Goal: Information Seeking & Learning: Learn about a topic

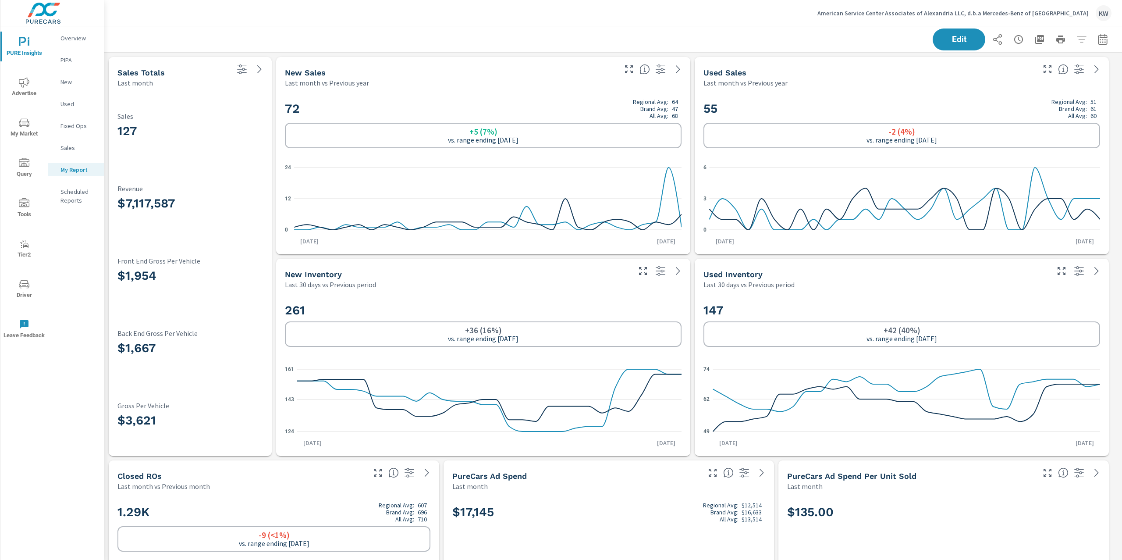
scroll to position [9098, 1028]
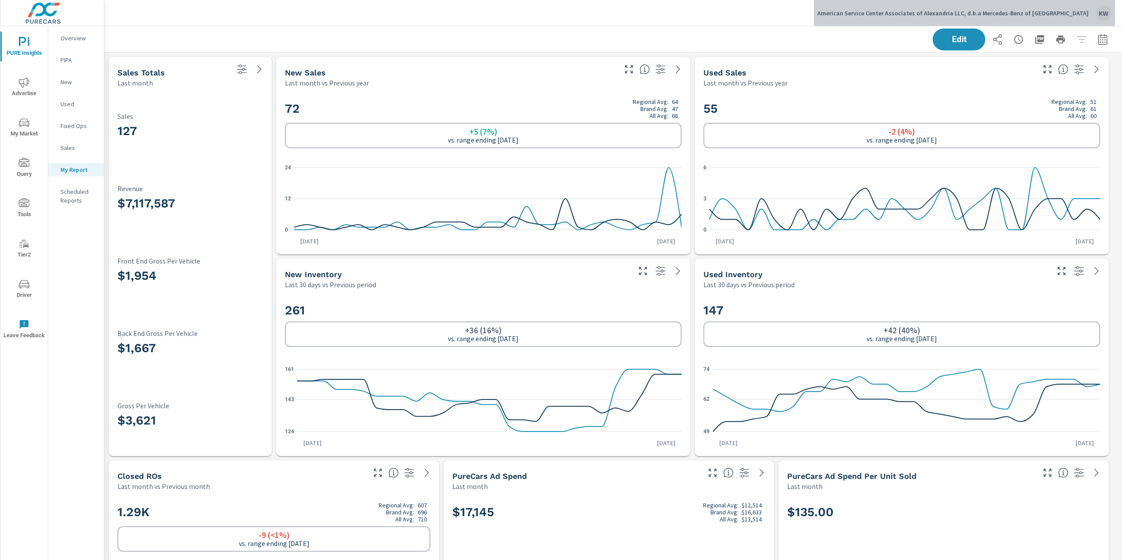
click at [1057, 12] on p "American Service Center Associates of Alexandria LLC, d.b.a Mercedes-Benz of Al…" at bounding box center [953, 13] width 271 height 8
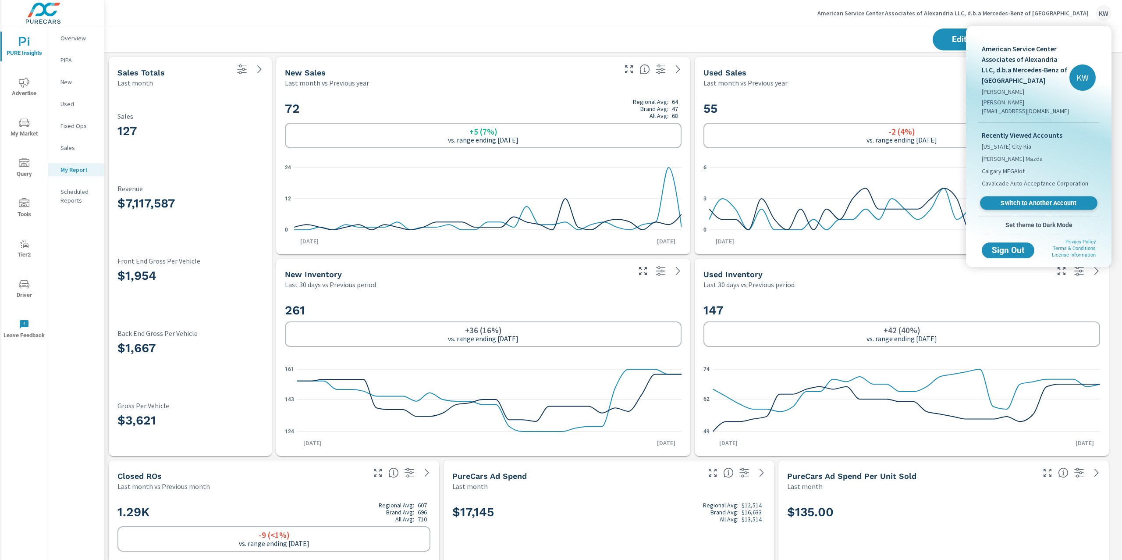
click at [1028, 199] on span "Switch to Another Account" at bounding box center [1038, 203] width 107 height 8
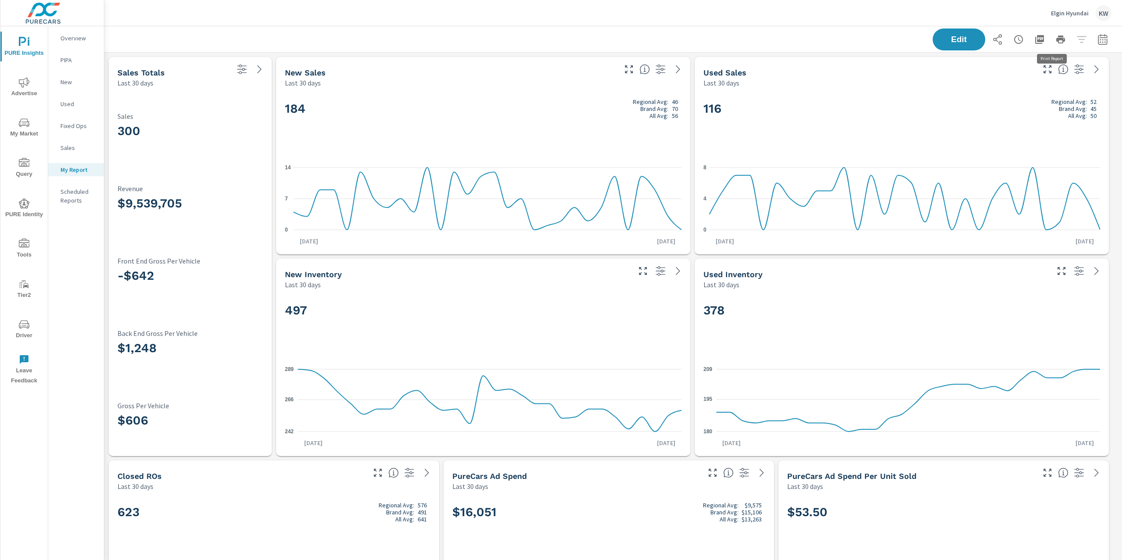
scroll to position [0, 0]
click at [1098, 43] on icon "button" at bounding box center [1103, 39] width 11 height 11
click at [1048, 80] on select "Custom Yesterday Last week Last 7 days Last 14 days Last 30 days Last 45 days L…" at bounding box center [1024, 76] width 88 height 18
click at [980, 67] on select "Custom Yesterday Last week Last 7 days Last 14 days Last 30 days Last 45 days L…" at bounding box center [1024, 76] width 88 height 18
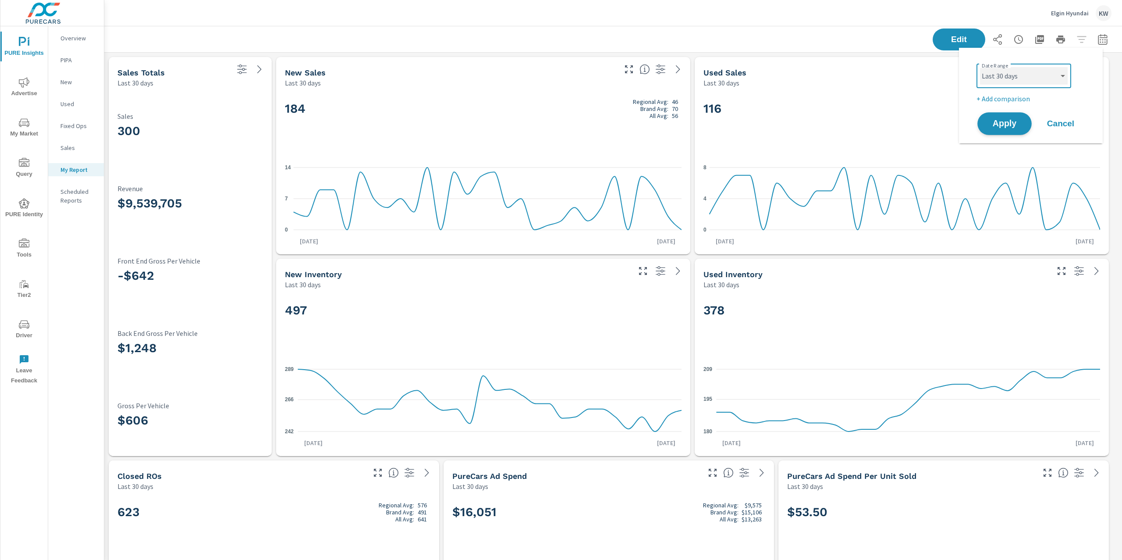
select select "Last month"
click at [1009, 123] on span "Apply" at bounding box center [1005, 124] width 36 height 8
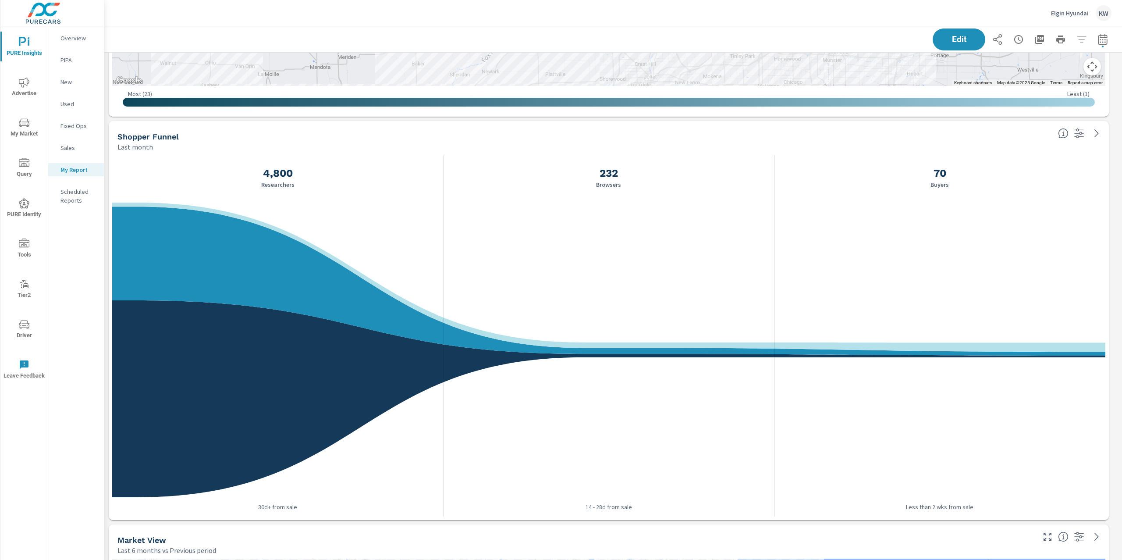
scroll to position [3350, 1028]
click at [23, 85] on icon "nav menu" at bounding box center [24, 82] width 11 height 10
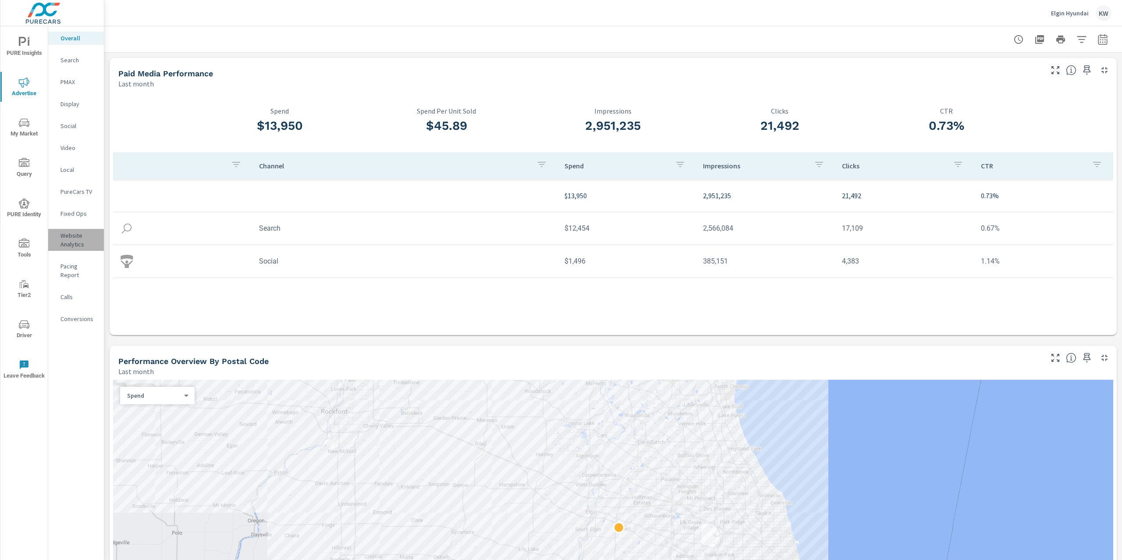
click at [82, 238] on p "Website Analytics" at bounding box center [78, 240] width 36 height 18
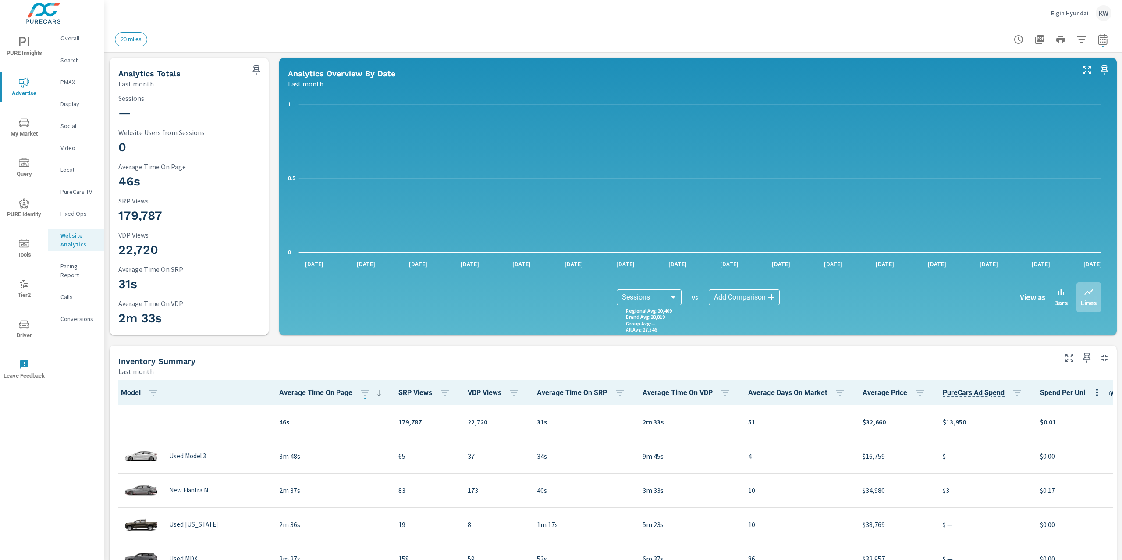
click at [17, 47] on span "PURE Insights" at bounding box center [24, 47] width 42 height 21
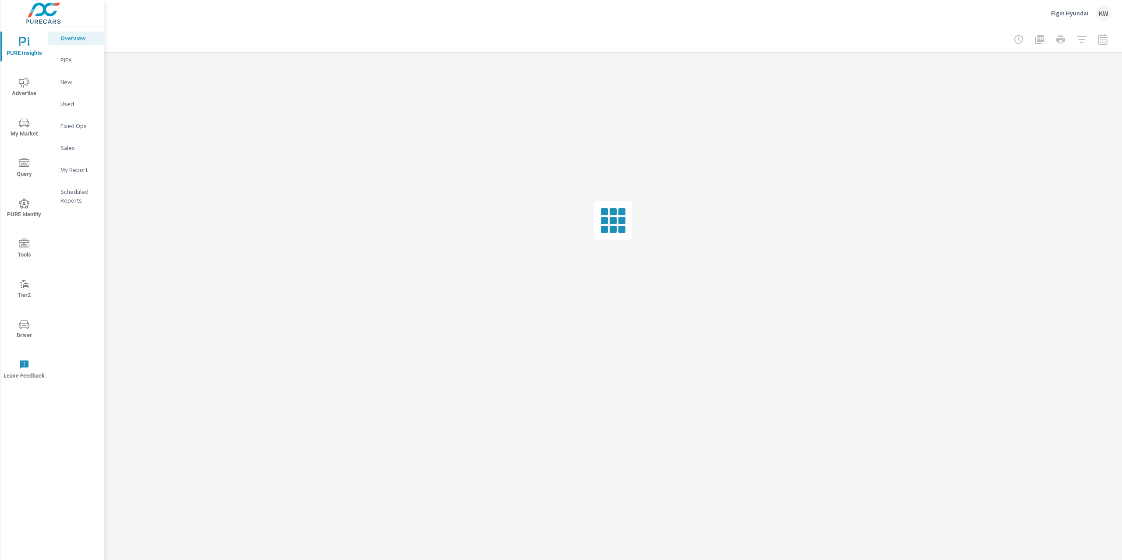
click at [68, 173] on p "My Report" at bounding box center [78, 169] width 36 height 9
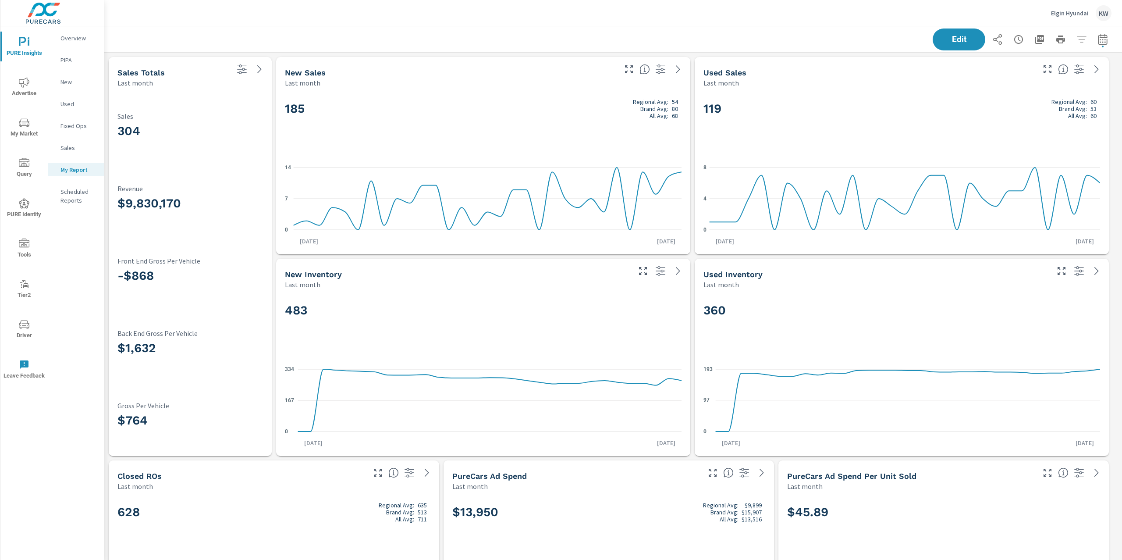
scroll to position [3350, 1028]
click at [89, 41] on p "Overview" at bounding box center [78, 38] width 36 height 9
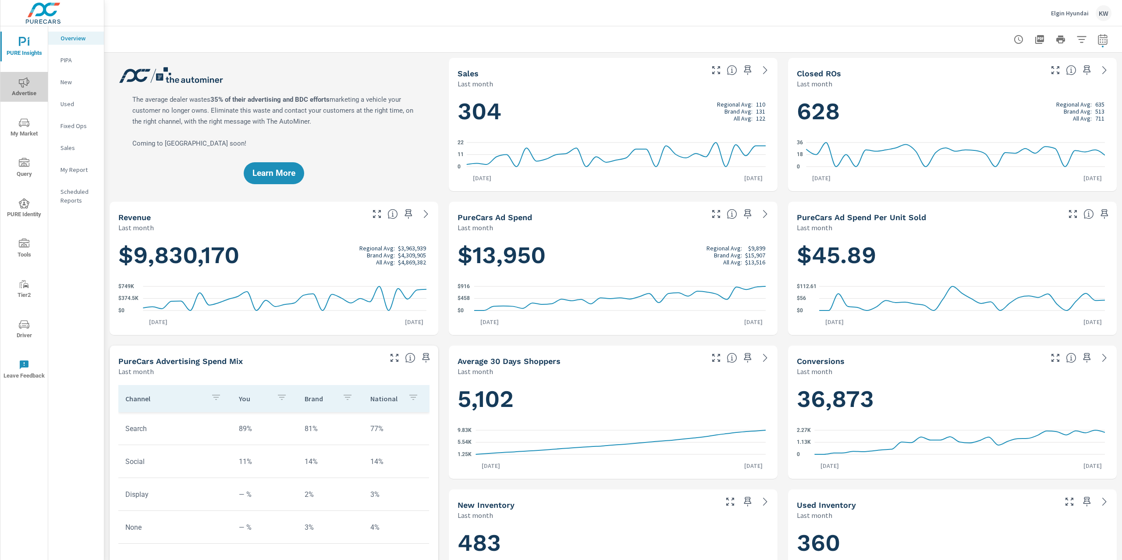
click at [23, 81] on icon "nav menu" at bounding box center [24, 82] width 11 height 11
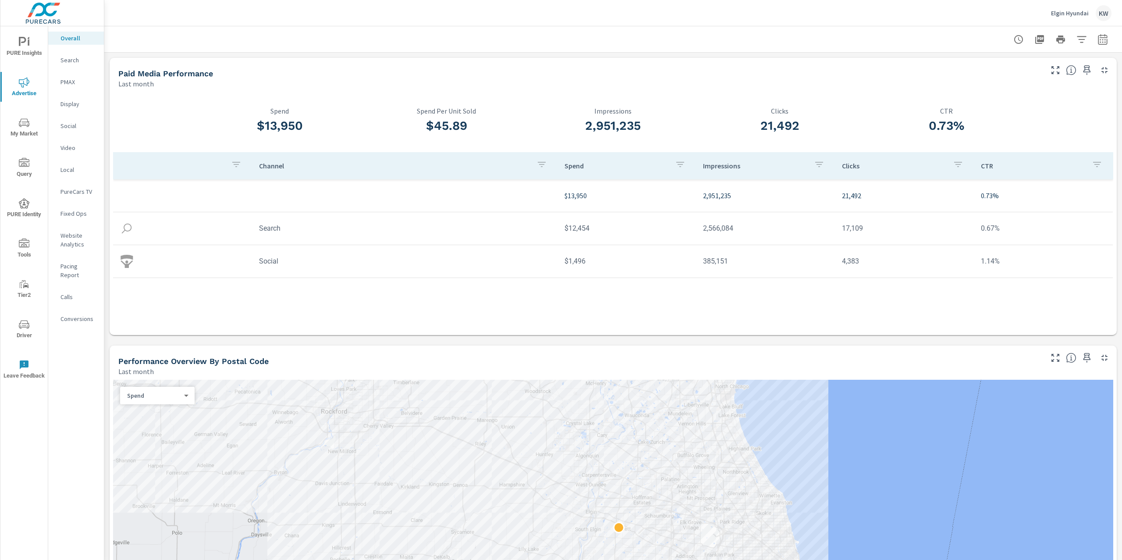
click at [21, 46] on icon "nav menu" at bounding box center [24, 42] width 11 height 11
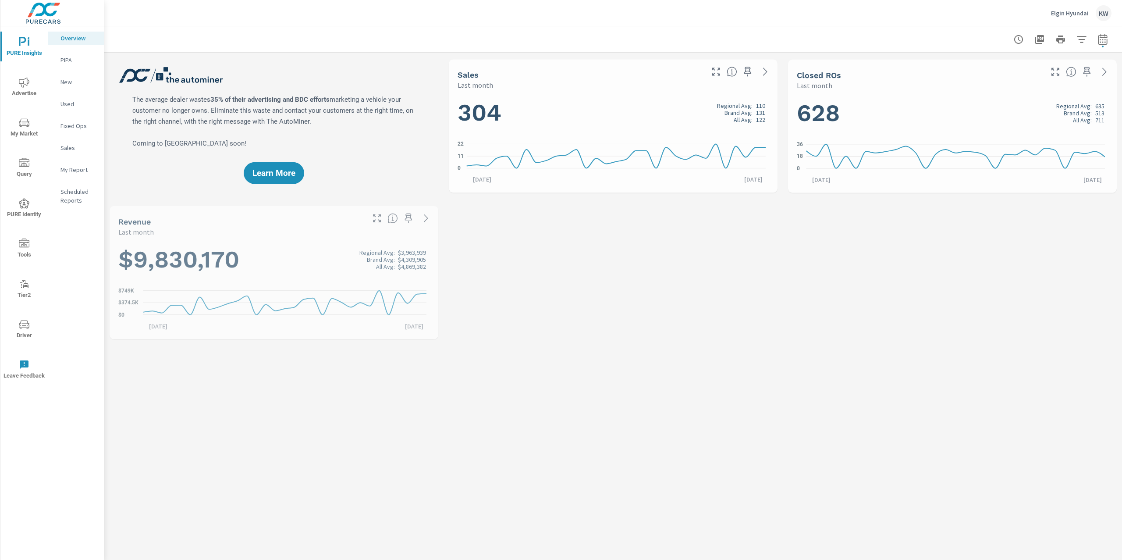
click at [64, 169] on p "My Report" at bounding box center [78, 169] width 36 height 9
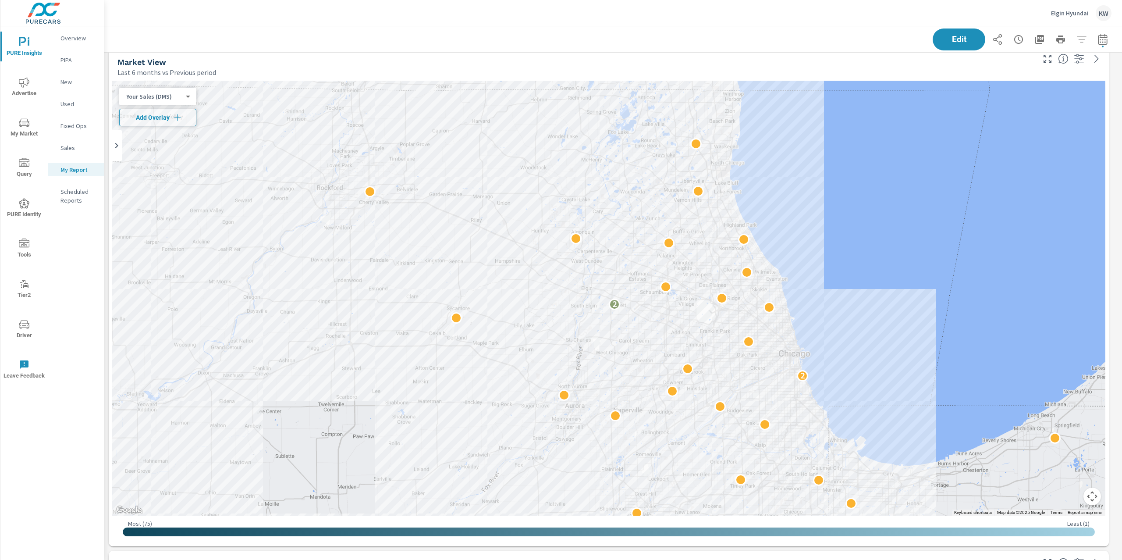
scroll to position [2025, 0]
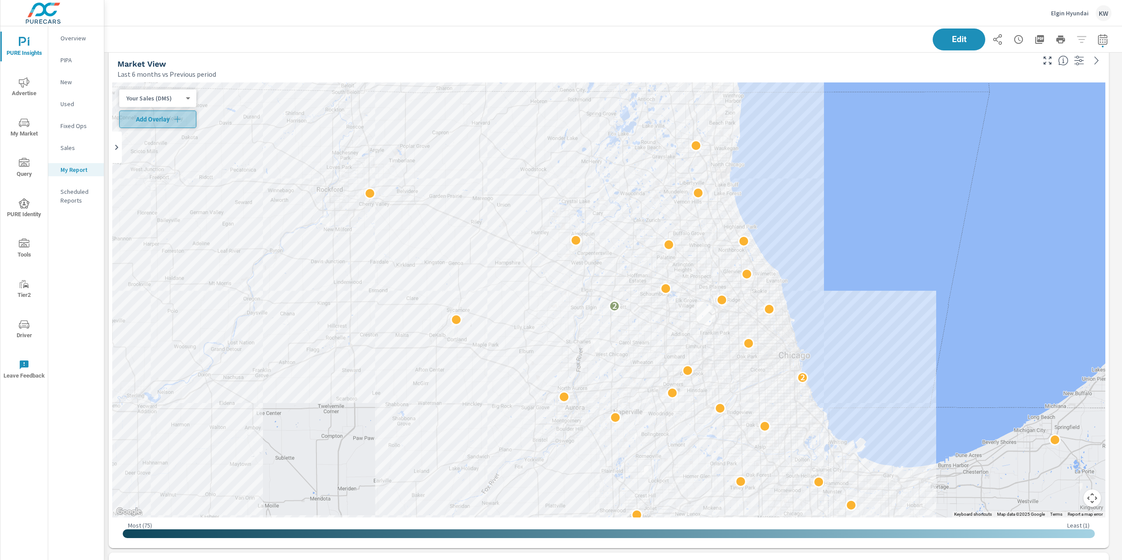
click at [184, 122] on span "Add Overlay" at bounding box center [157, 119] width 69 height 9
click at [187, 120] on body "PURE Insights Advertise My Market Query PURE Identity Tools Tier2 Driver Leave …" at bounding box center [561, 280] width 1122 height 560
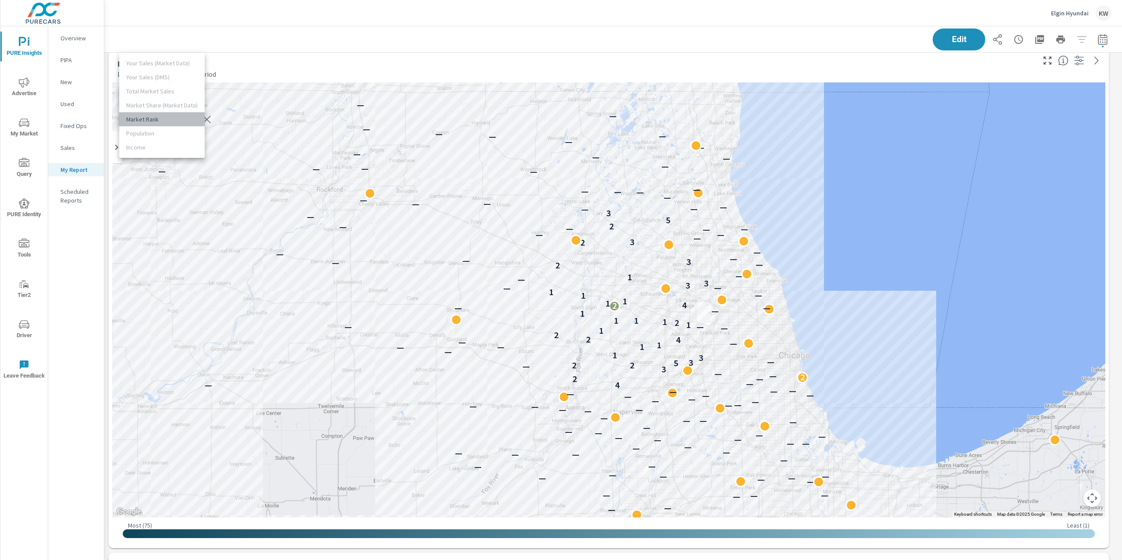
click at [180, 120] on li "Market Rank" at bounding box center [161, 119] width 85 height 14
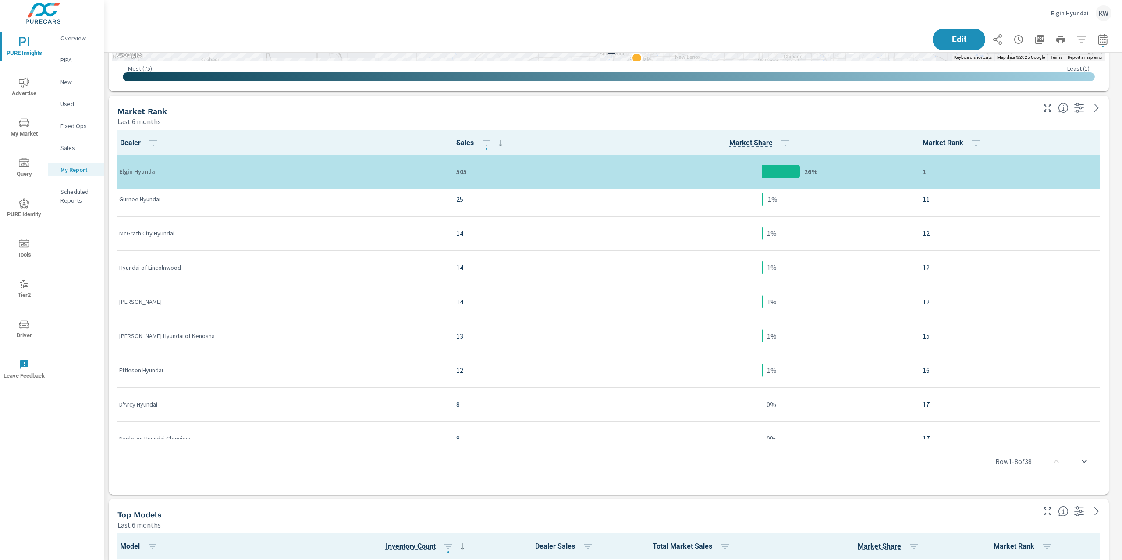
scroll to position [325, 0]
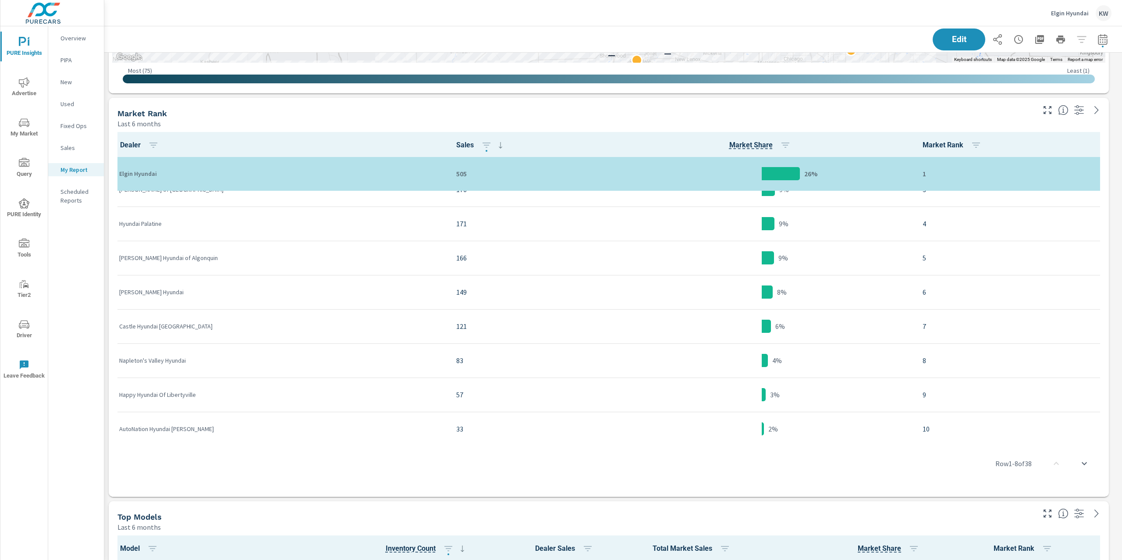
scroll to position [56, 0]
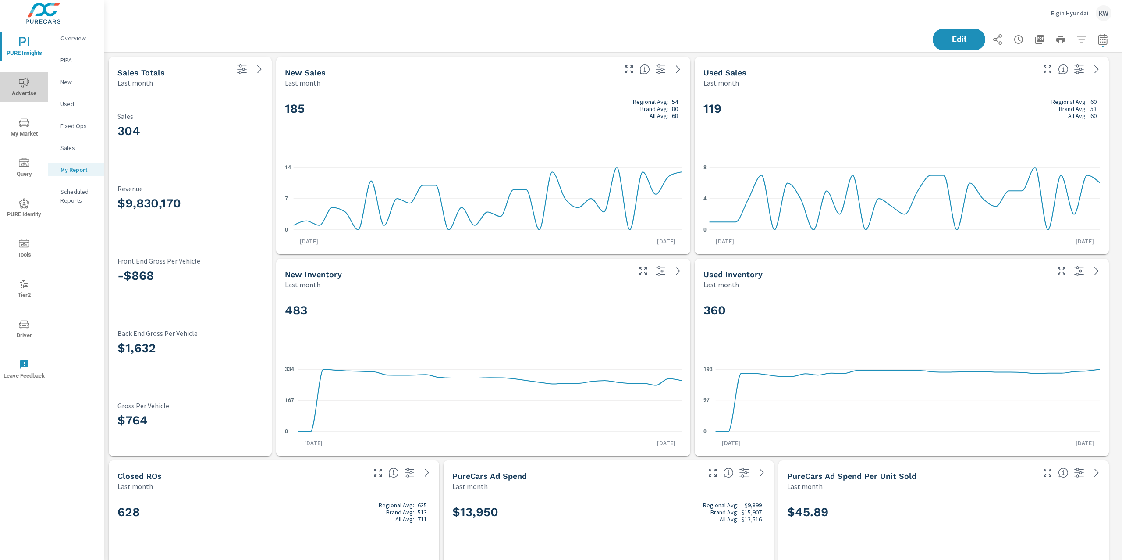
click at [19, 82] on icon "nav menu" at bounding box center [24, 82] width 11 height 11
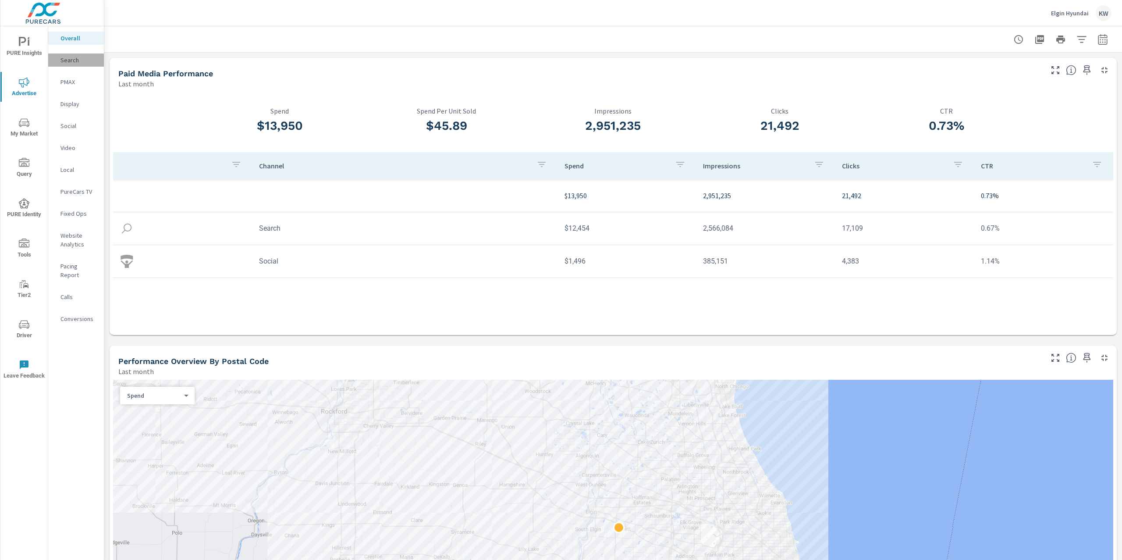
click at [81, 60] on p "Search" at bounding box center [78, 60] width 36 height 9
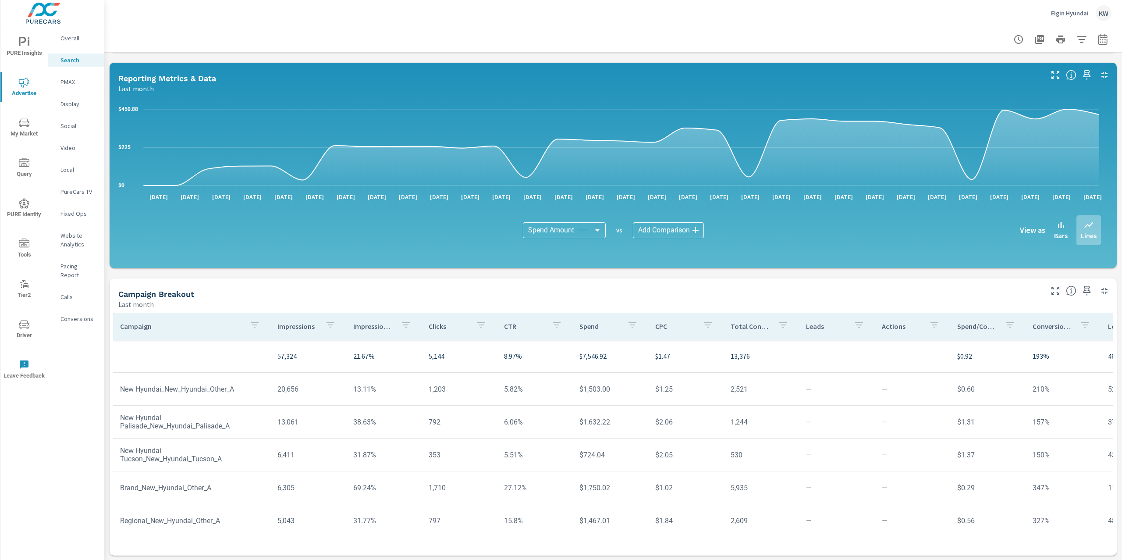
scroll to position [427, 0]
click at [67, 82] on p "PMAX" at bounding box center [78, 82] width 36 height 9
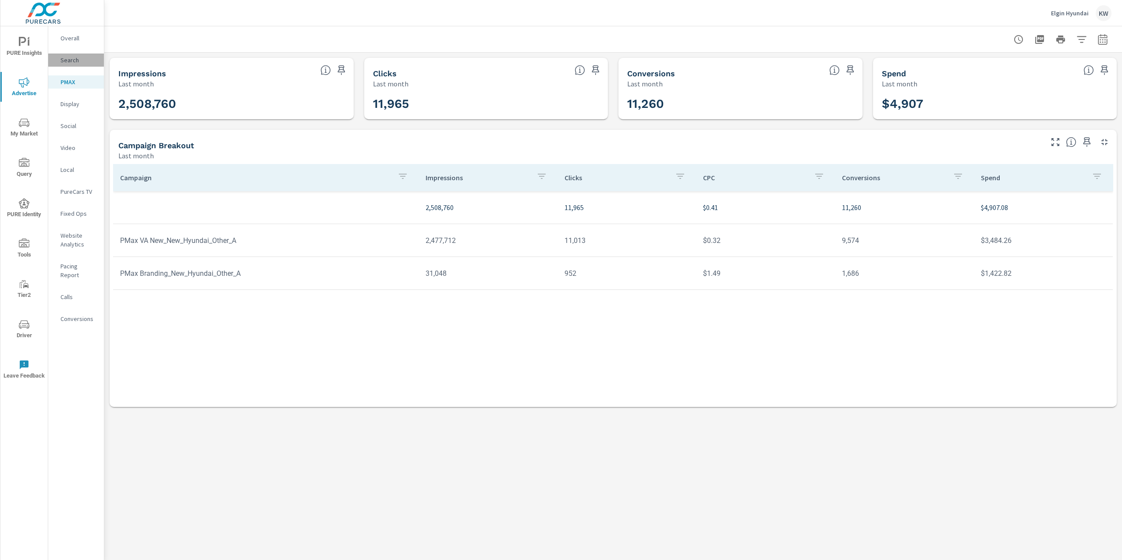
click at [78, 60] on p "Search" at bounding box center [78, 60] width 36 height 9
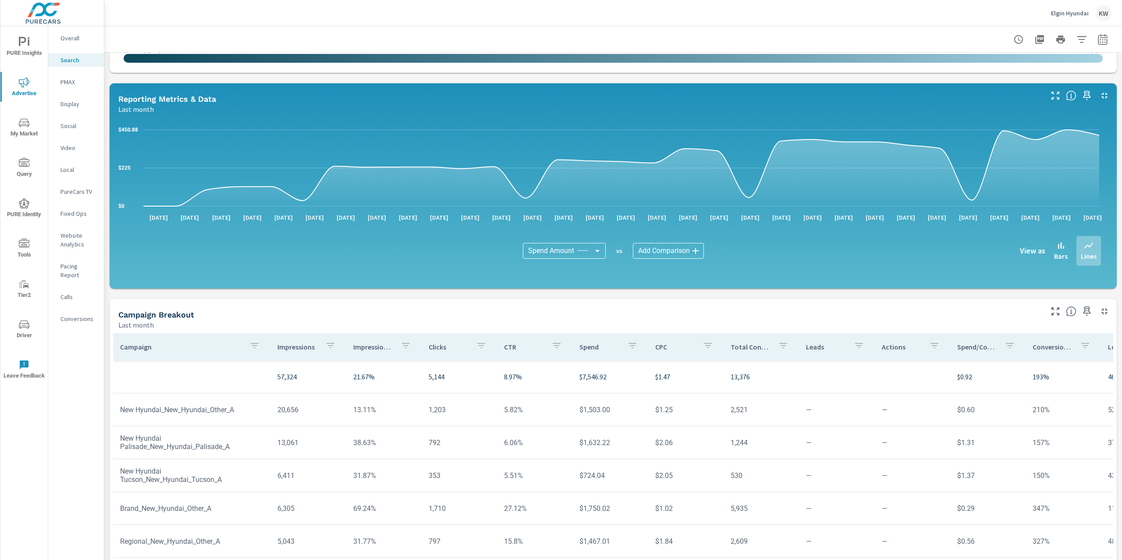
scroll to position [427, 0]
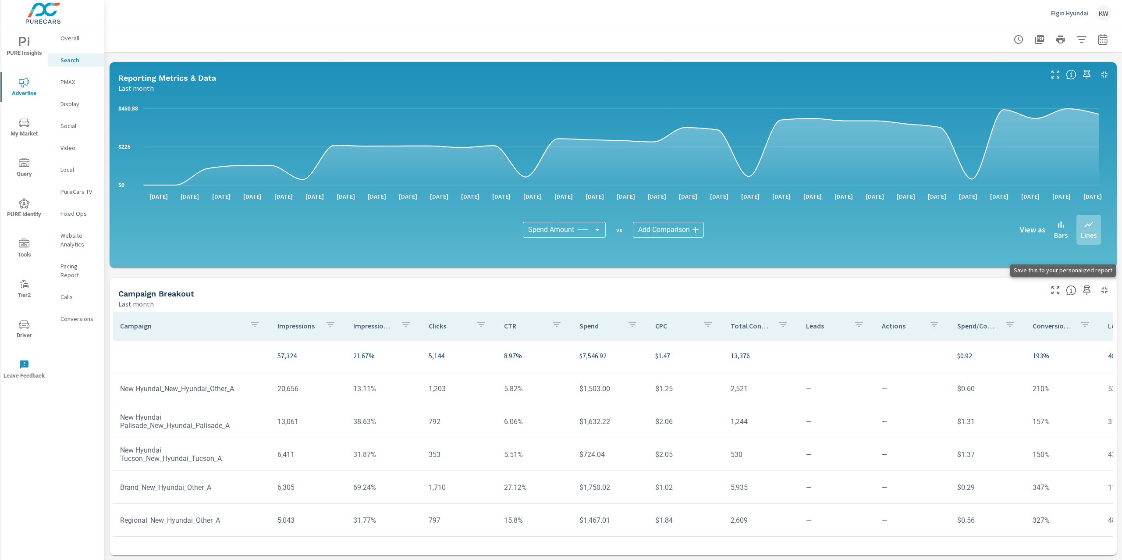
click at [1082, 290] on icon "button" at bounding box center [1087, 290] width 11 height 11
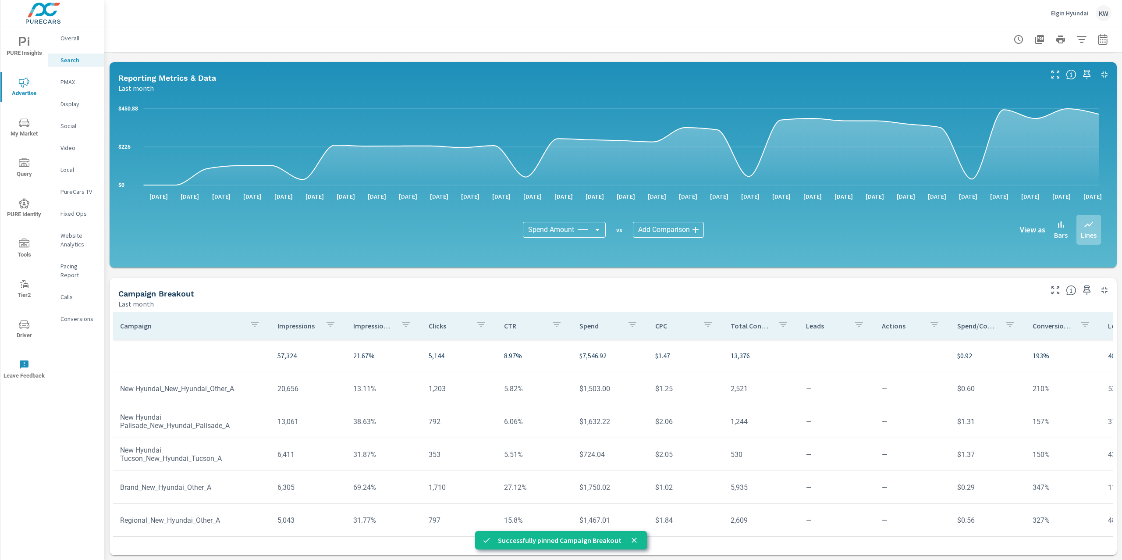
click at [71, 86] on div "PMAX" at bounding box center [76, 81] width 56 height 13
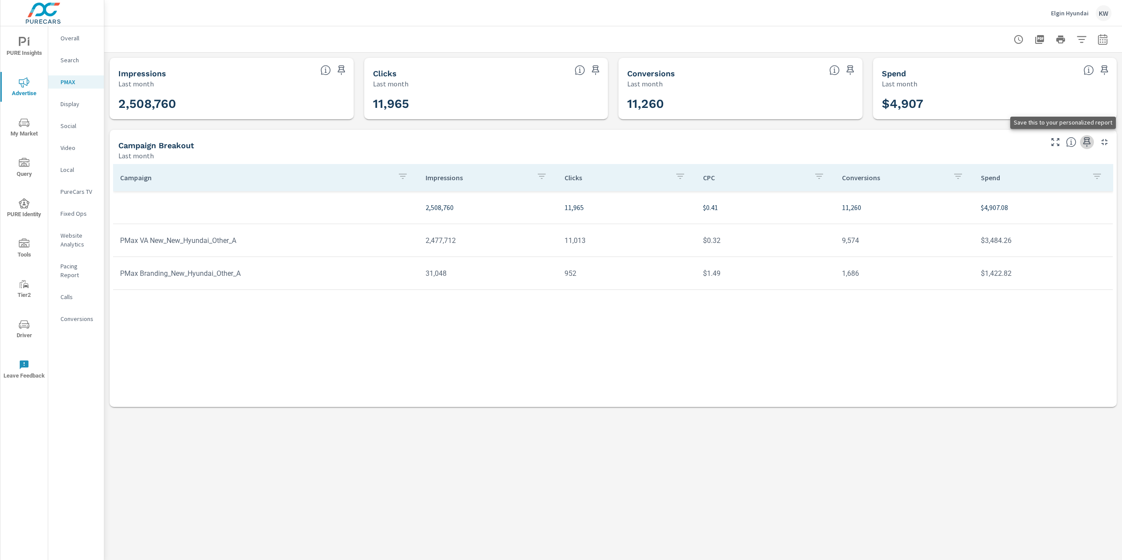
click at [1086, 146] on icon "button" at bounding box center [1087, 142] width 11 height 11
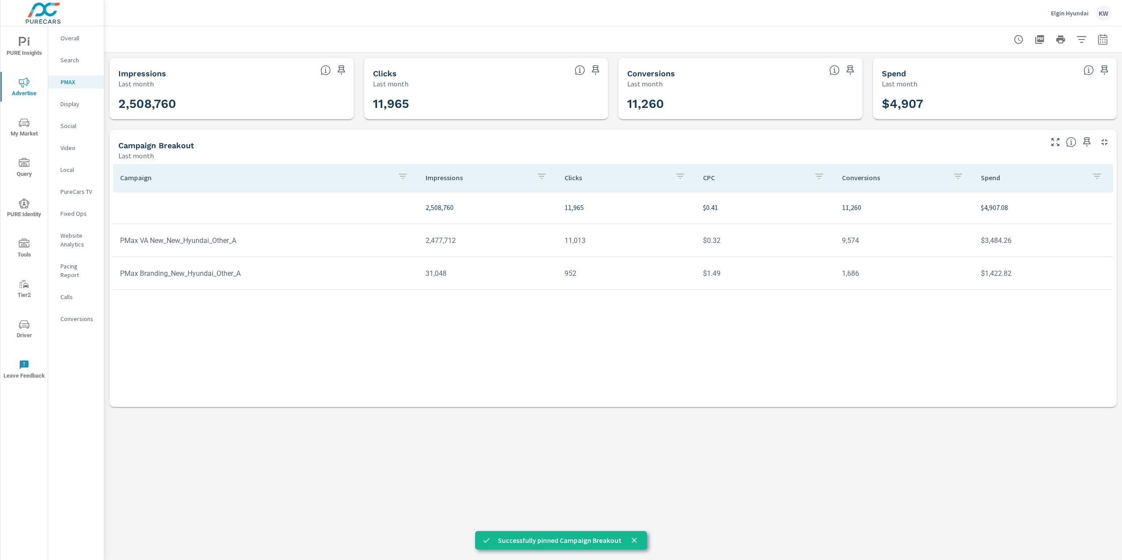
click at [78, 123] on p "Social" at bounding box center [78, 125] width 36 height 9
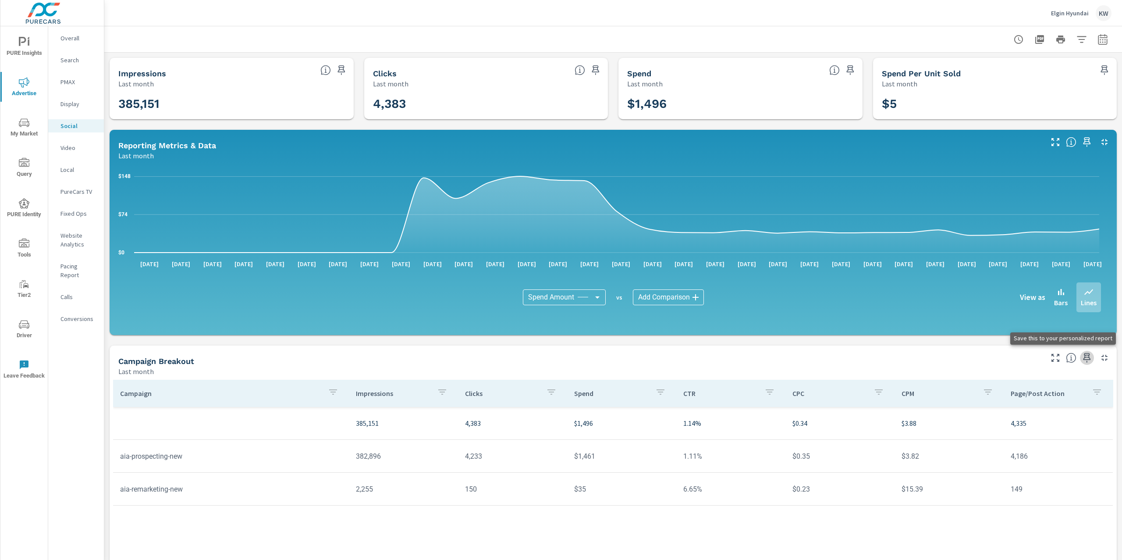
click at [1082, 360] on icon "button" at bounding box center [1087, 357] width 11 height 11
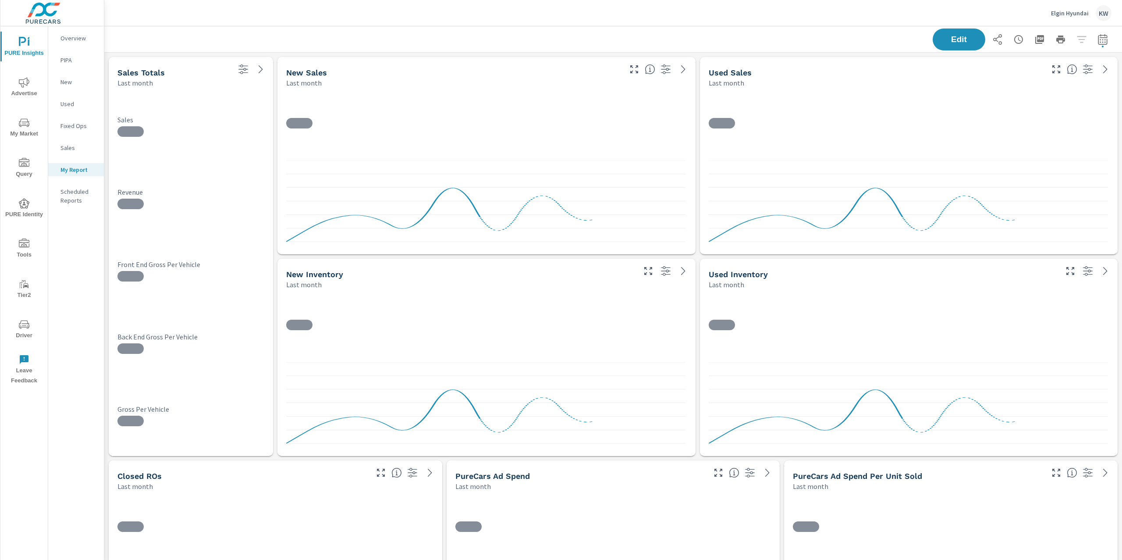
scroll to position [3350, 1028]
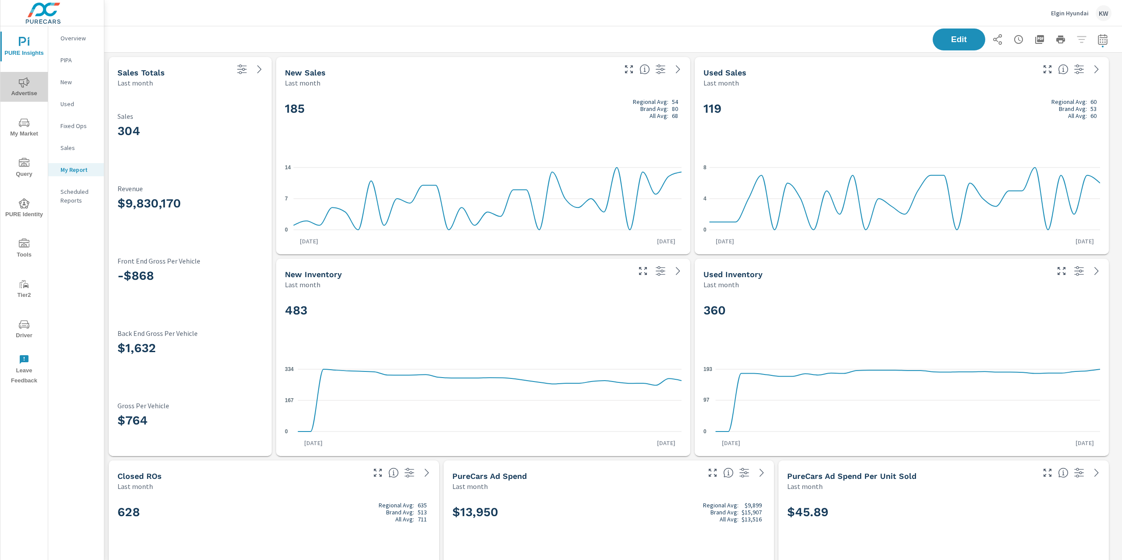
click at [30, 92] on span "Advertise" at bounding box center [24, 87] width 42 height 21
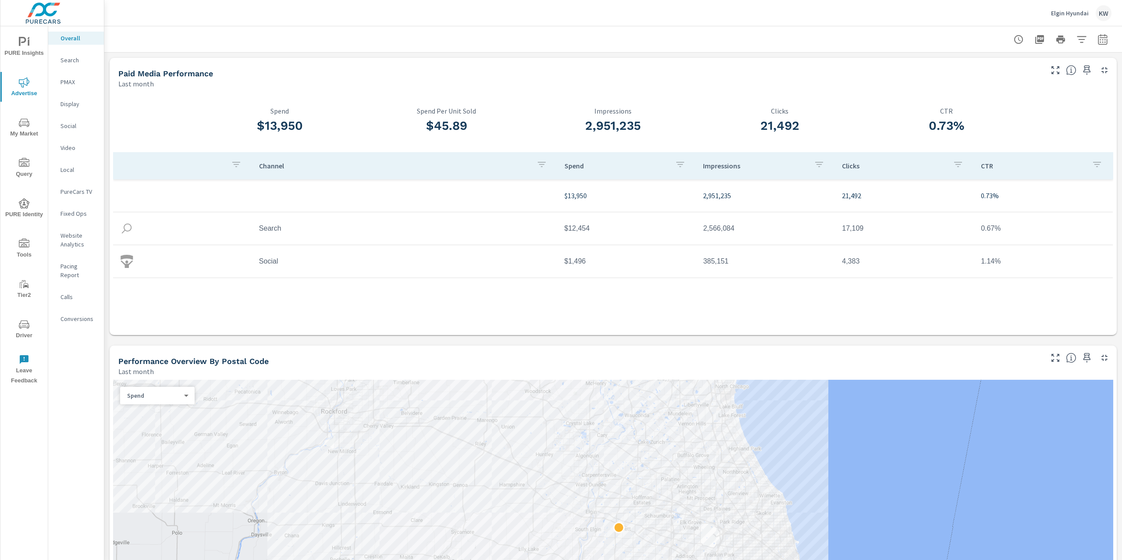
click at [64, 240] on p "Website Analytics" at bounding box center [78, 240] width 36 height 18
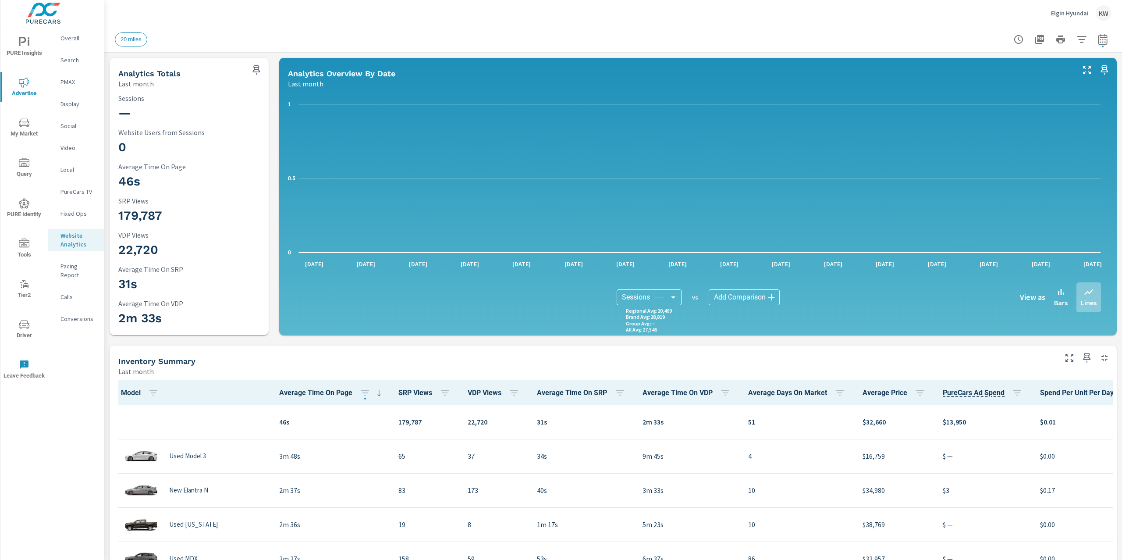
scroll to position [0, 0]
click at [1099, 37] on button "button" at bounding box center [1103, 40] width 18 height 18
select select "Last month"
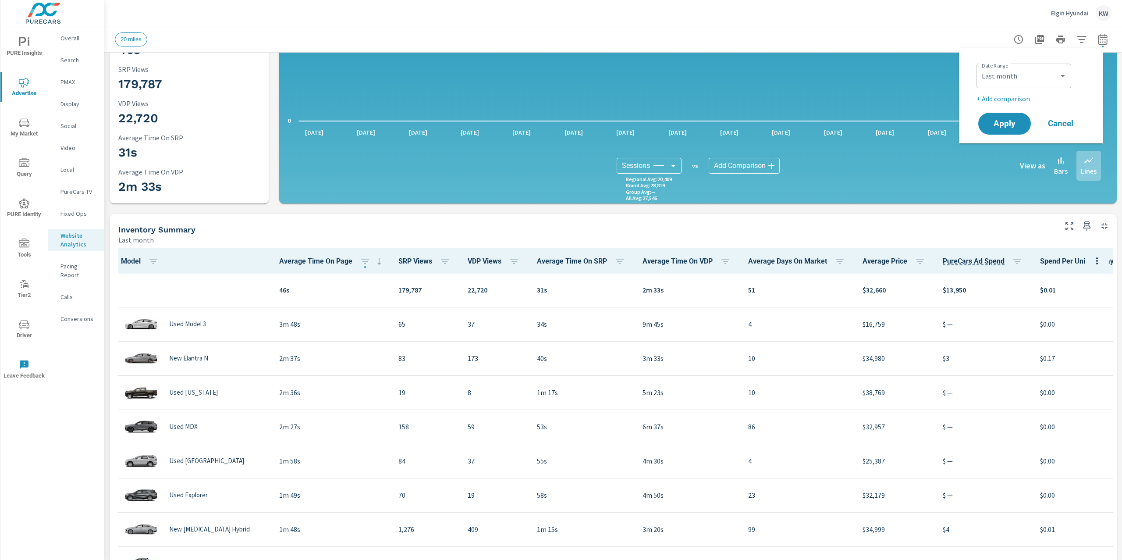
scroll to position [136, 0]
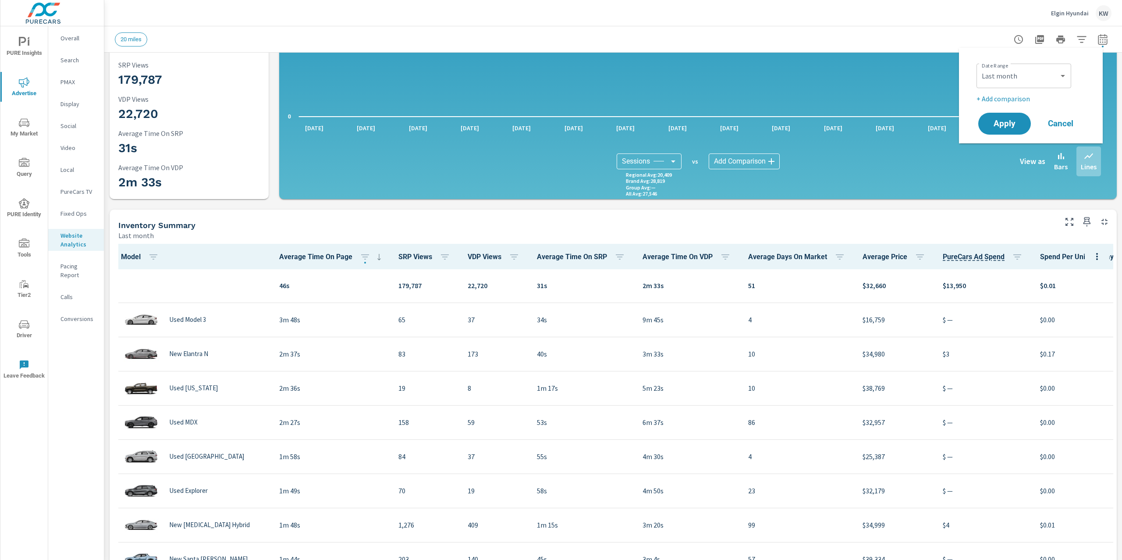
click at [1057, 114] on button "Cancel" at bounding box center [1061, 124] width 53 height 22
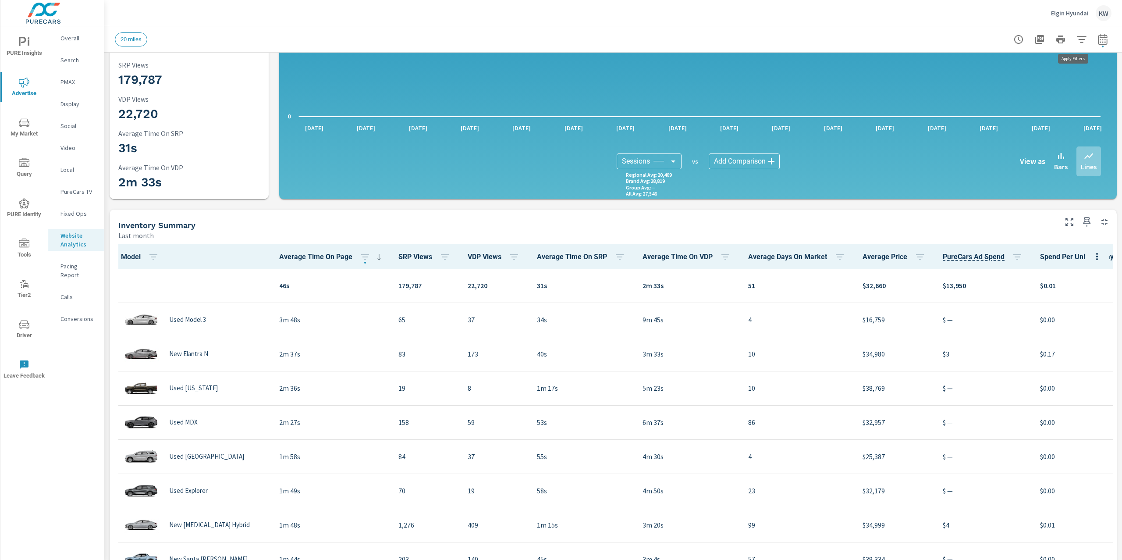
click at [1077, 39] on icon "button" at bounding box center [1081, 39] width 9 height 7
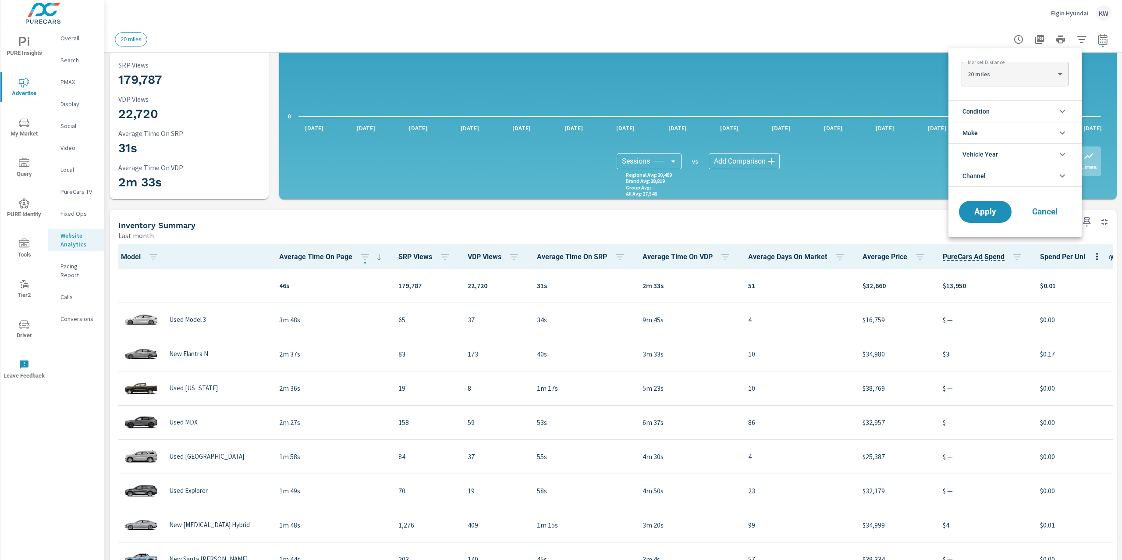
click at [1067, 111] on icon "filter options" at bounding box center [1062, 111] width 11 height 11
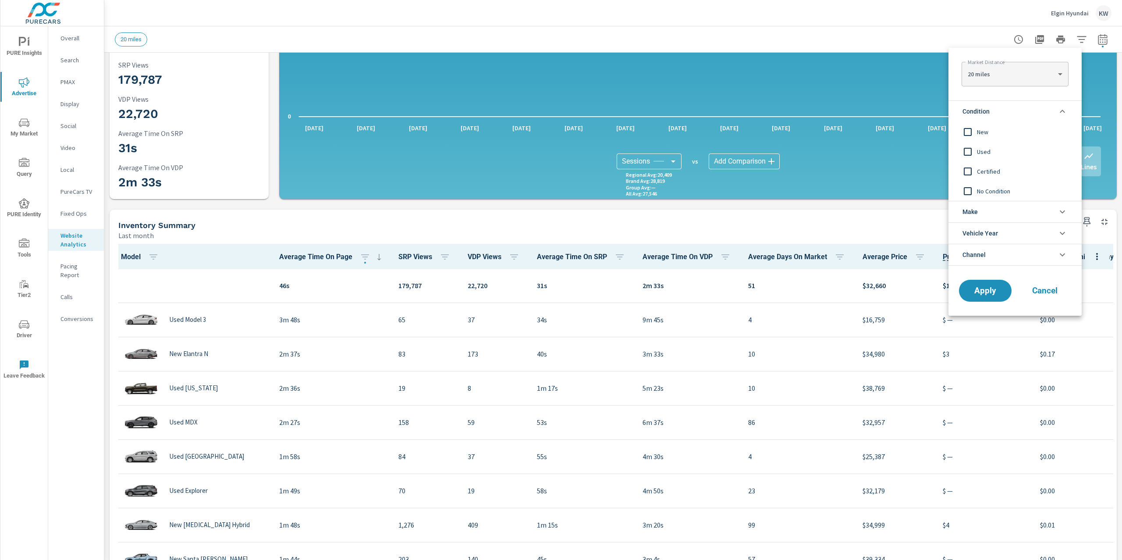
click at [971, 132] on input "filter options" at bounding box center [968, 132] width 18 height 18
click at [988, 292] on span "Apply" at bounding box center [986, 291] width 36 height 8
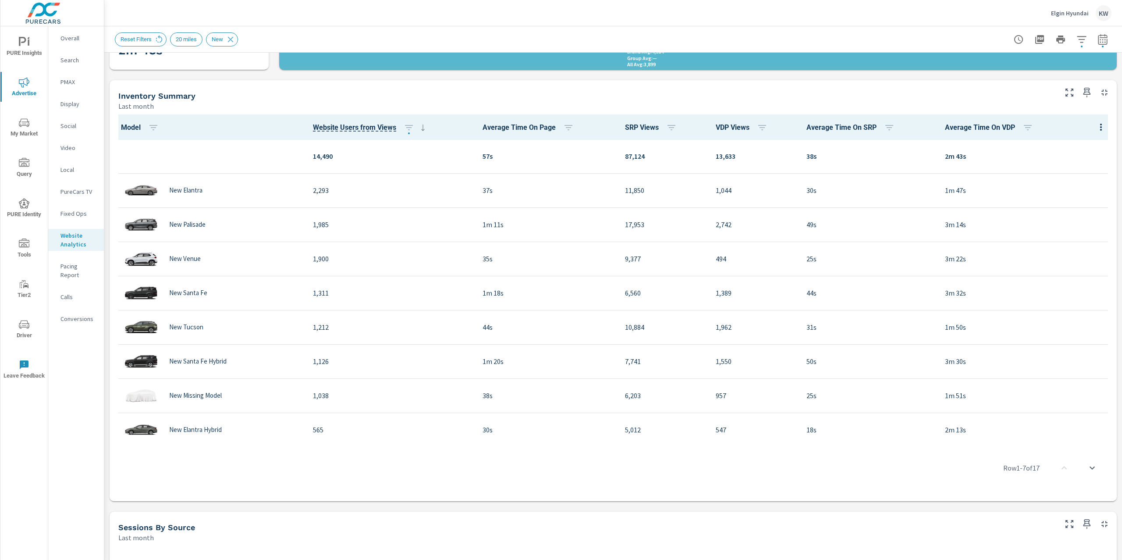
scroll to position [239, 0]
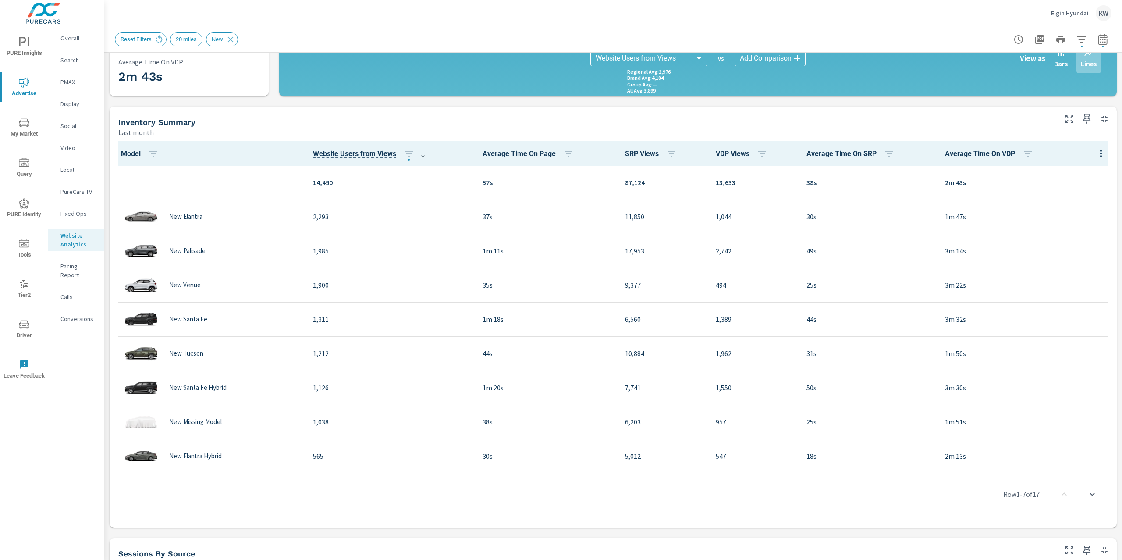
click at [1098, 39] on icon "button" at bounding box center [1103, 39] width 11 height 11
select select "Last month"
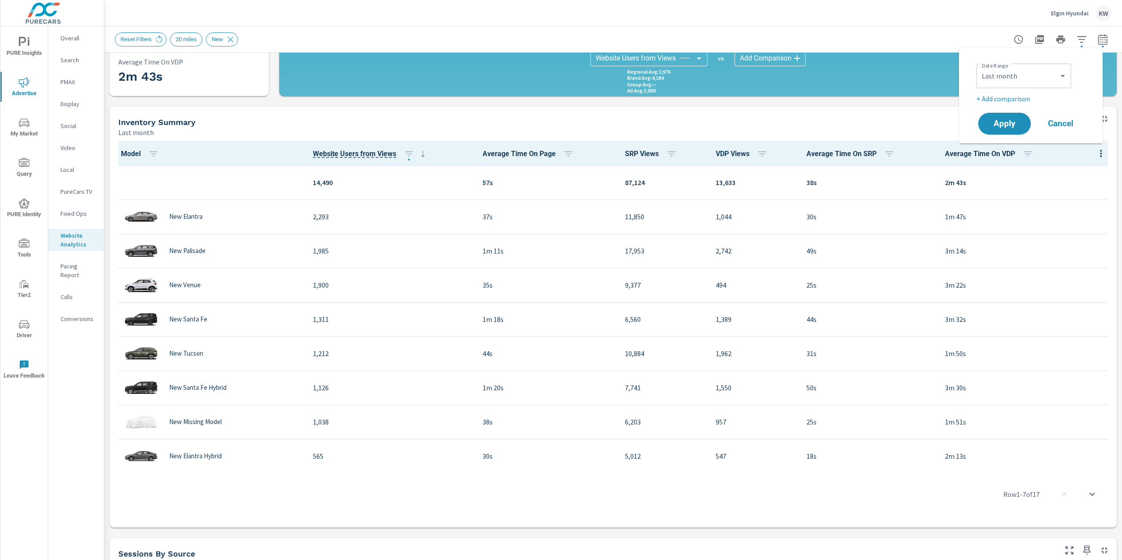
click at [1014, 100] on p "+ Add comparison" at bounding box center [1033, 98] width 112 height 11
click at [1028, 114] on select "Custom Previous period Previous month Previous year" at bounding box center [1024, 115] width 88 height 18
click at [980, 106] on select "Custom Previous period Previous month Previous year" at bounding box center [1024, 115] width 88 height 18
select select "Previous month"
click at [1015, 145] on span "Apply" at bounding box center [1005, 148] width 36 height 8
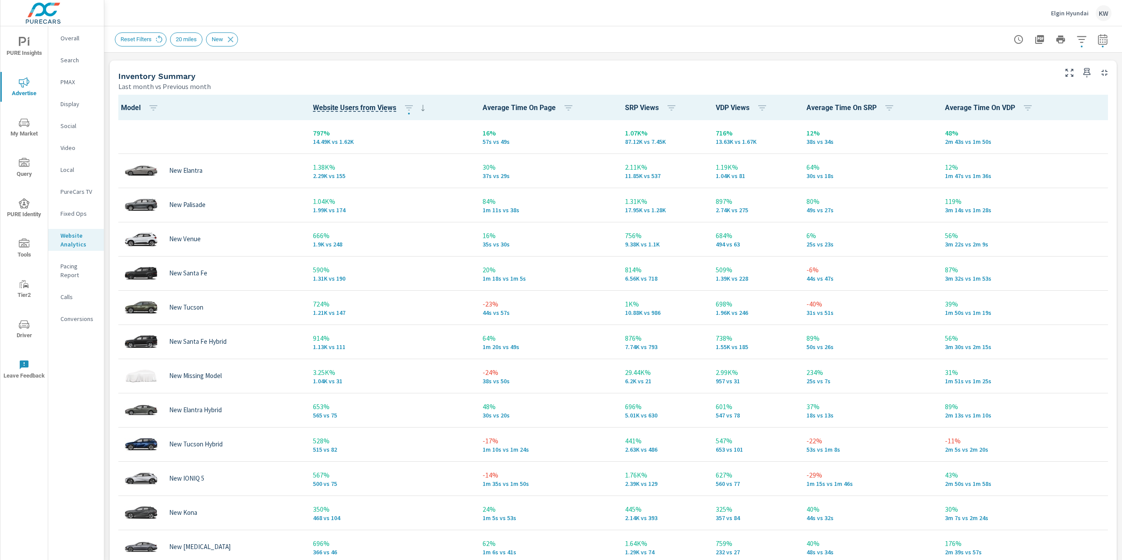
scroll to position [0, 0]
click at [37, 47] on span "PURE Insights" at bounding box center [24, 47] width 42 height 21
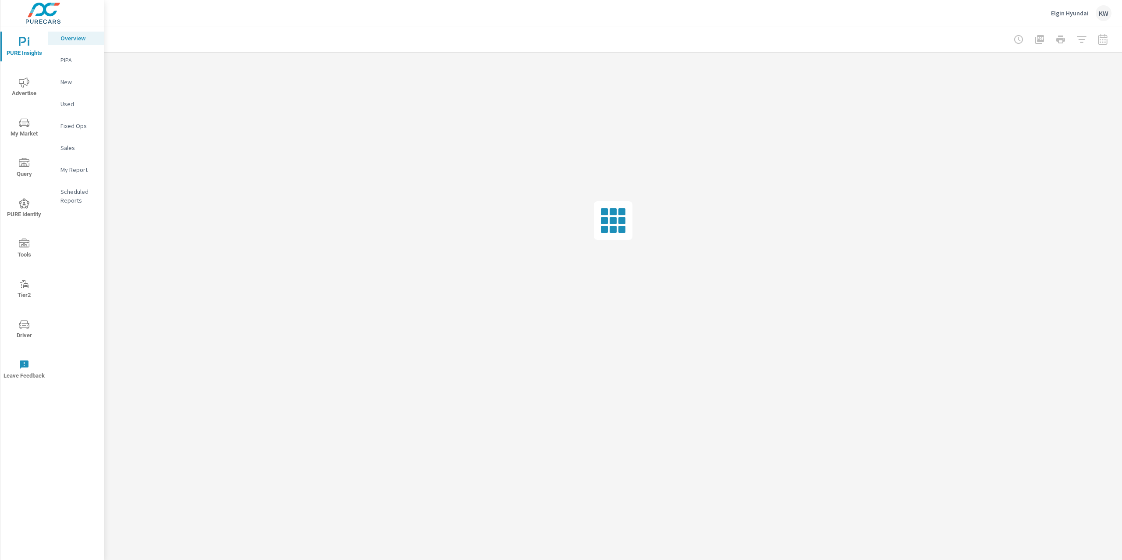
click at [83, 172] on p "My Report" at bounding box center [78, 169] width 36 height 9
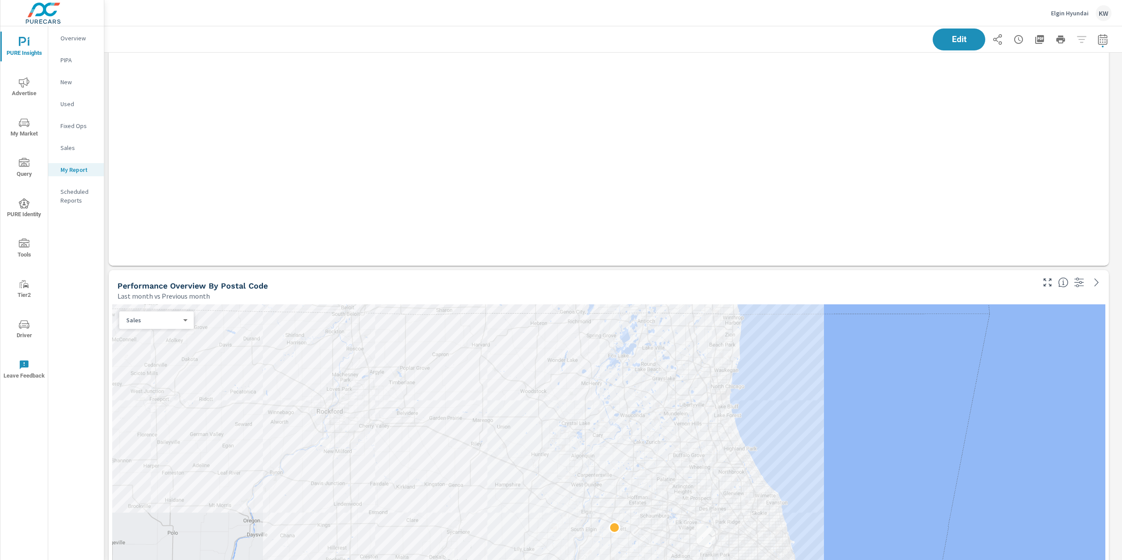
scroll to position [2109, 0]
click at [941, 35] on span "Edit" at bounding box center [959, 39] width 36 height 8
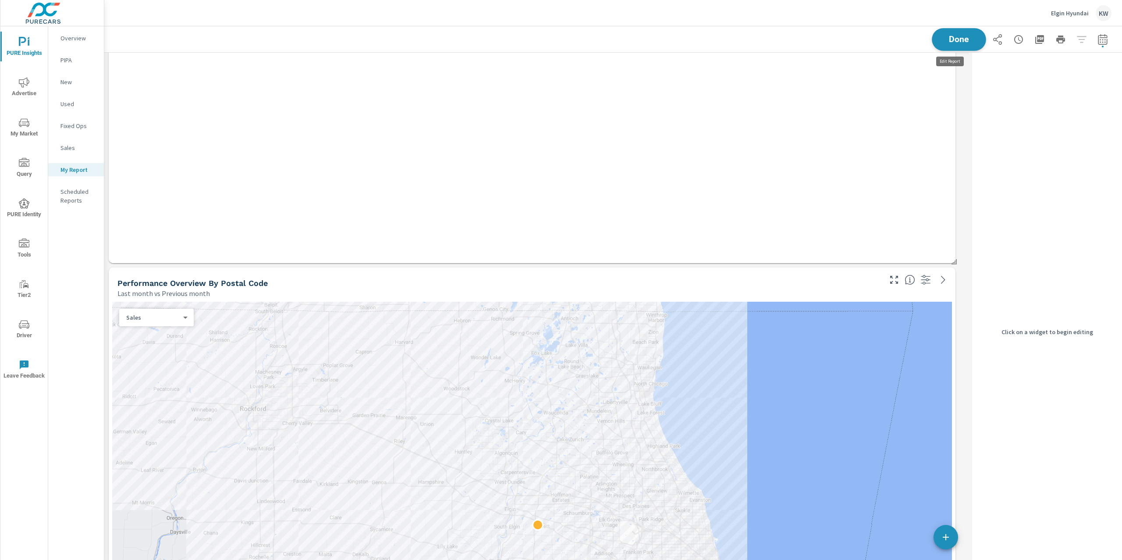
scroll to position [4, 4]
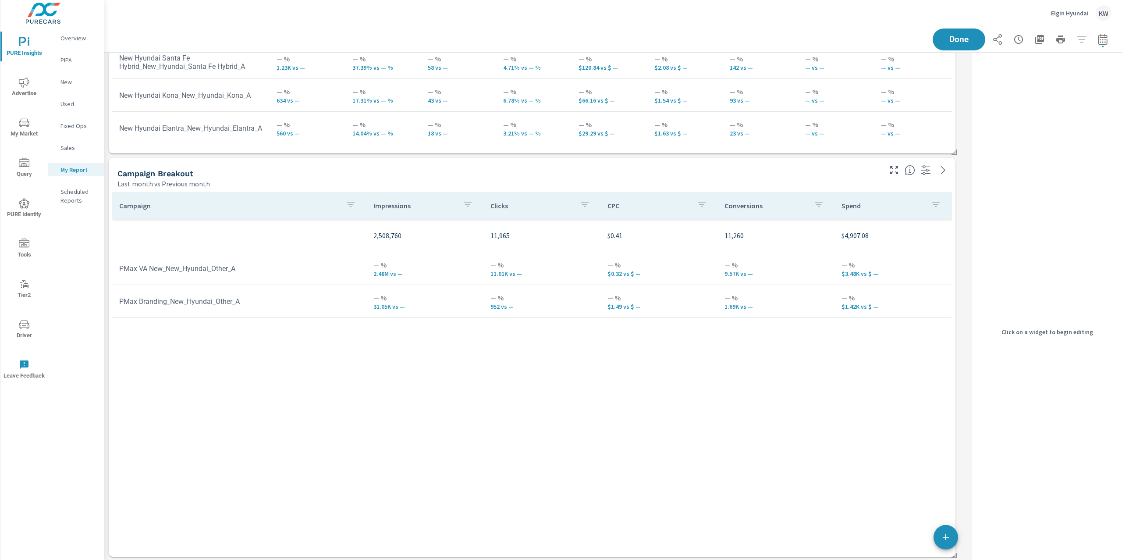
scroll to position [1413, 0]
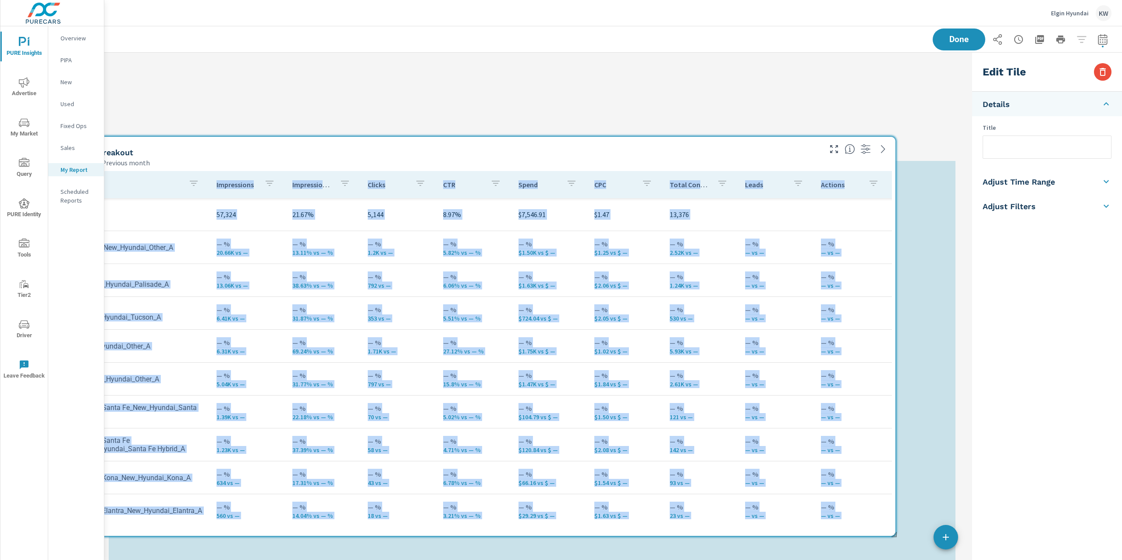
drag, startPoint x: 699, startPoint y: 145, endPoint x: 650, endPoint y: 555, distance: 413.3
click at [643, 559] on div "PURE Insights Report Elgin Hyundai Report date range: Jul 01, 2025 - Jul 31, 20…" at bounding box center [613, 293] width 1018 height 534
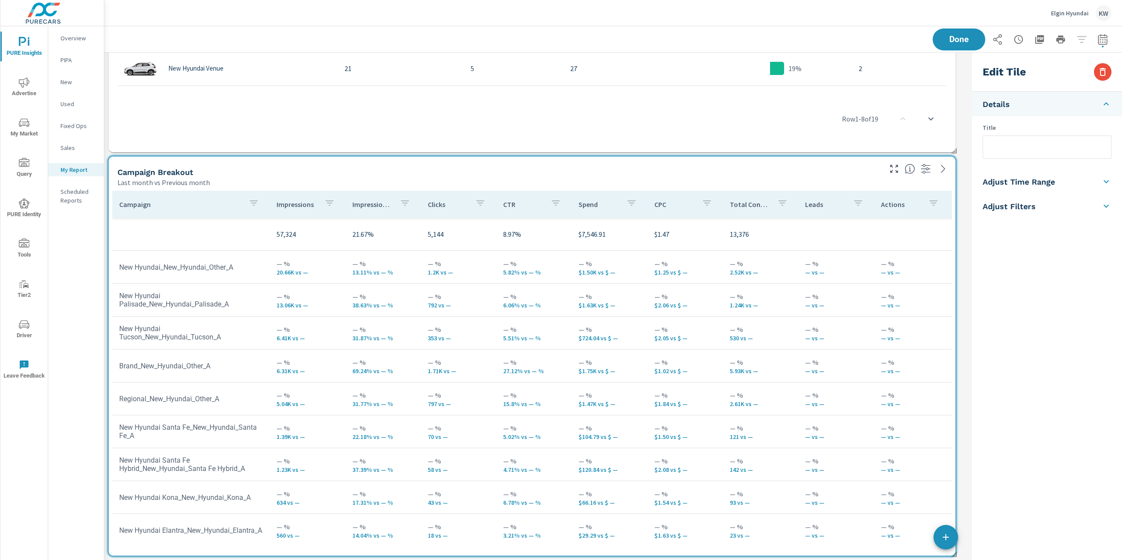
scroll to position [4034, 0]
click at [1013, 150] on input "text" at bounding box center [1047, 147] width 128 height 22
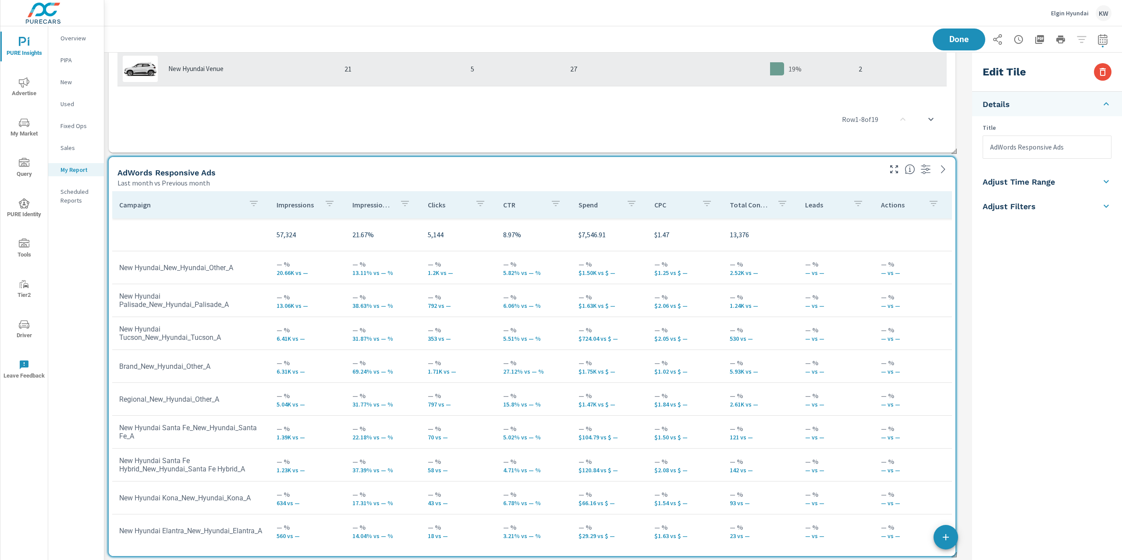
scroll to position [4560, 874]
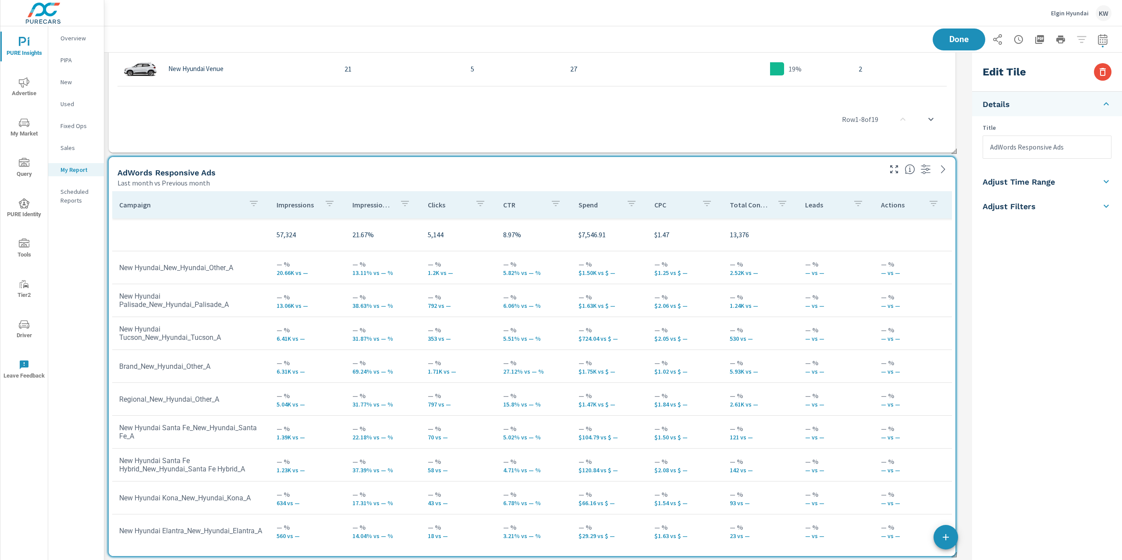
type input "AdWords Responsive Ads"
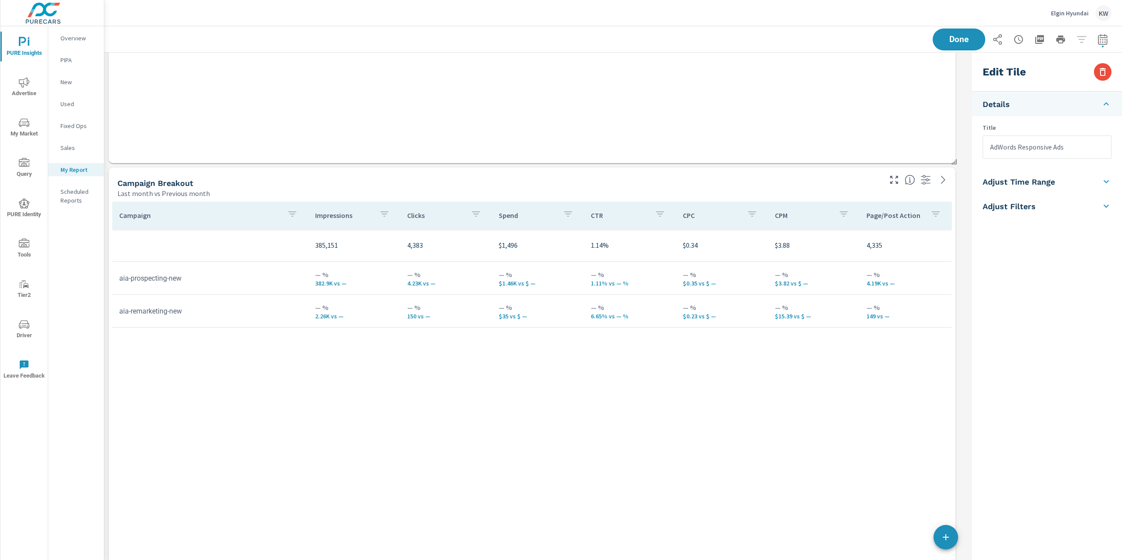
scroll to position [1388, 0]
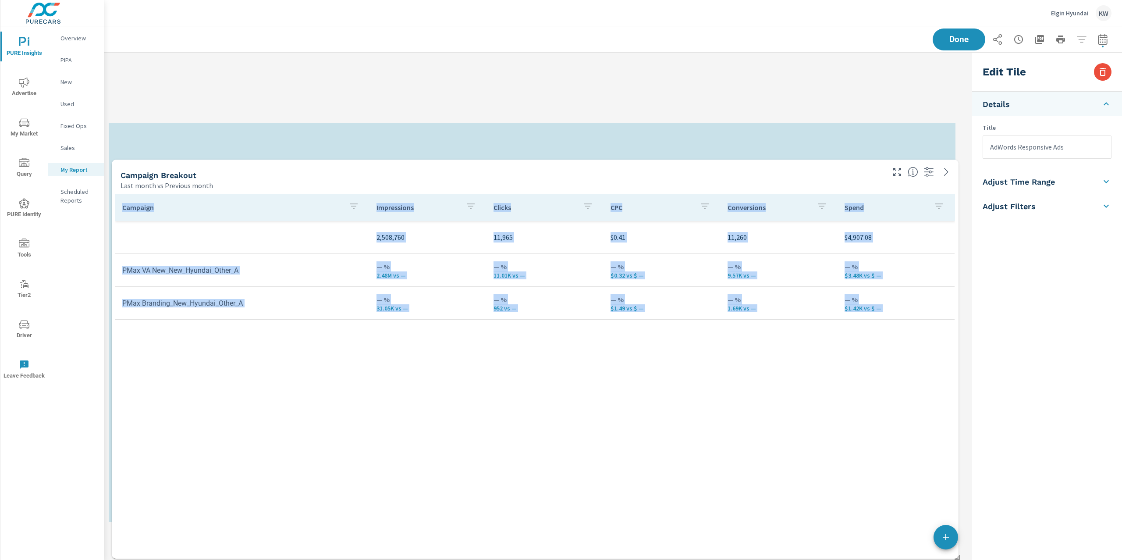
drag, startPoint x: 591, startPoint y: 153, endPoint x: 594, endPoint y: 560, distance: 406.8
click at [594, 559] on div "PURE Insights Report Elgin Hyundai Report date range: Jul 01, 2025 - Jul 31, 20…" at bounding box center [613, 293] width 1018 height 534
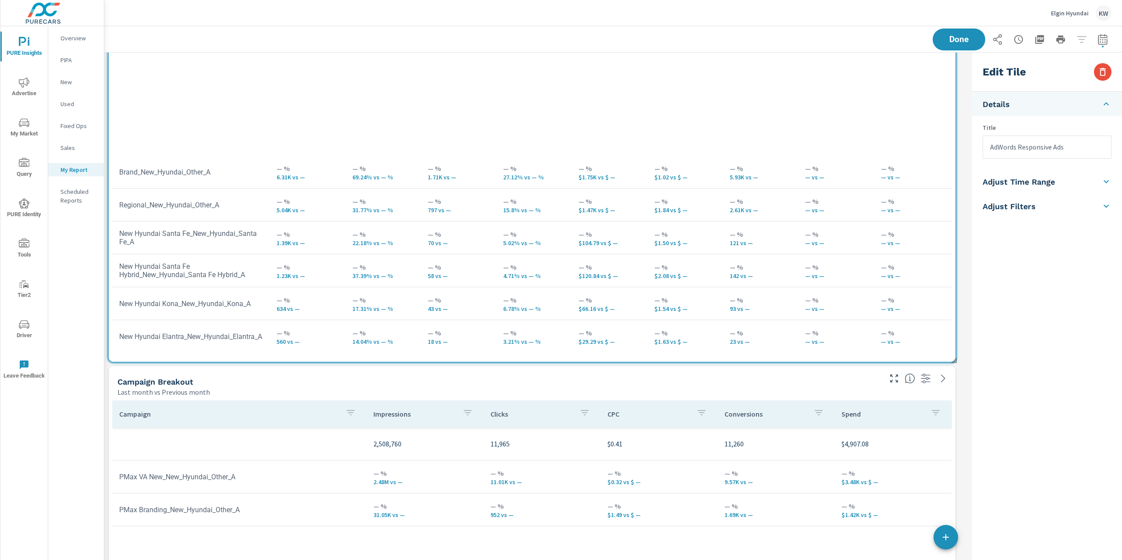
scroll to position [316, 0]
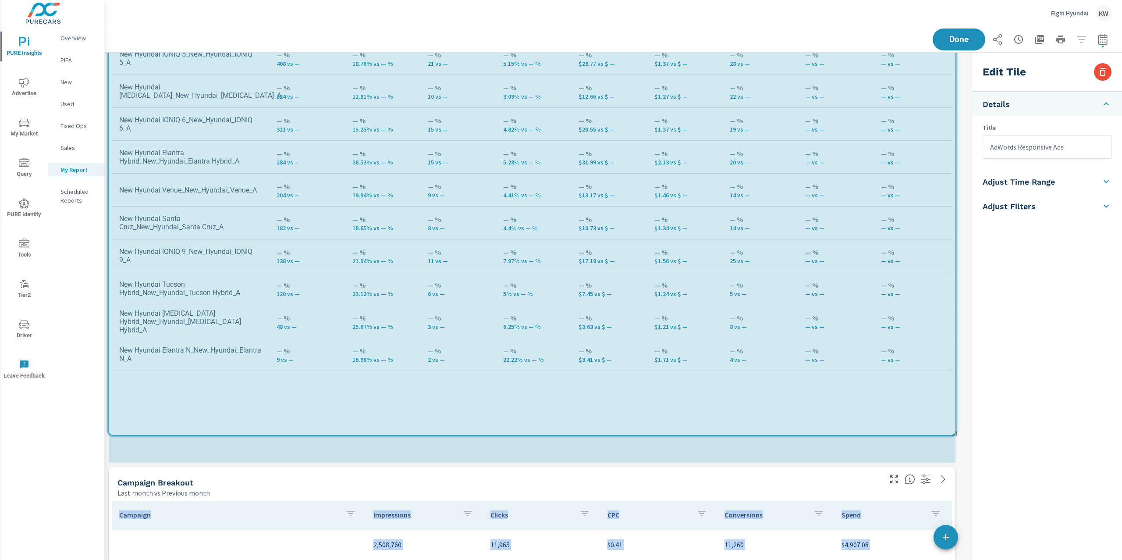
scroll to position [4661, 874]
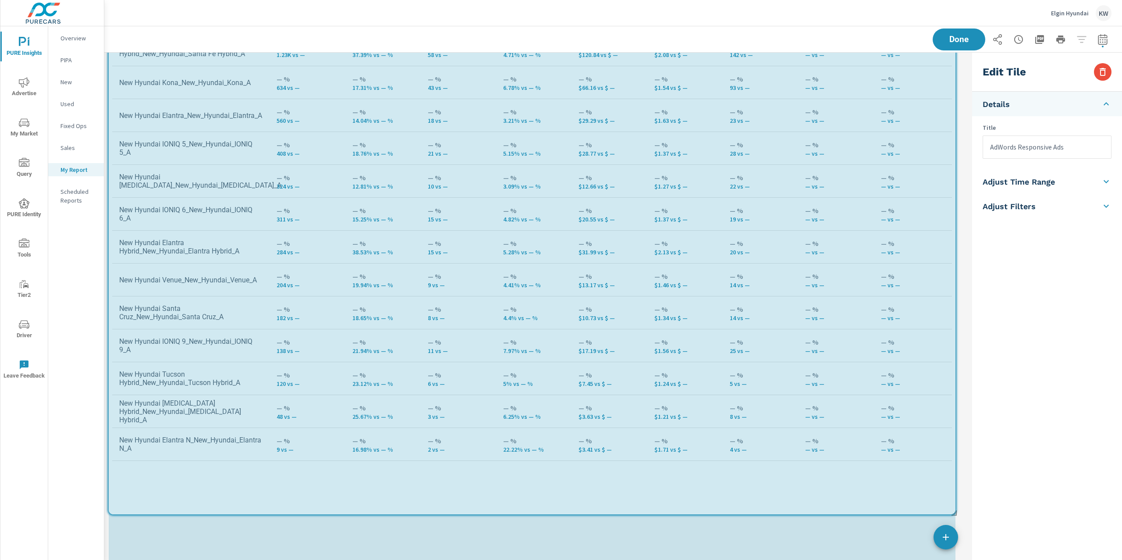
scroll to position [230, 0]
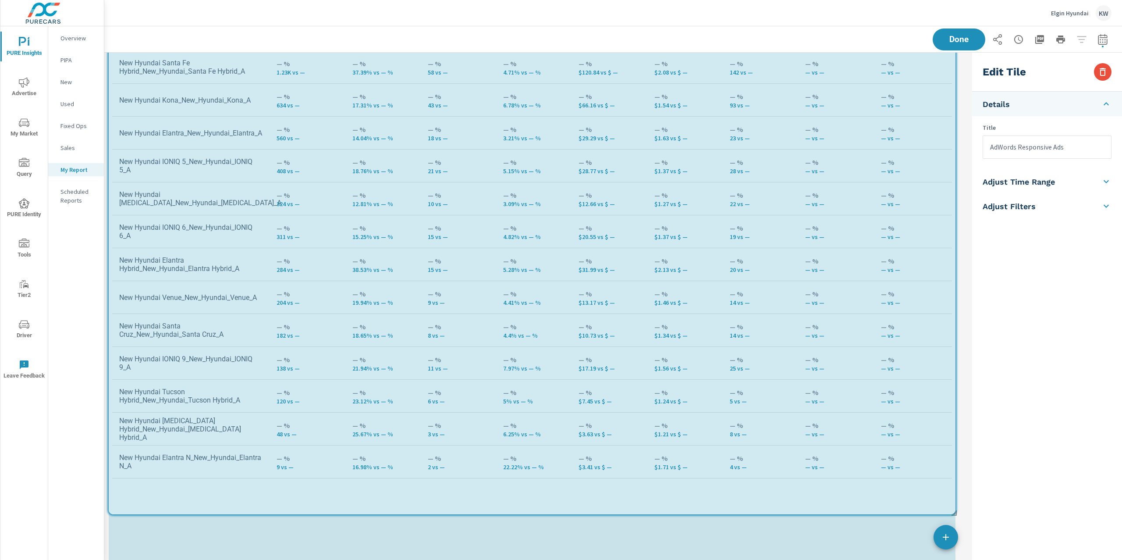
scroll to position [4761, 874]
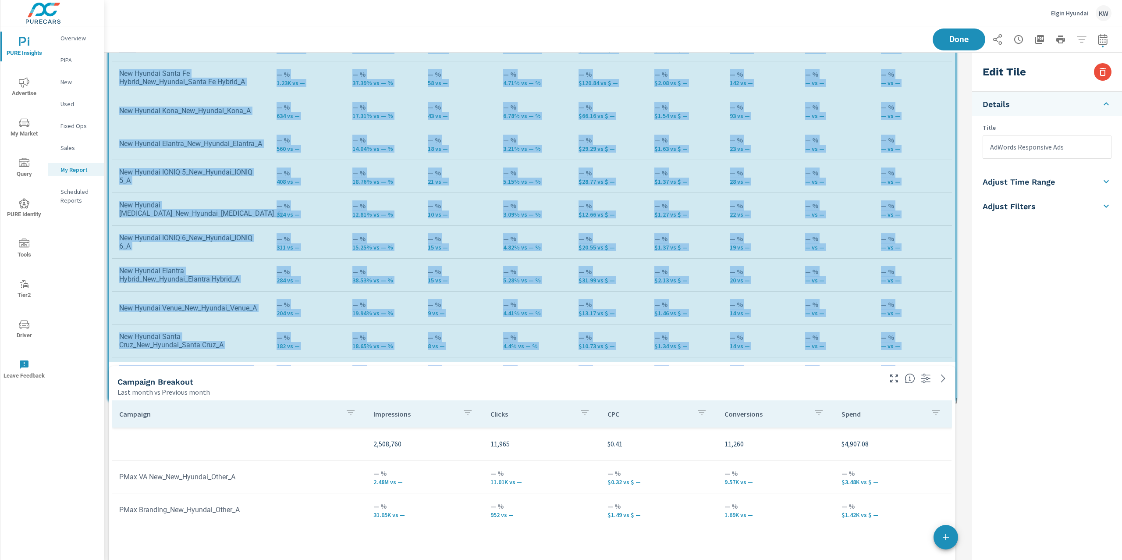
scroll to position [4, 4]
drag, startPoint x: 954, startPoint y: 360, endPoint x: 958, endPoint y: 384, distance: 24.5
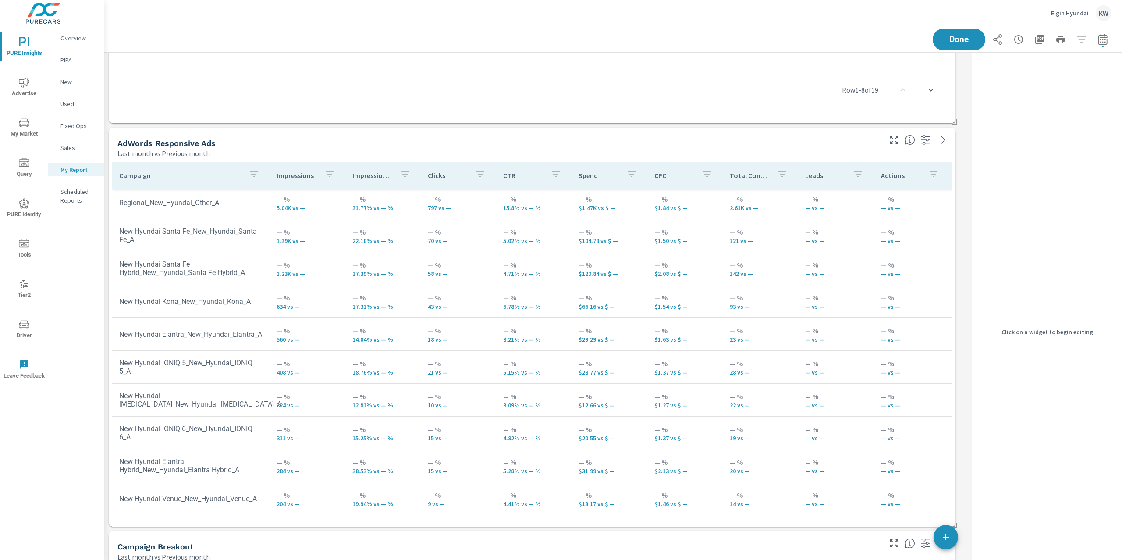
scroll to position [167, 0]
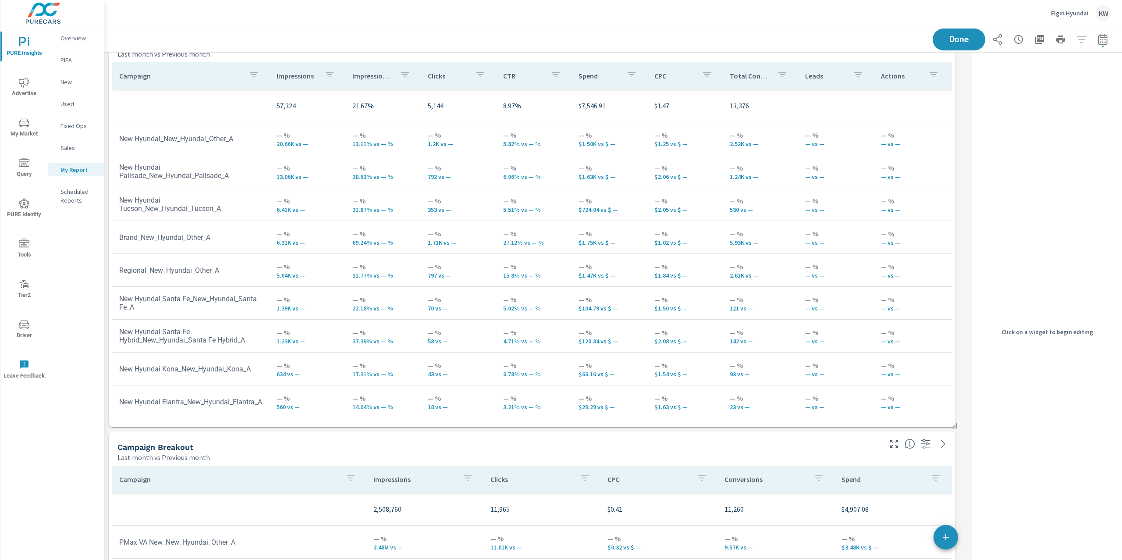
scroll to position [3707, 0]
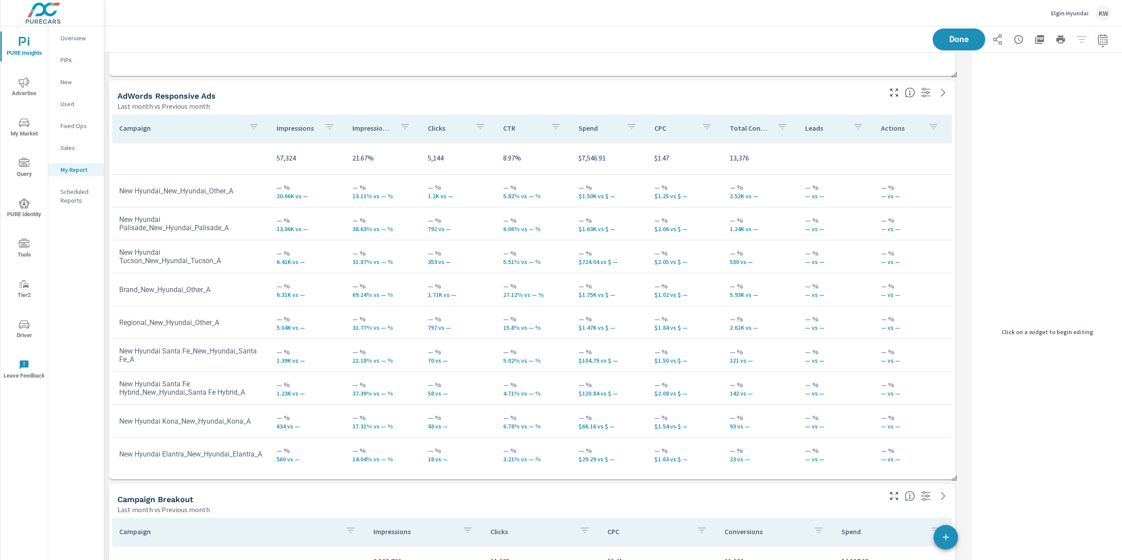
click at [366, 128] on p "Impression Share" at bounding box center [372, 128] width 40 height 9
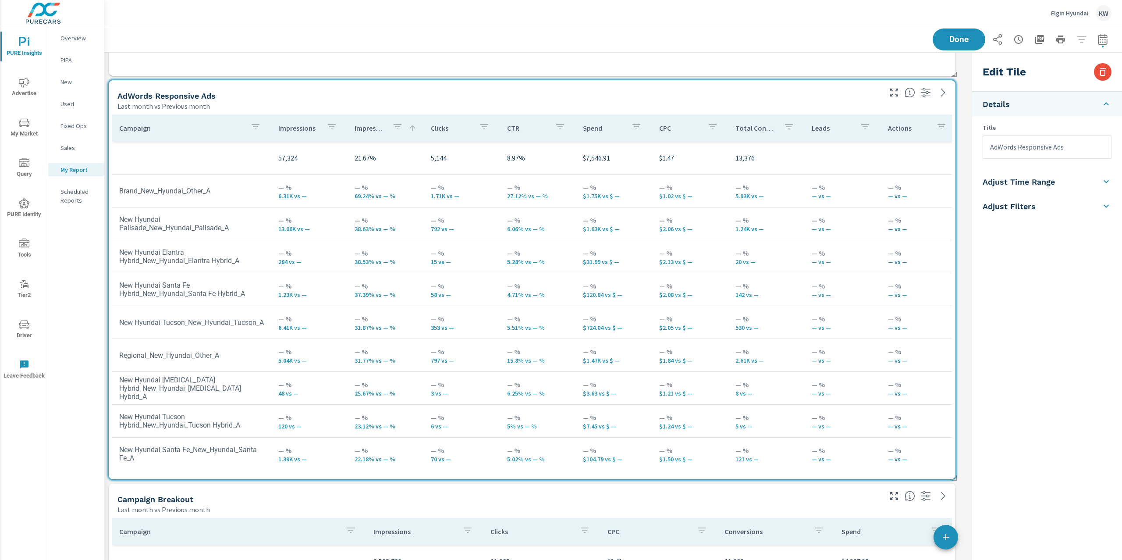
click at [1045, 184] on h5 "Adjust Time Range" at bounding box center [1019, 182] width 72 height 10
click at [1034, 158] on input "checkbox" at bounding box center [1027, 156] width 50 height 17
checkbox input "true"
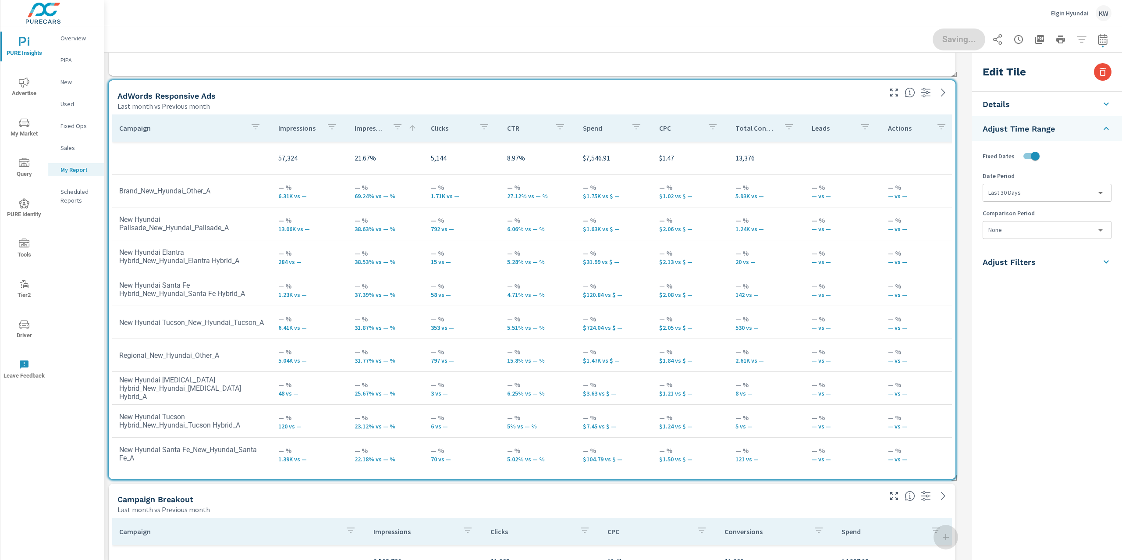
click at [1037, 191] on body "PURE Insights Advertise My Market Query PURE Identity Tools Tier2 Driver Leave …" at bounding box center [561, 280] width 1122 height 560
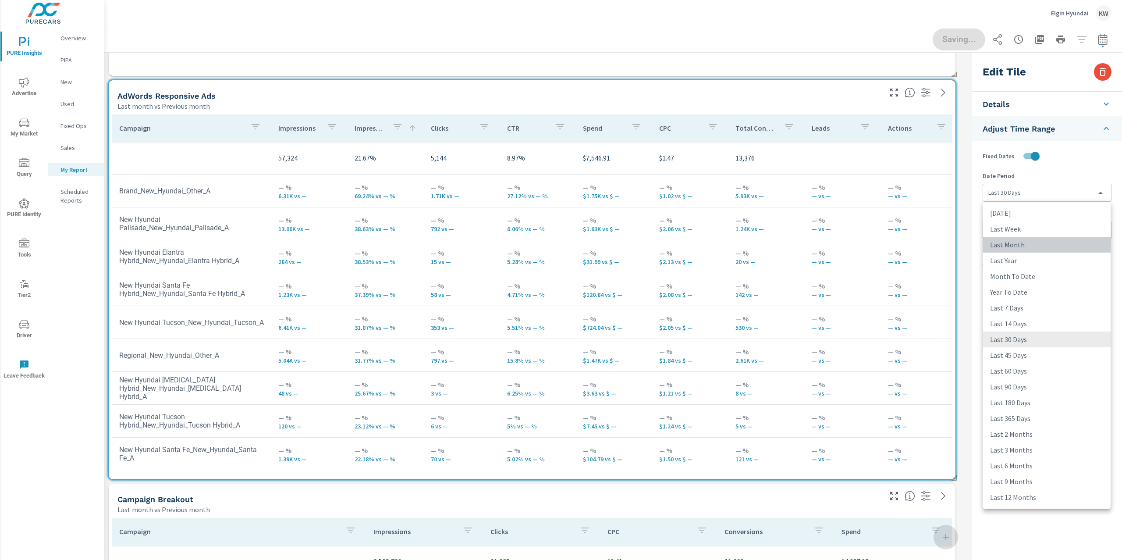
click at [1031, 247] on li "Last Month" at bounding box center [1047, 245] width 128 height 16
type input "lastMonth"
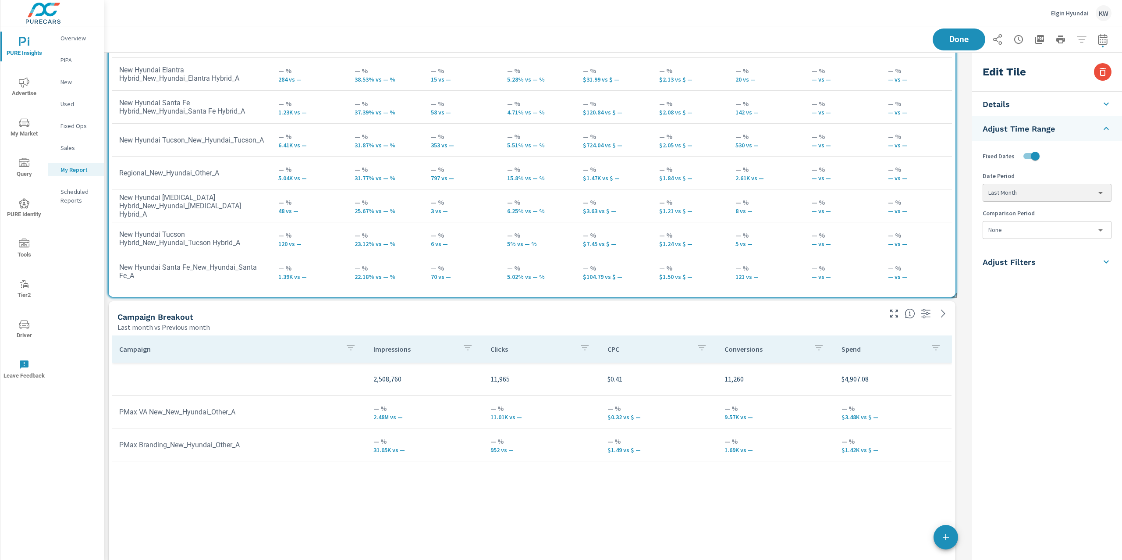
scroll to position [3941, 0]
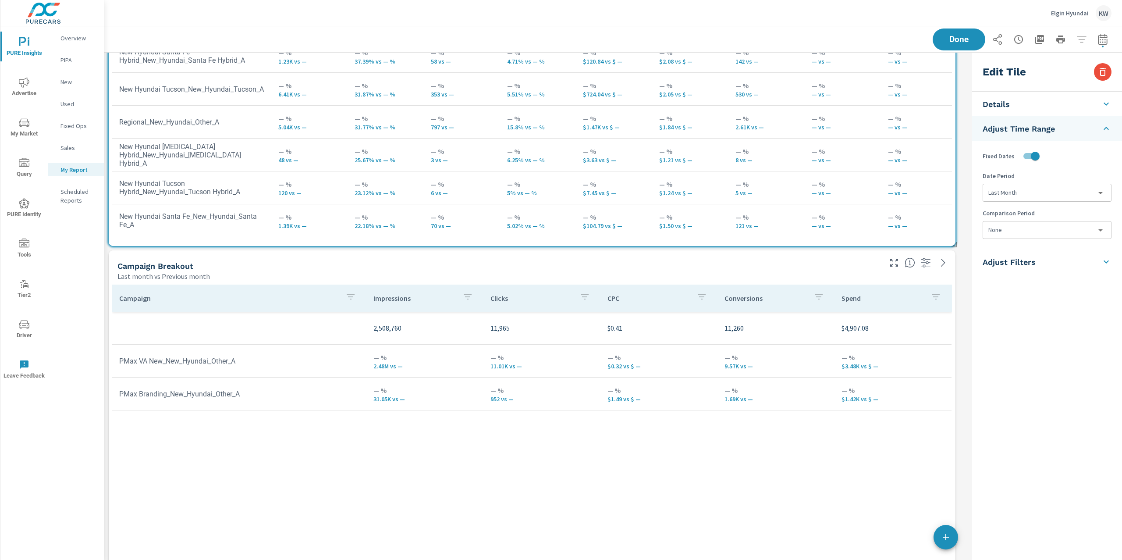
click at [811, 281] on div "Campaign Impressions Clicks CPC Conversions Spend 2,508,760 11,965 $0.41 11,260…" at bounding box center [532, 465] width 847 height 368
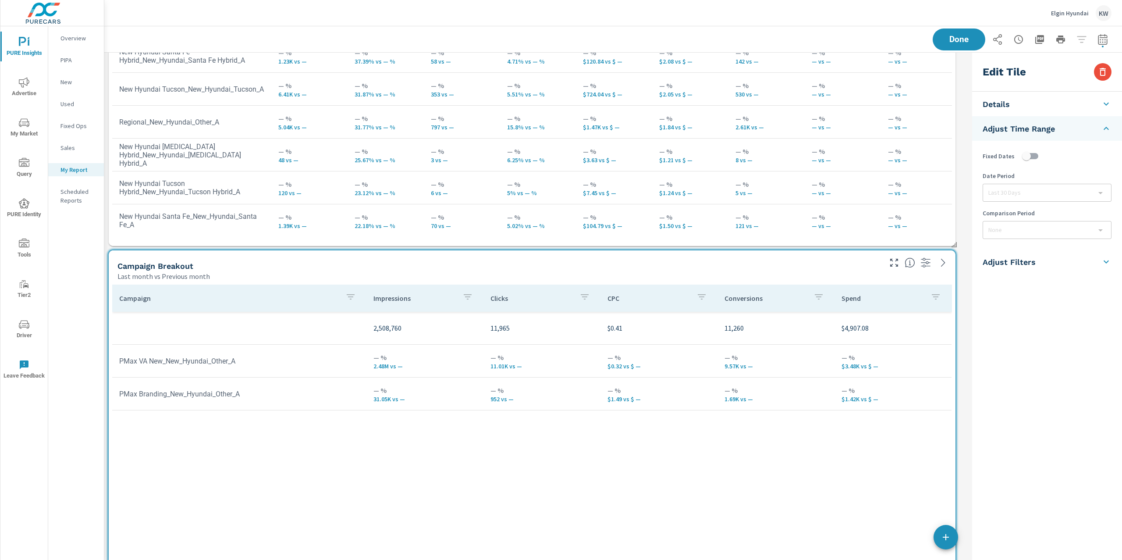
checkbox input "false"
type input "last30Days"
click at [1053, 180] on h5 "Adjust Time Range" at bounding box center [1019, 182] width 72 height 10
click at [1035, 156] on input "checkbox" at bounding box center [1027, 156] width 50 height 17
checkbox input "true"
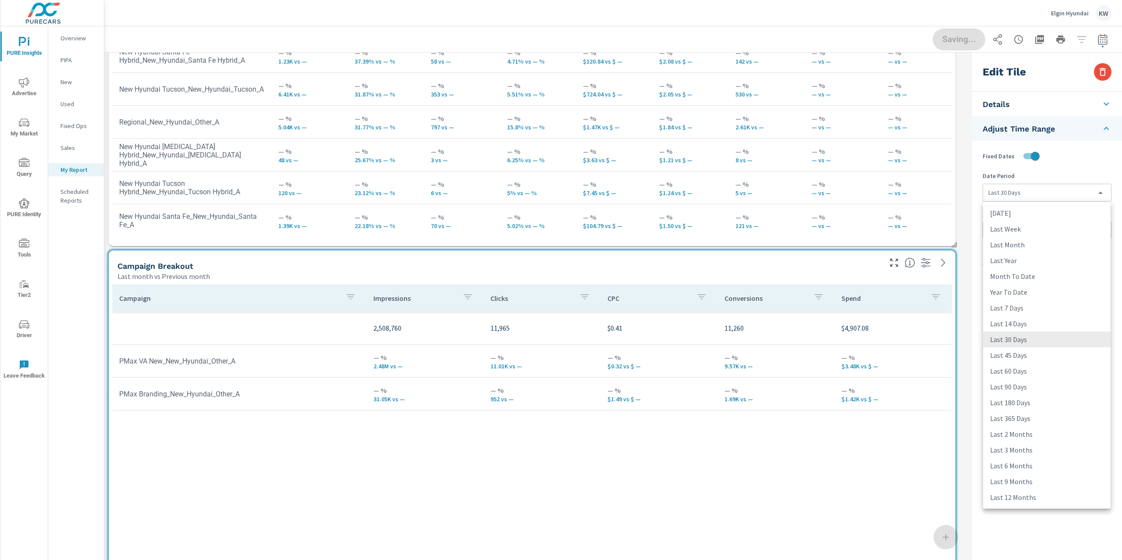
click at [1041, 192] on body "PURE Insights Advertise My Market Query PURE Identity Tools Tier2 Driver Leave …" at bounding box center [561, 280] width 1122 height 560
click at [1043, 245] on li "Last Month" at bounding box center [1047, 245] width 128 height 16
type input "lastMonth"
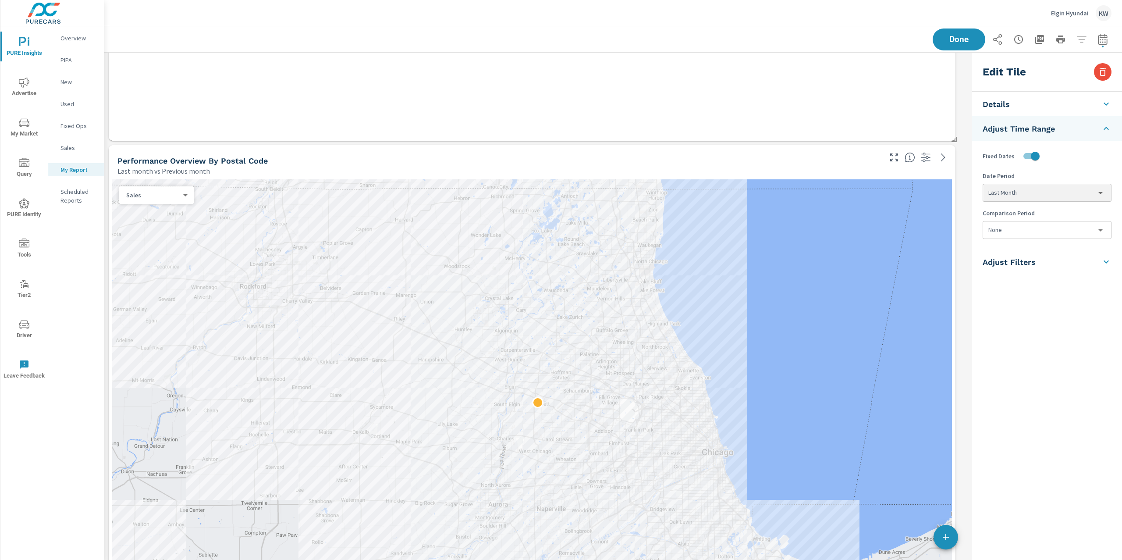
scroll to position [1427, 0]
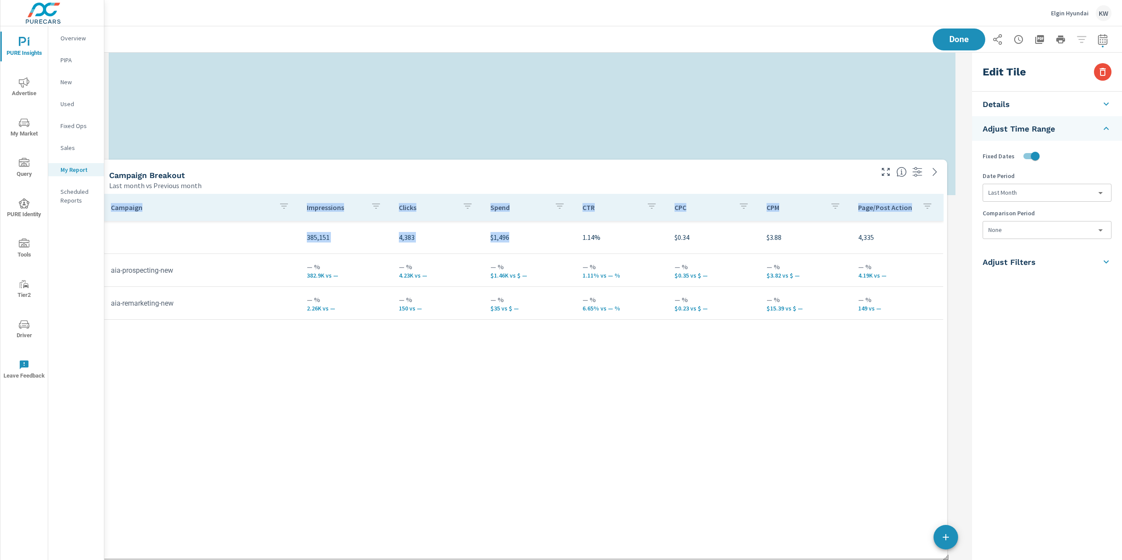
drag, startPoint x: 580, startPoint y: 73, endPoint x: 572, endPoint y: 560, distance: 486.7
click at [572, 559] on div "PURE Insights Report Elgin Hyundai Report date range: Jul 01, 2025 - Jul 31, 20…" at bounding box center [613, 293] width 1018 height 534
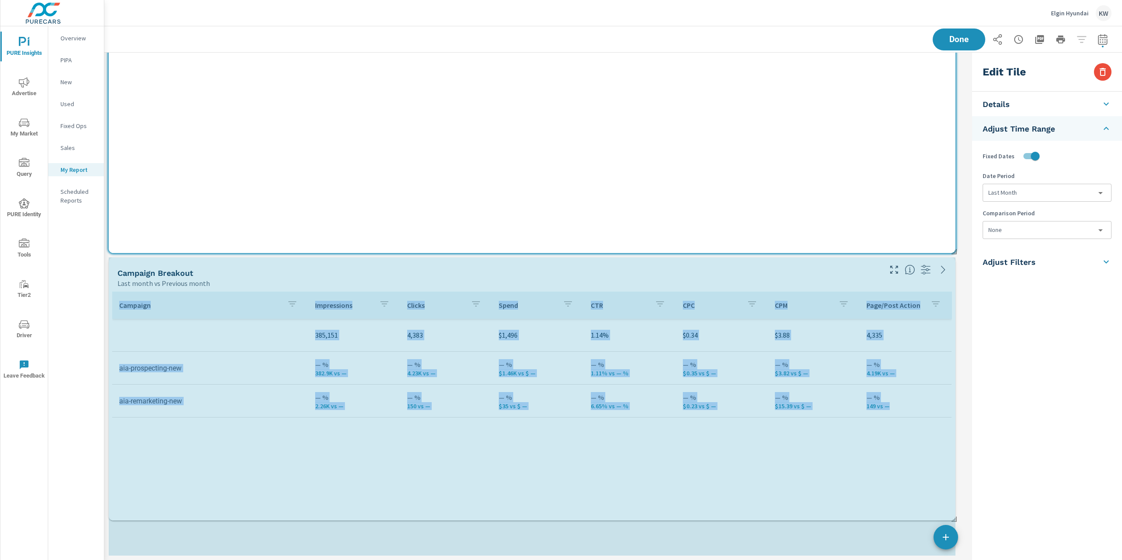
scroll to position [3911, 0]
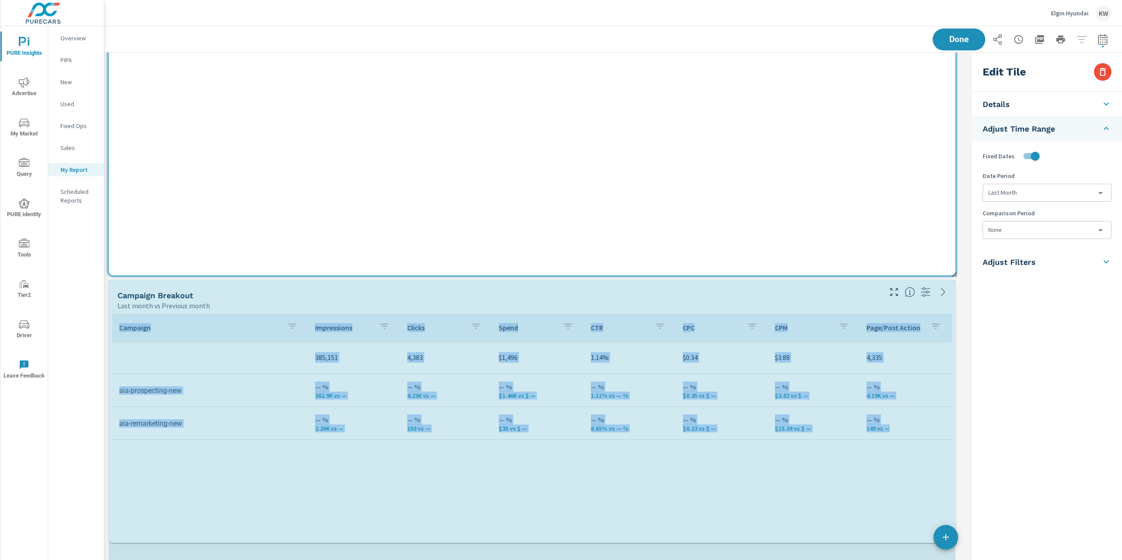
drag, startPoint x: 954, startPoint y: 551, endPoint x: 957, endPoint y: 498, distance: 53.2
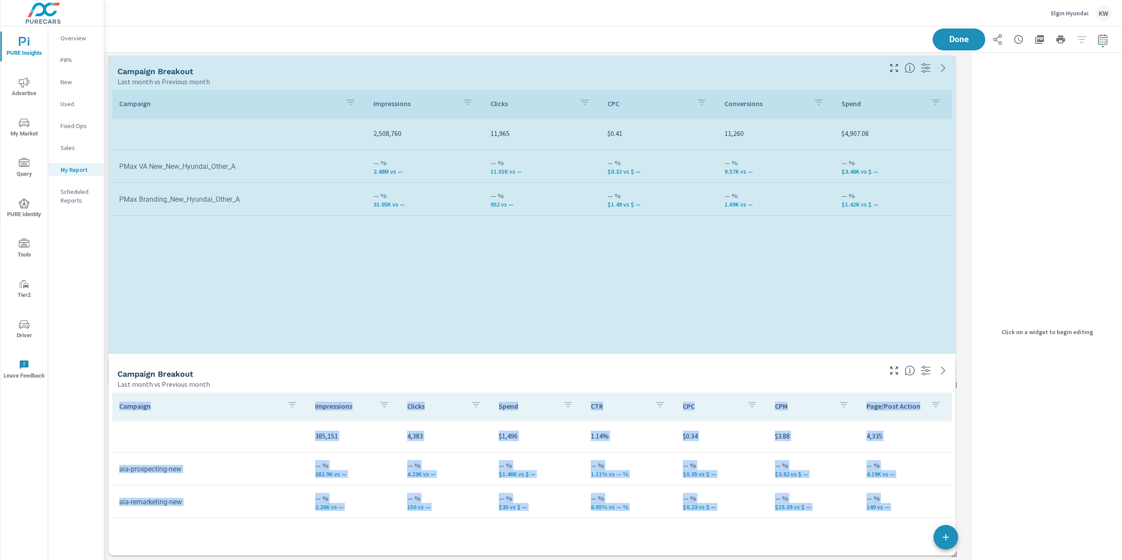
scroll to position [4, 4]
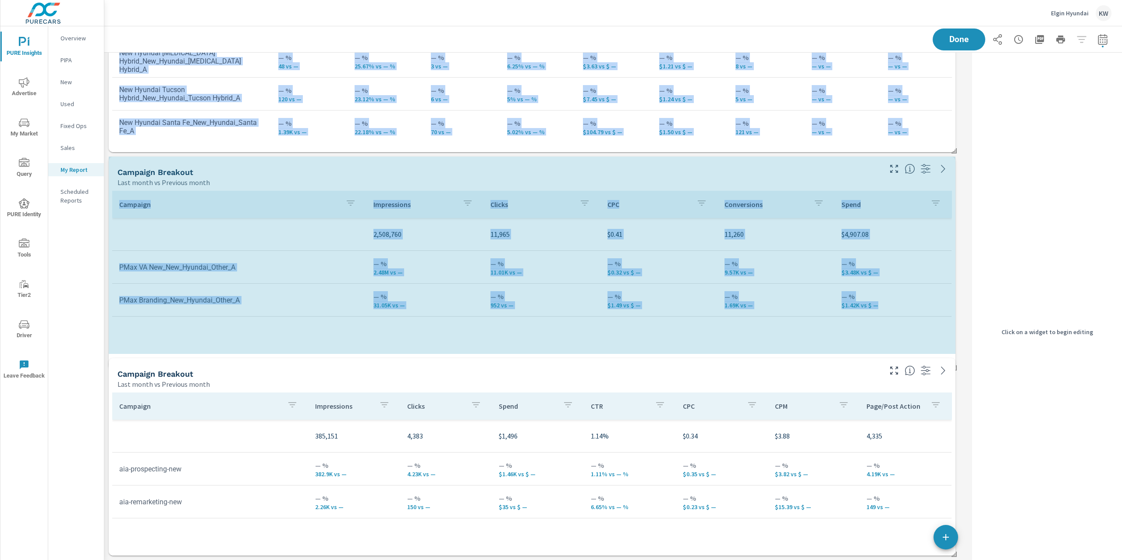
drag, startPoint x: 955, startPoint y: 351, endPoint x: 961, endPoint y: 269, distance: 81.8
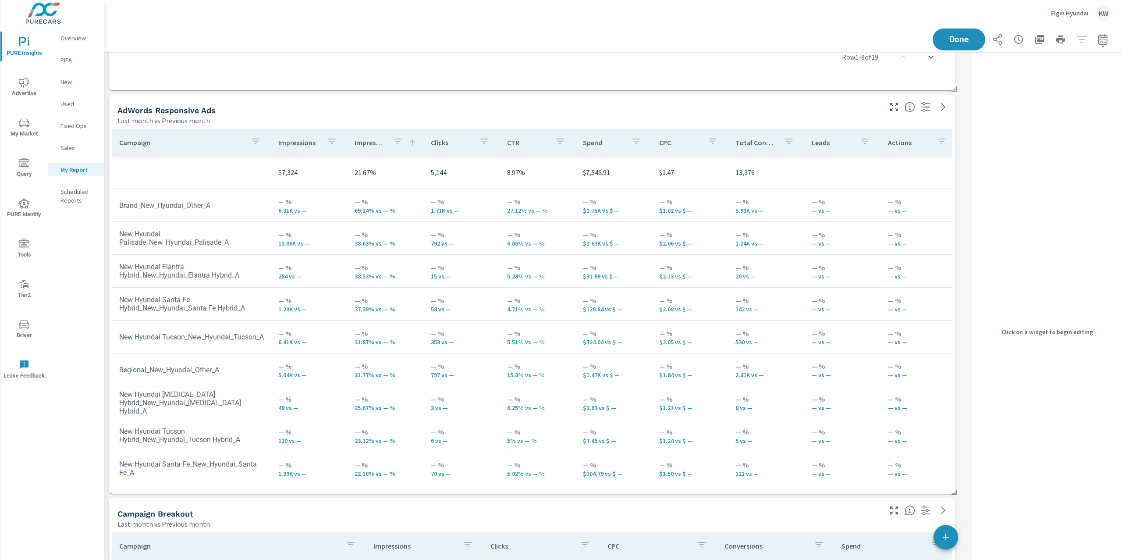
scroll to position [3273, 0]
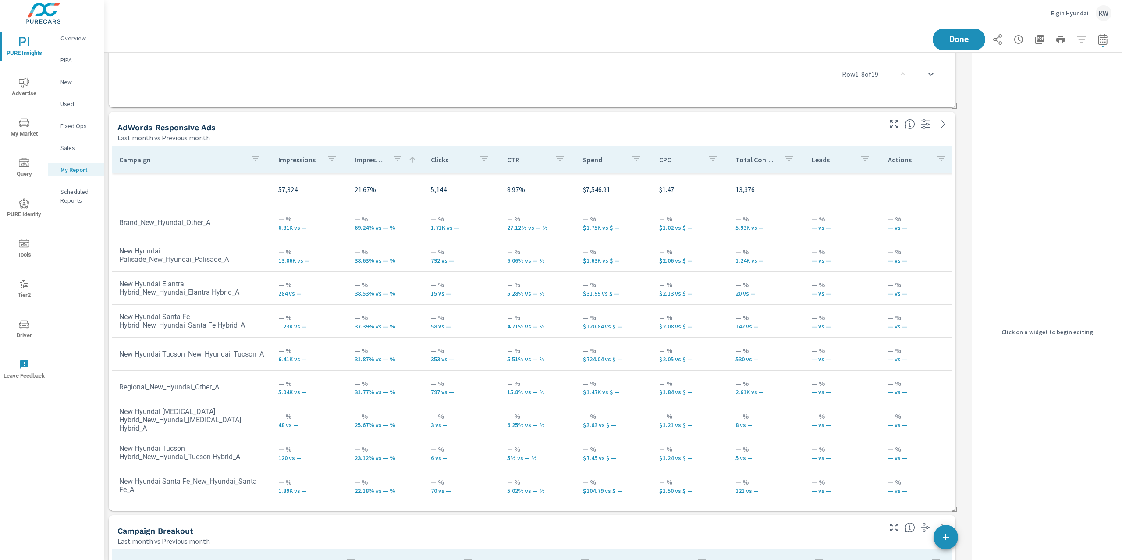
click at [394, 159] on icon "button" at bounding box center [397, 158] width 11 height 11
click at [391, 160] on div at bounding box center [561, 280] width 1122 height 560
click at [394, 159] on icon "button" at bounding box center [397, 158] width 11 height 11
click at [576, 145] on div at bounding box center [561, 280] width 1122 height 560
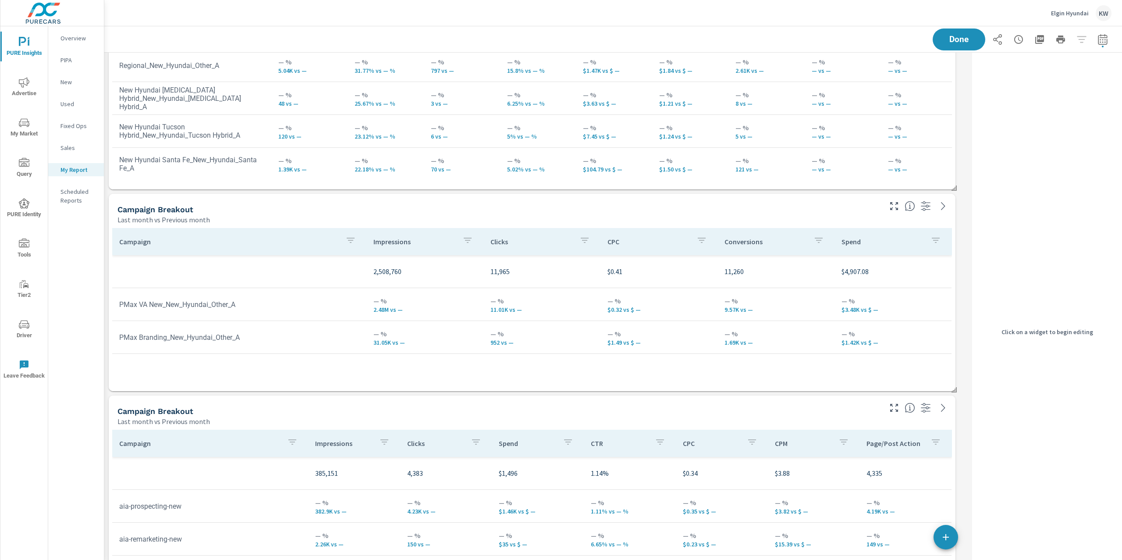
scroll to position [3597, 0]
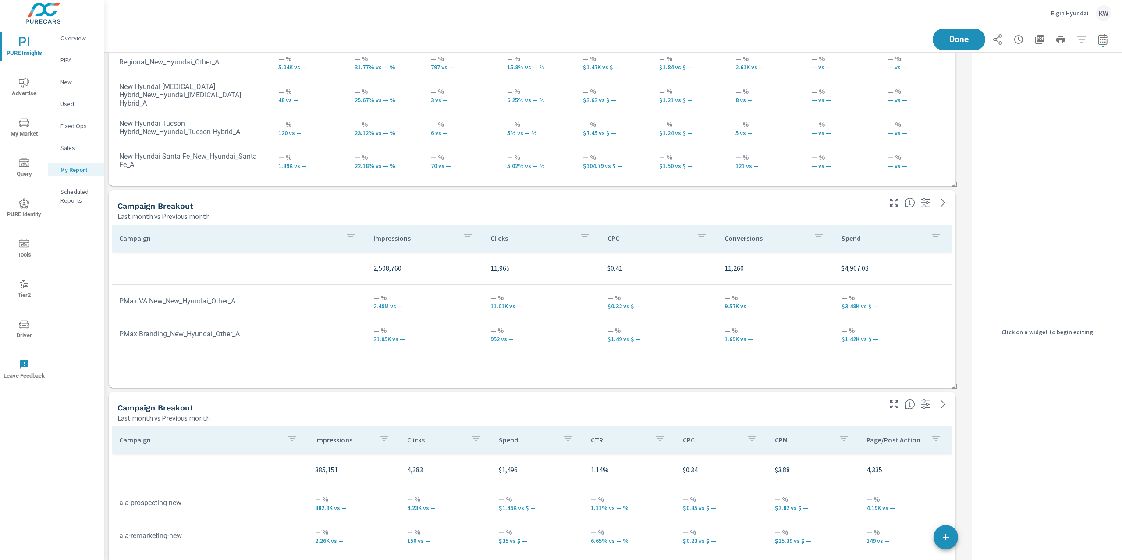
click at [879, 198] on div "Campaign Breakout Last month vs Previous month" at bounding box center [496, 205] width 775 height 31
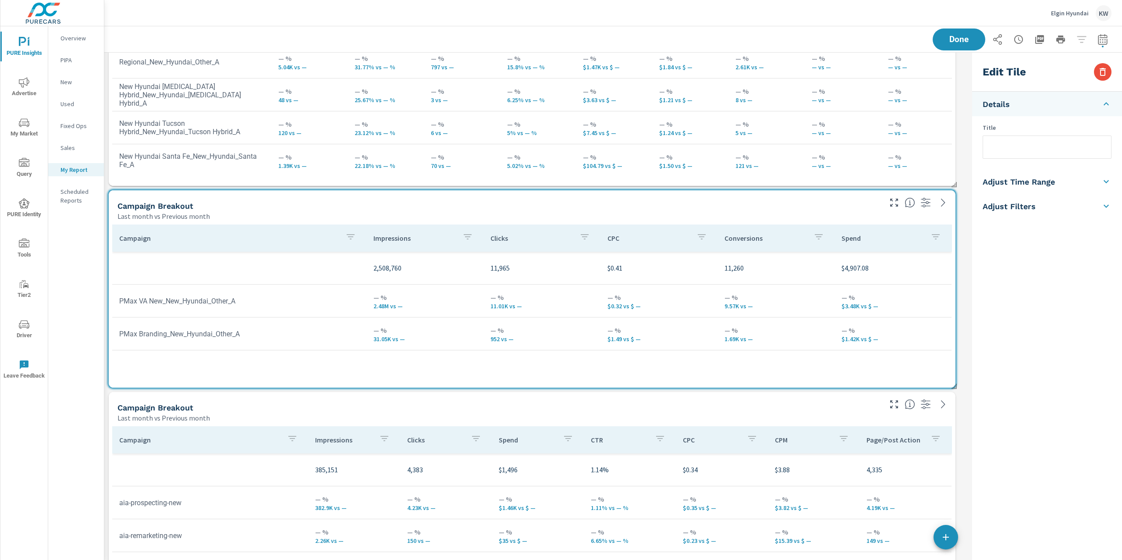
click at [1010, 157] on input "text" at bounding box center [1047, 147] width 128 height 22
type input "PMax/Vehicle Ads campaigns"
click at [840, 410] on div "Campaign Breakout" at bounding box center [498, 407] width 763 height 10
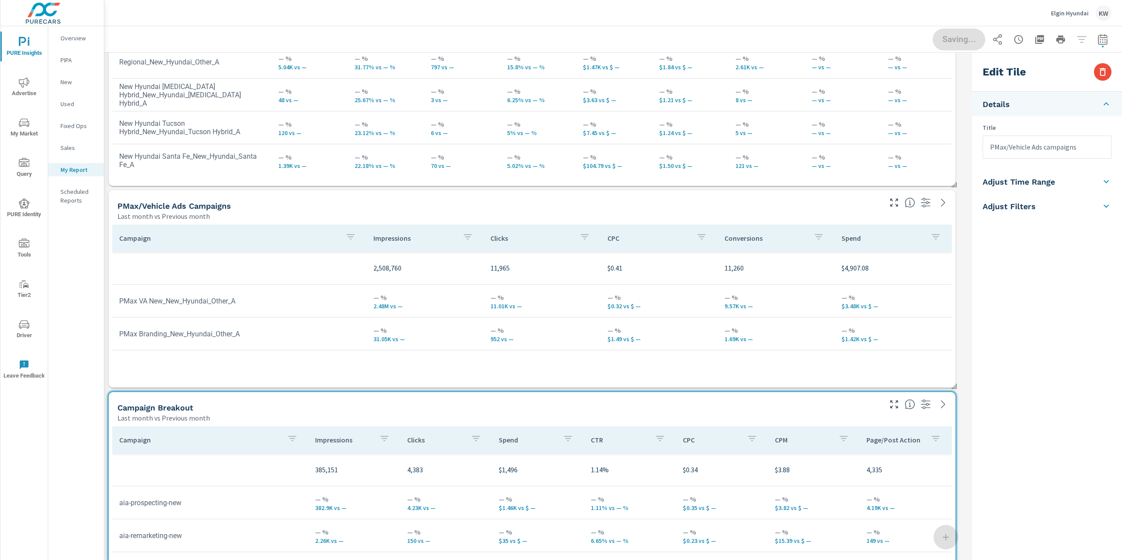
checkbox input "false"
type input "last30Days"
click at [1024, 147] on input "text" at bounding box center [1047, 147] width 128 height 22
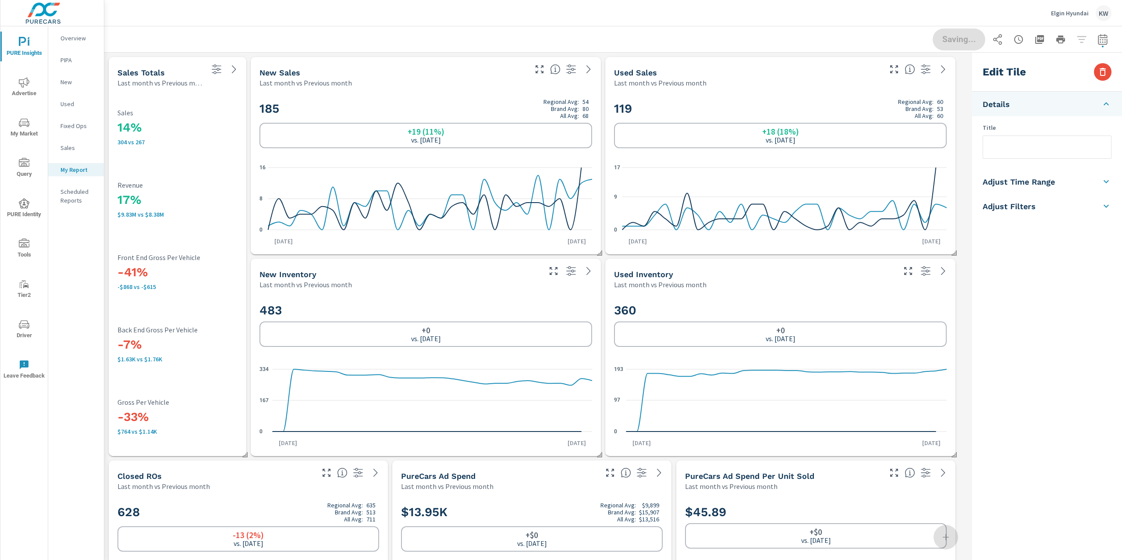
scroll to position [0, 0]
click at [1011, 153] on input "text" at bounding box center [1047, 147] width 128 height 22
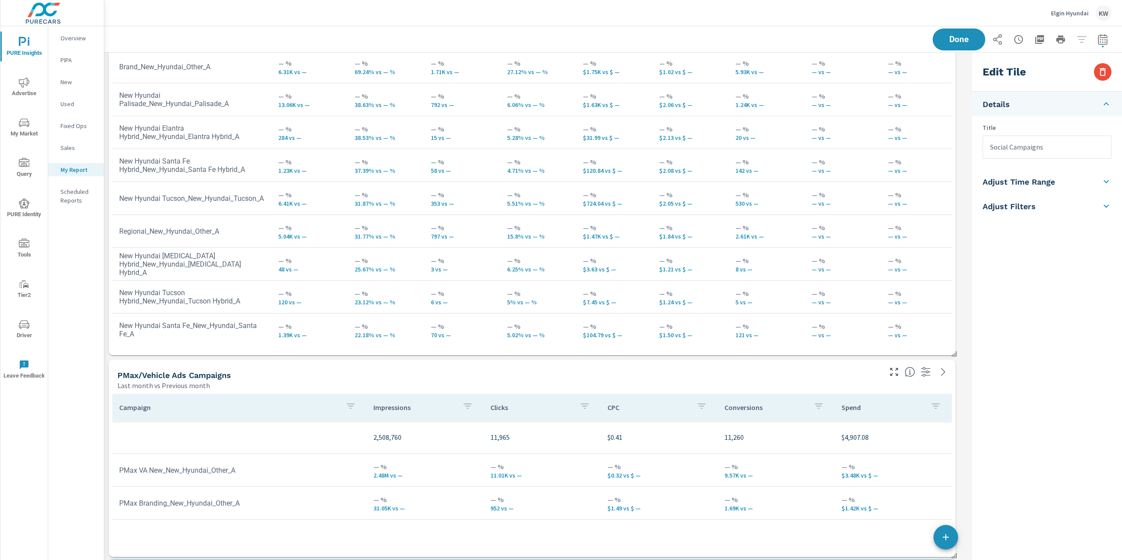
scroll to position [3631, 0]
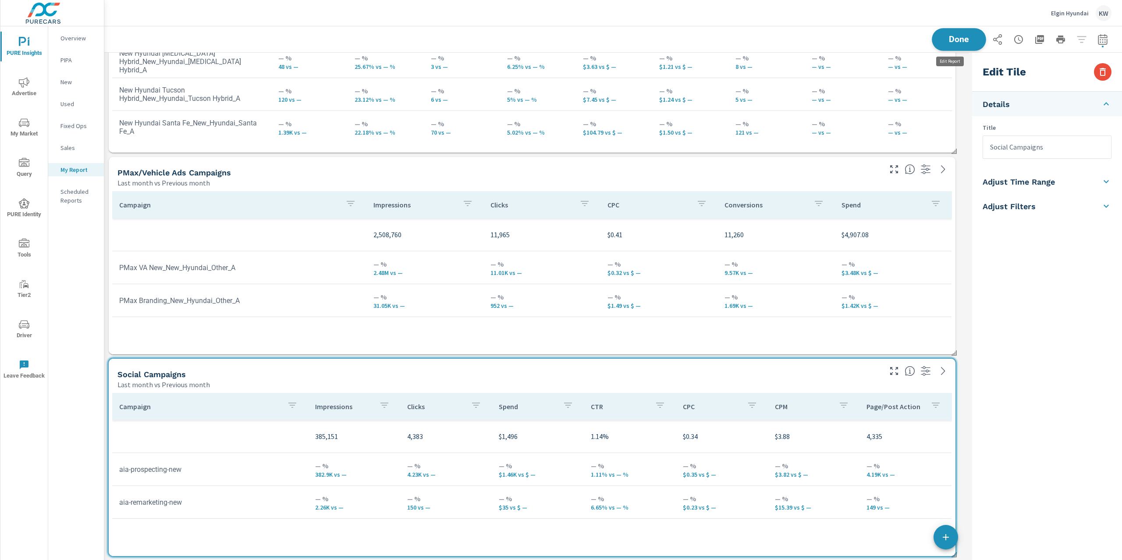
type input "Social Campaigns"
click at [966, 39] on div "Done" at bounding box center [1022, 39] width 179 height 22
click at [966, 40] on span "Done" at bounding box center [959, 39] width 36 height 8
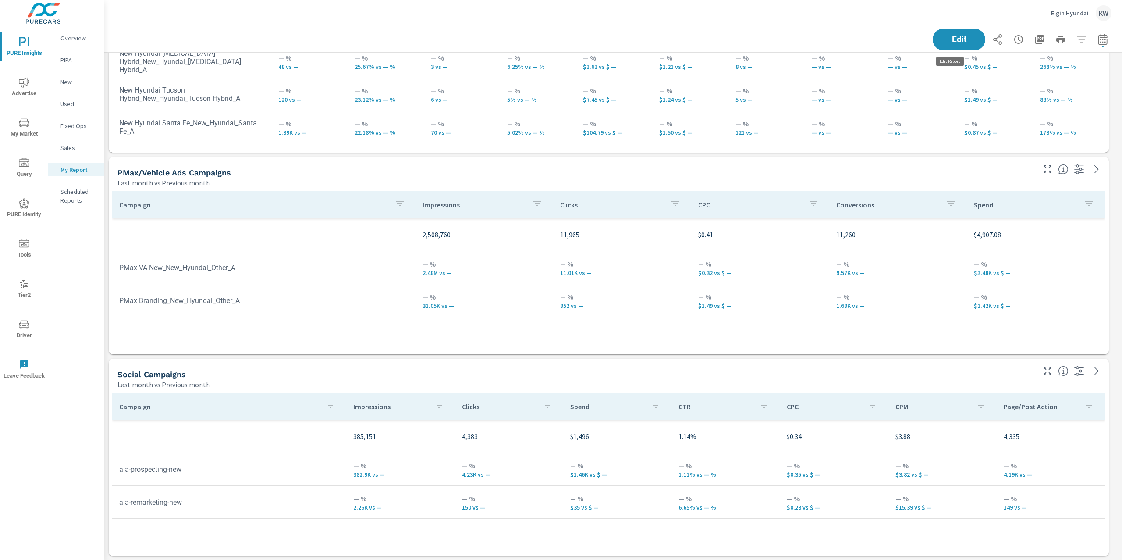
scroll to position [4, 4]
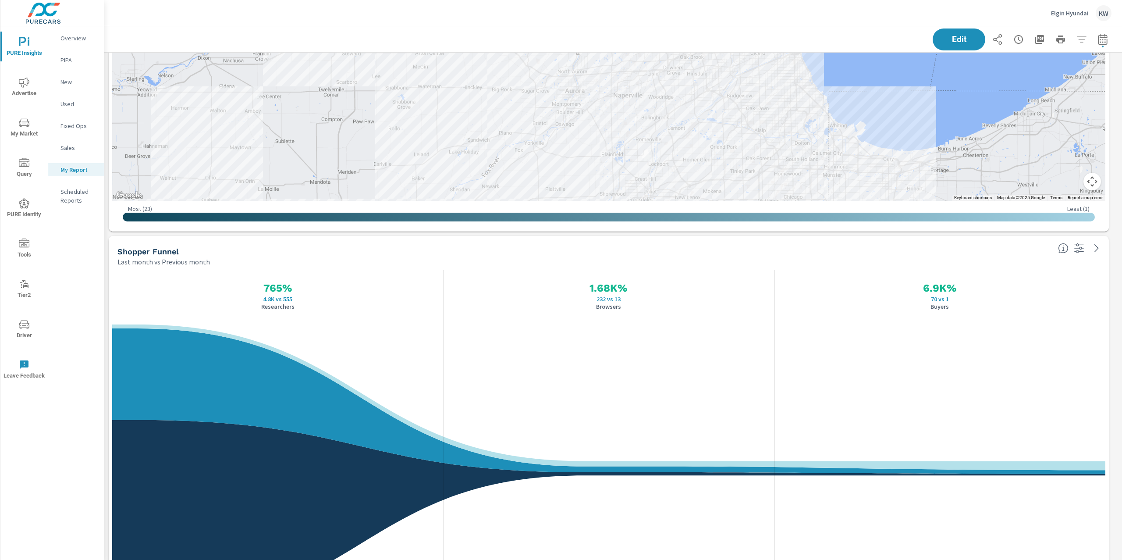
scroll to position [1430, 0]
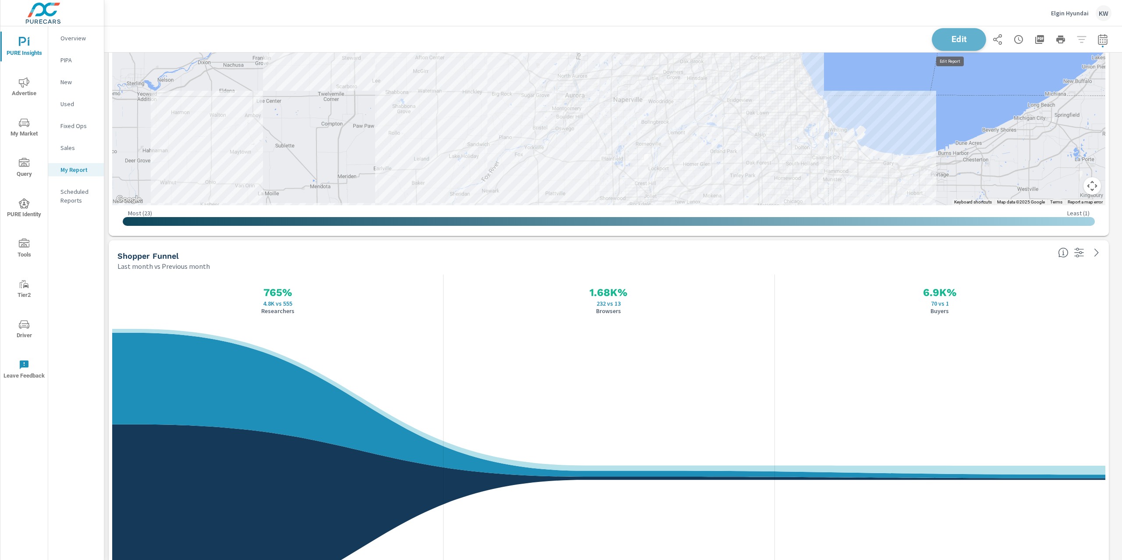
click at [950, 46] on button "Edit" at bounding box center [959, 39] width 54 height 23
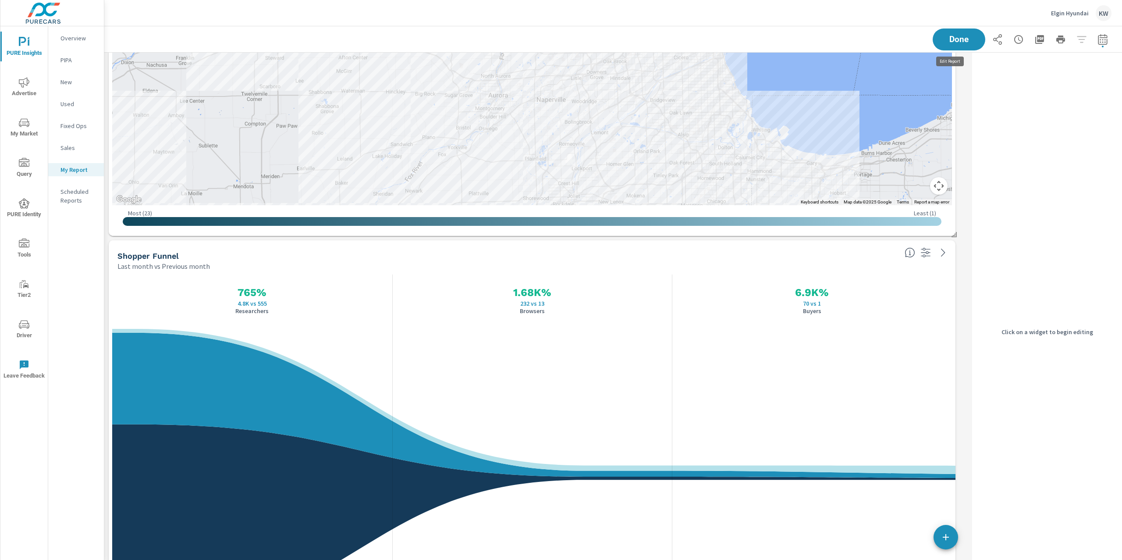
scroll to position [4, 4]
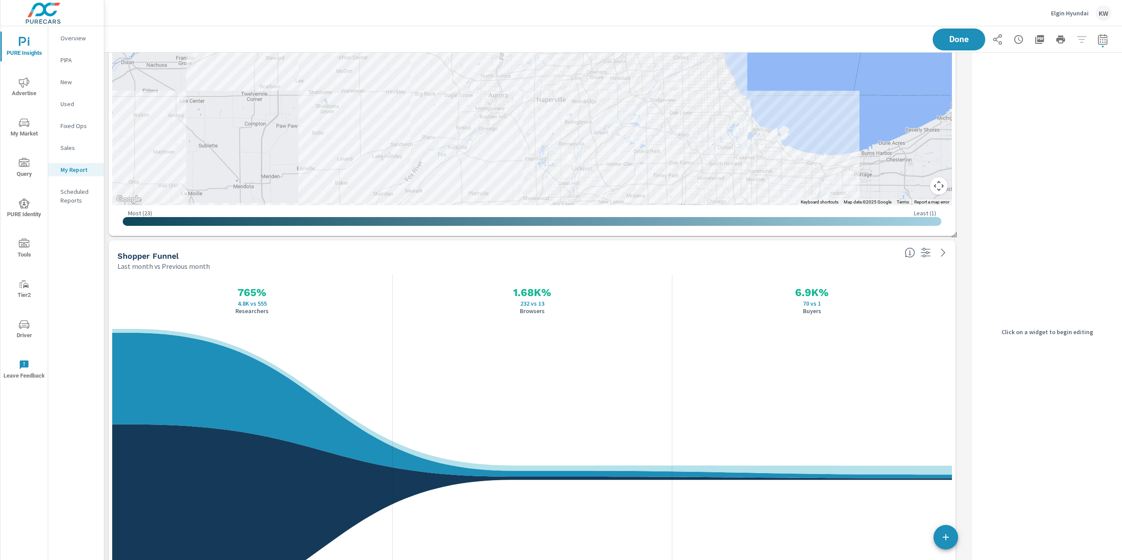
click at [839, 265] on div "Last month vs Previous month" at bounding box center [507, 266] width 780 height 11
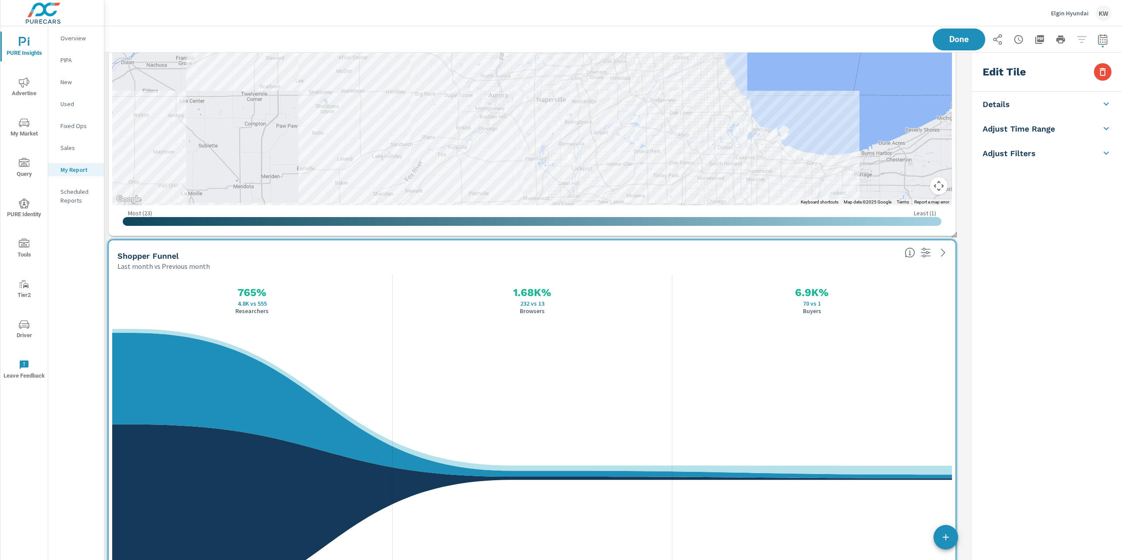
scroll to position [4156, 874]
click at [1096, 178] on li "Adjust Time Range" at bounding box center [1047, 181] width 150 height 25
click at [1060, 192] on div "Last 30 Days" at bounding box center [1047, 192] width 128 height 17
click at [1037, 155] on input "checkbox" at bounding box center [1027, 156] width 50 height 17
checkbox input "true"
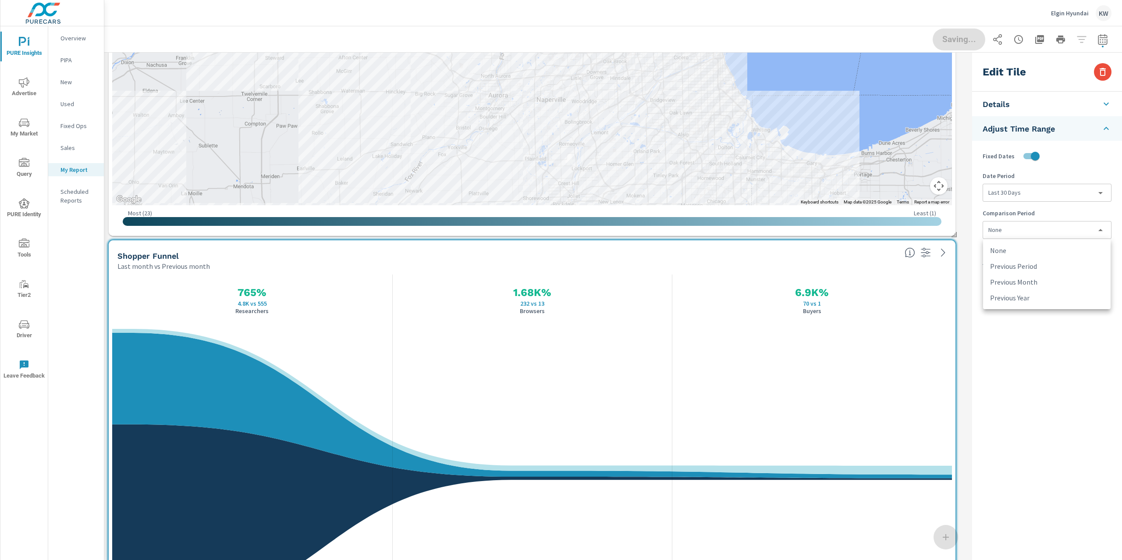
click at [1042, 230] on body "PURE Insights Advertise My Market Query PURE Identity Tools Tier2 Driver Leave …" at bounding box center [561, 280] width 1122 height 560
click at [1031, 266] on li "Previous Period" at bounding box center [1047, 266] width 128 height 16
type input "currentPeriodStart"
click at [964, 42] on span "Done" at bounding box center [959, 39] width 36 height 8
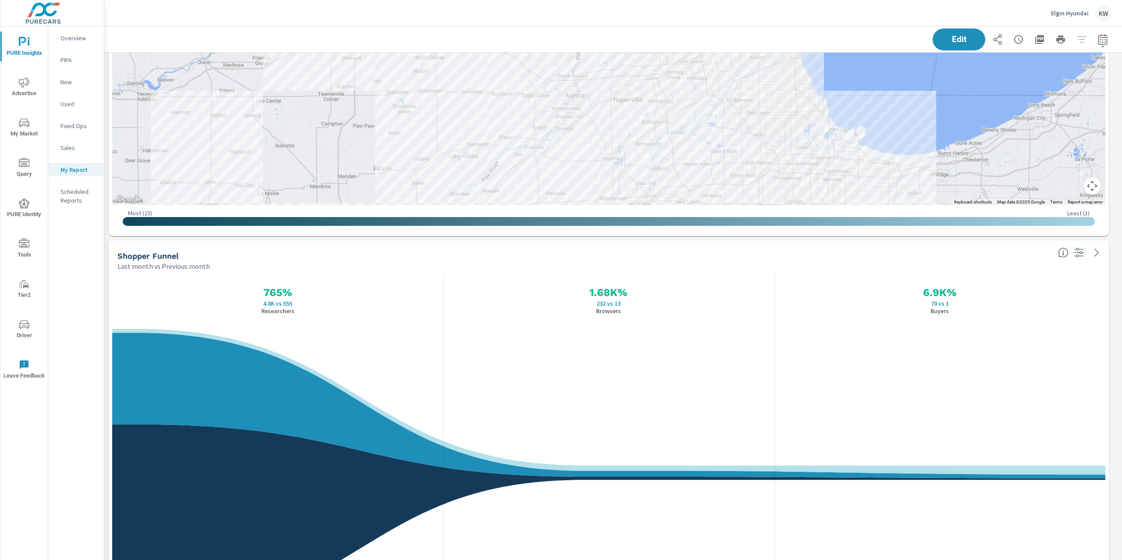
scroll to position [4156, 1028]
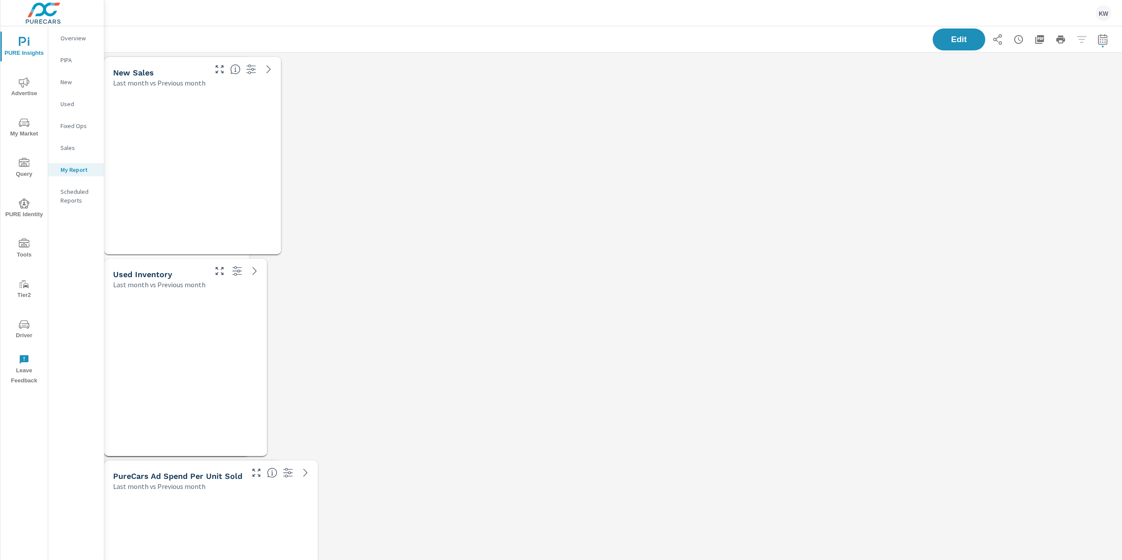
scroll to position [4156, 1028]
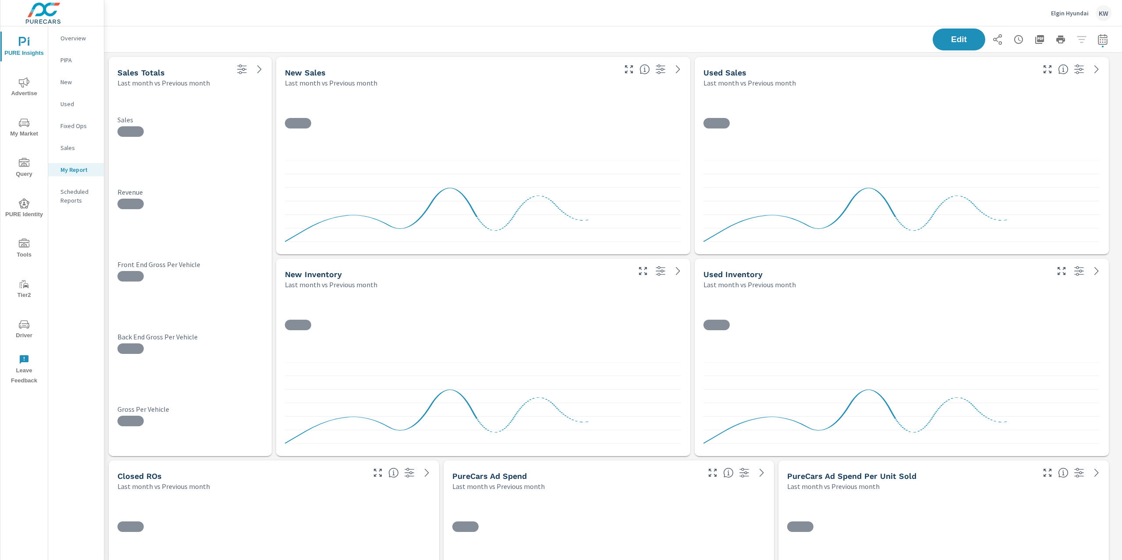
scroll to position [4156, 1028]
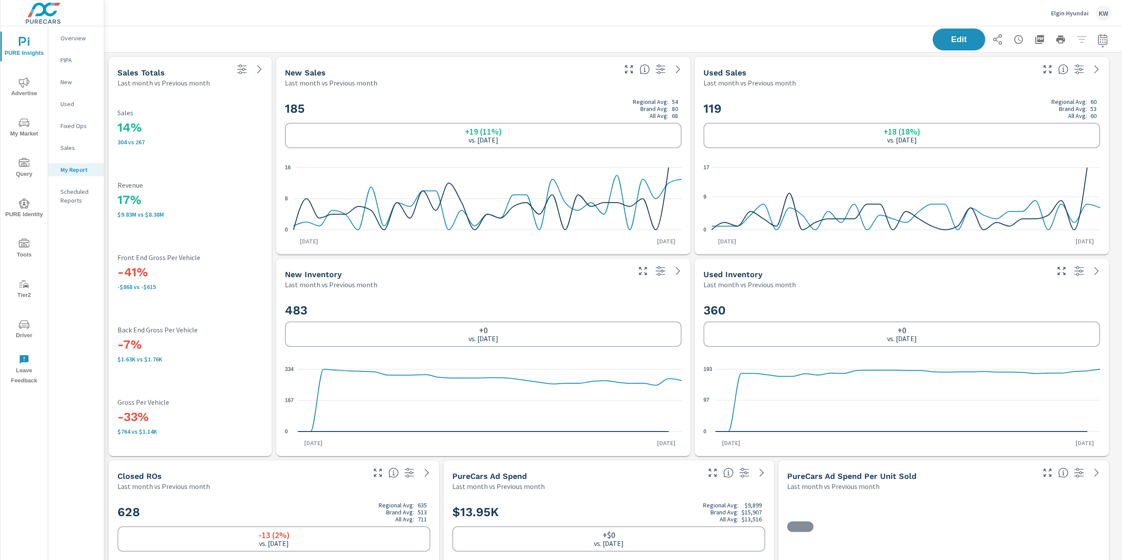
scroll to position [0, 0]
click at [1098, 40] on icon "button" at bounding box center [1103, 39] width 11 height 11
select select "Last month"
select select "Previous month"
click at [1081, 118] on icon "button" at bounding box center [1082, 113] width 11 height 11
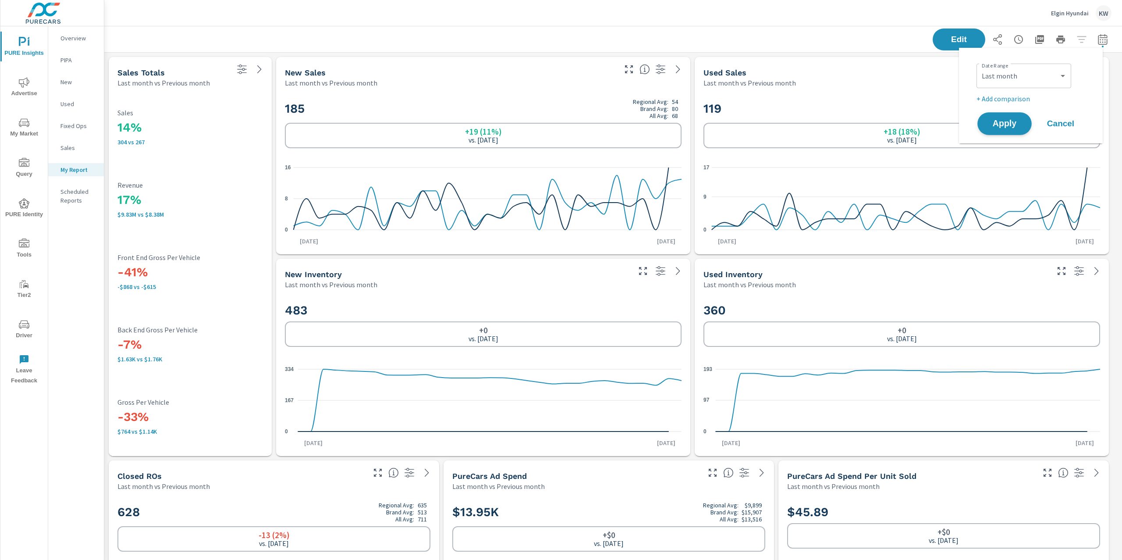
click at [1009, 120] on span "Apply" at bounding box center [1005, 124] width 36 height 8
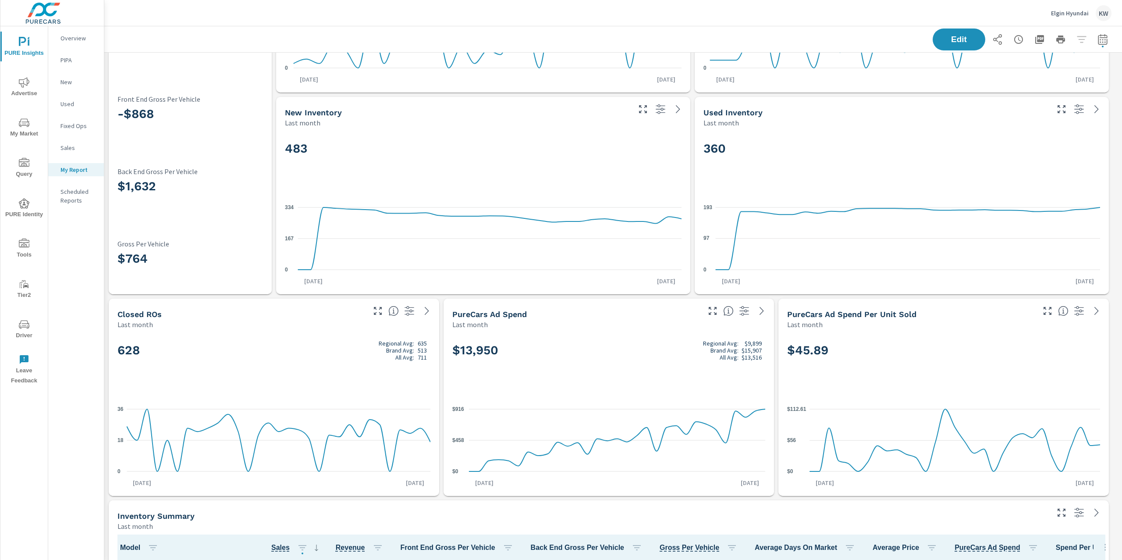
scroll to position [160, 0]
click at [954, 40] on span "Edit" at bounding box center [959, 39] width 36 height 8
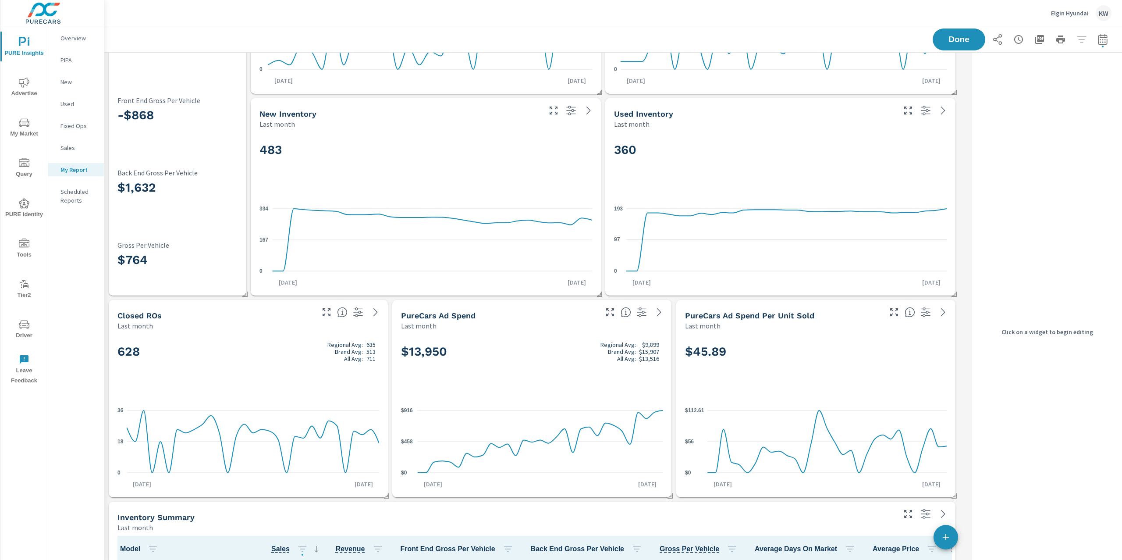
scroll to position [4156, 874]
click at [430, 169] on div "483" at bounding box center [426, 164] width 333 height 53
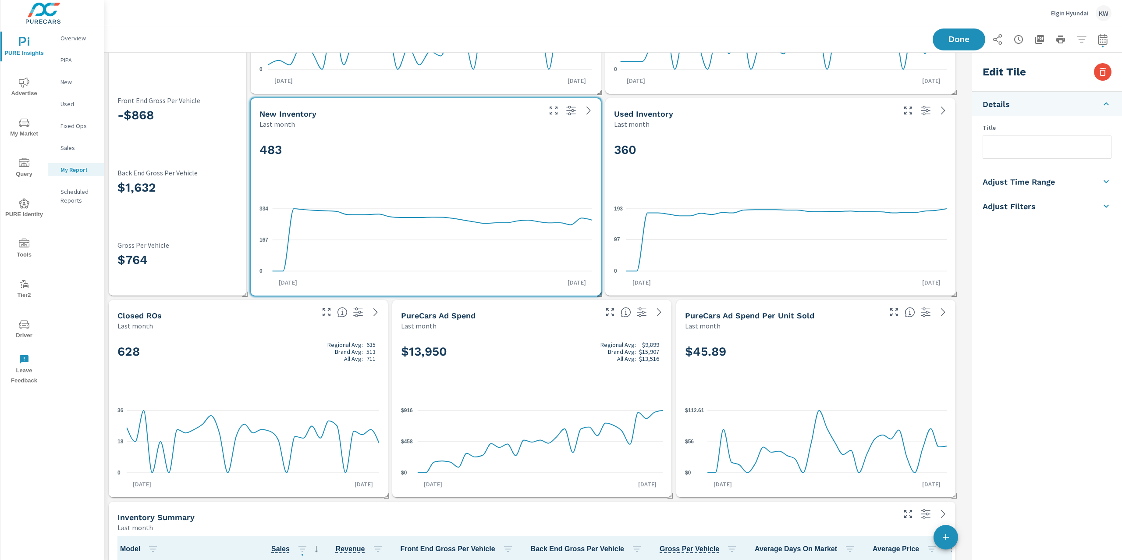
click at [1085, 192] on li "Adjust Time Range" at bounding box center [1047, 181] width 150 height 25
click at [1078, 192] on div "Last 30 Days" at bounding box center [1047, 192] width 128 height 17
click at [1034, 155] on input "checkbox" at bounding box center [1027, 156] width 50 height 17
checkbox input "true"
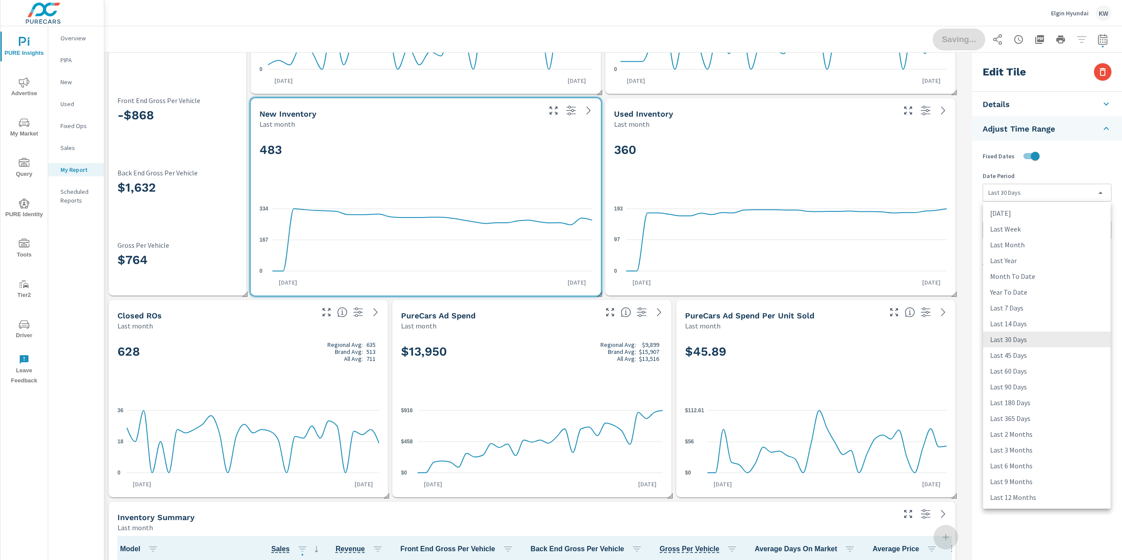
click at [1039, 189] on body "PURE Insights Advertise My Market Query PURE Identity Tools Tier2 Driver Leave …" at bounding box center [561, 280] width 1122 height 560
click at [1056, 359] on li "Last 45 Days" at bounding box center [1047, 355] width 128 height 16
type input "last45Days"
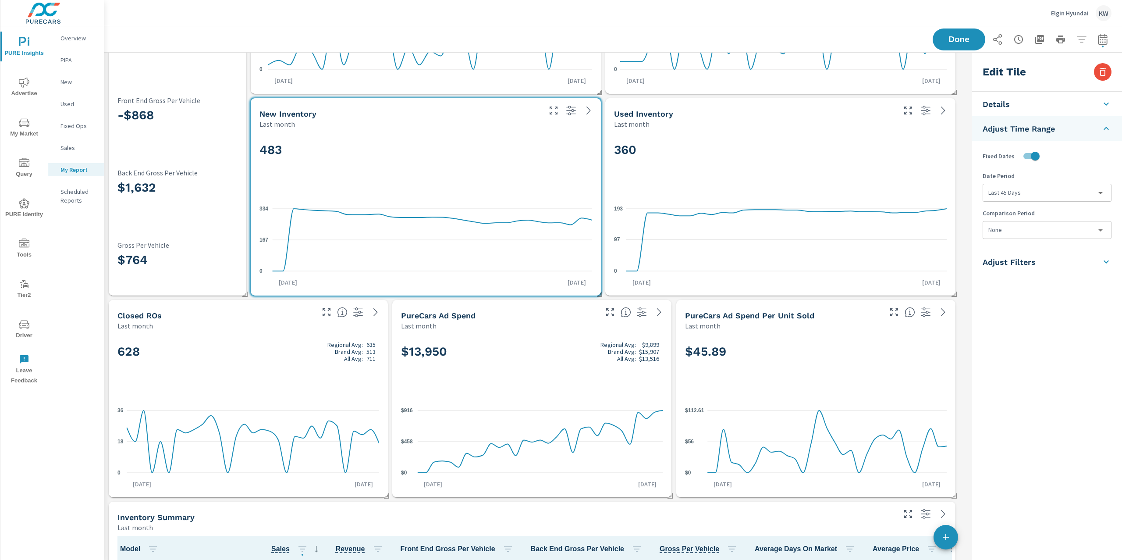
click at [820, 128] on div "Last month" at bounding box center [754, 124] width 280 height 11
checkbox input "false"
type input "last30Days"
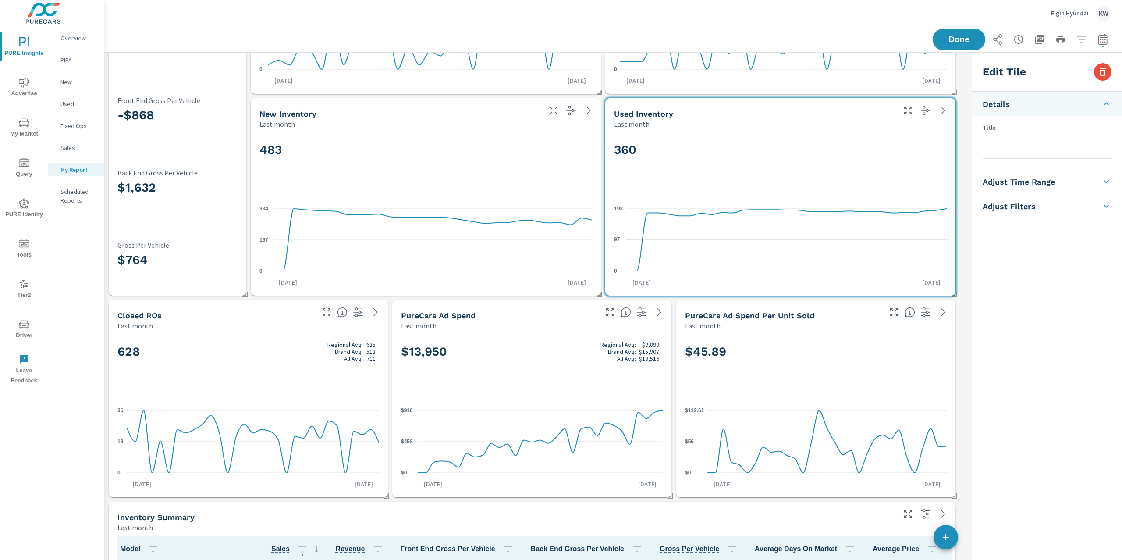
click at [1048, 180] on h5 "Adjust Time Range" at bounding box center [1019, 182] width 72 height 10
click at [1036, 157] on input "checkbox" at bounding box center [1027, 156] width 50 height 17
checkbox input "true"
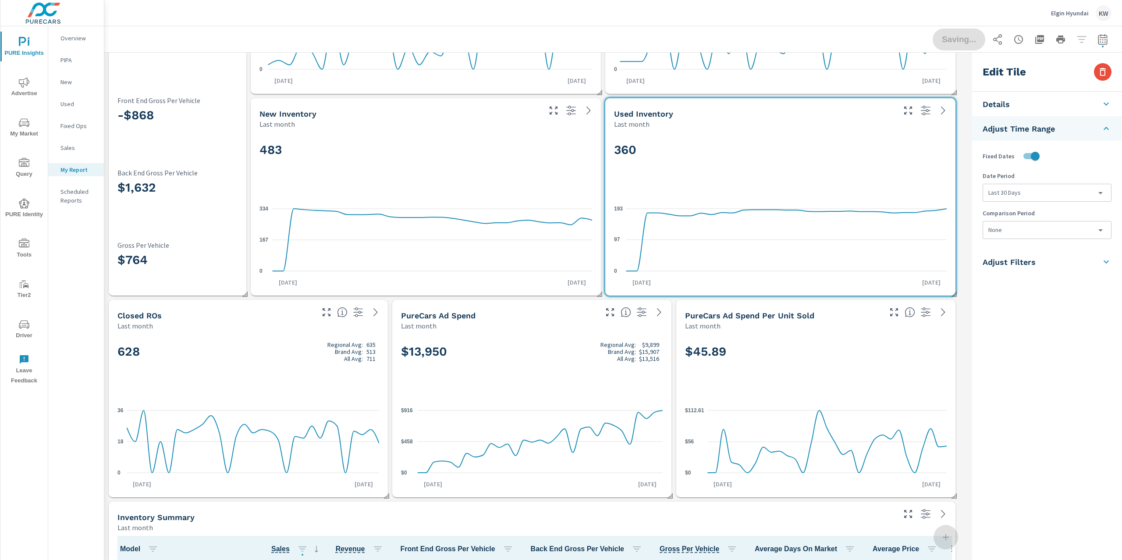
click at [1045, 195] on body "PURE Insights Advertise My Market Query PURE Identity Tools Tier2 Driver Leave …" at bounding box center [561, 280] width 1122 height 560
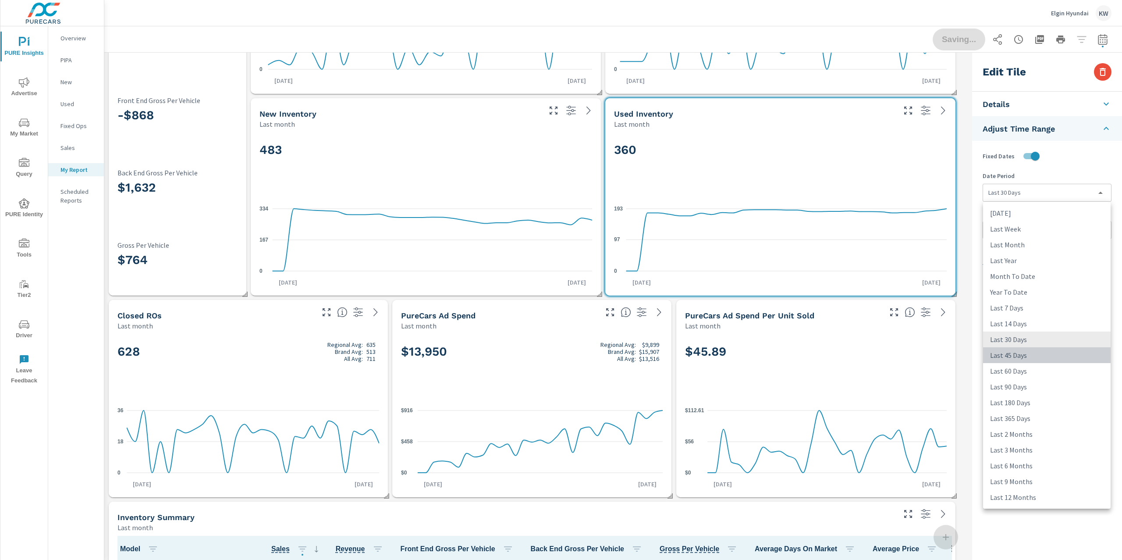
click at [1027, 353] on li "Last 45 Days" at bounding box center [1047, 355] width 128 height 16
type input "last45Days"
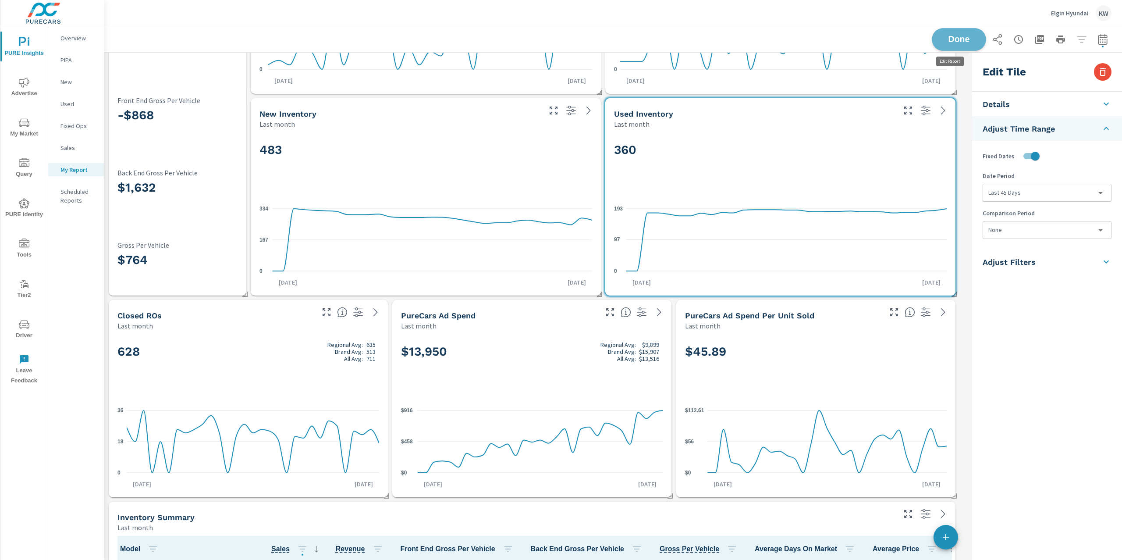
click at [960, 46] on button "Done" at bounding box center [959, 39] width 54 height 23
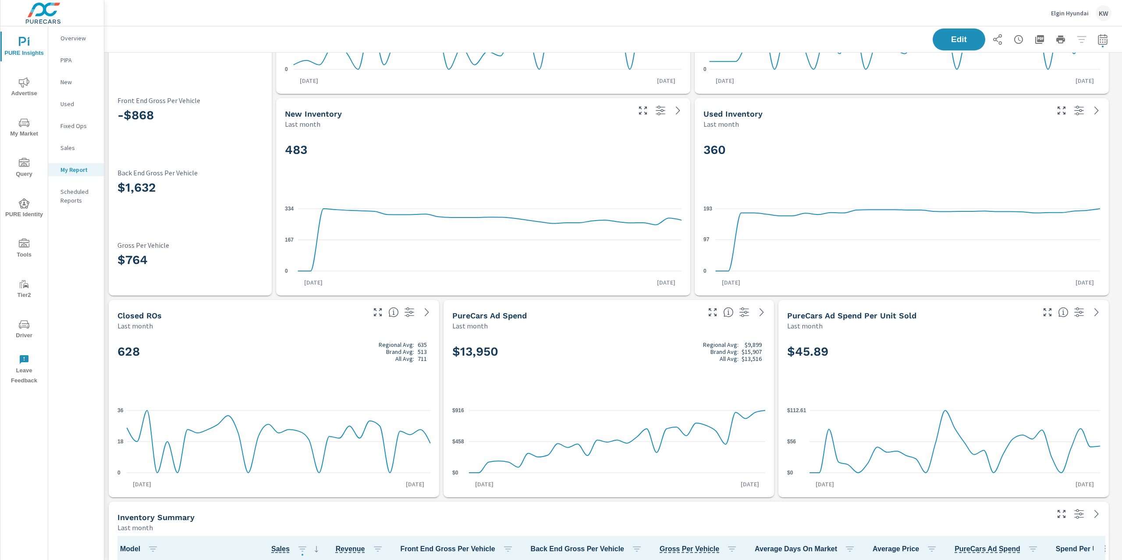
scroll to position [4156, 1028]
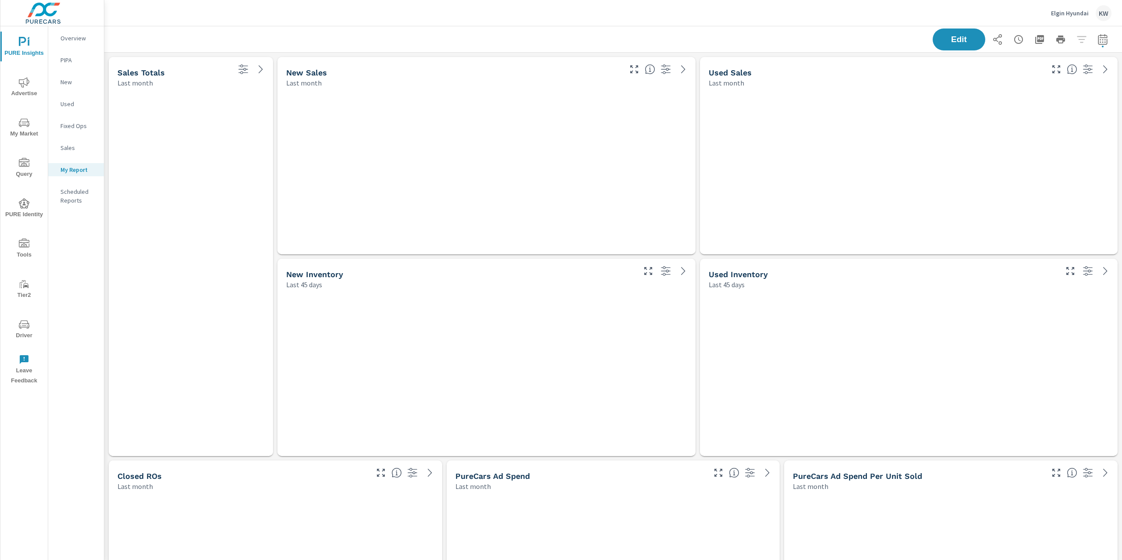
scroll to position [4156, 1028]
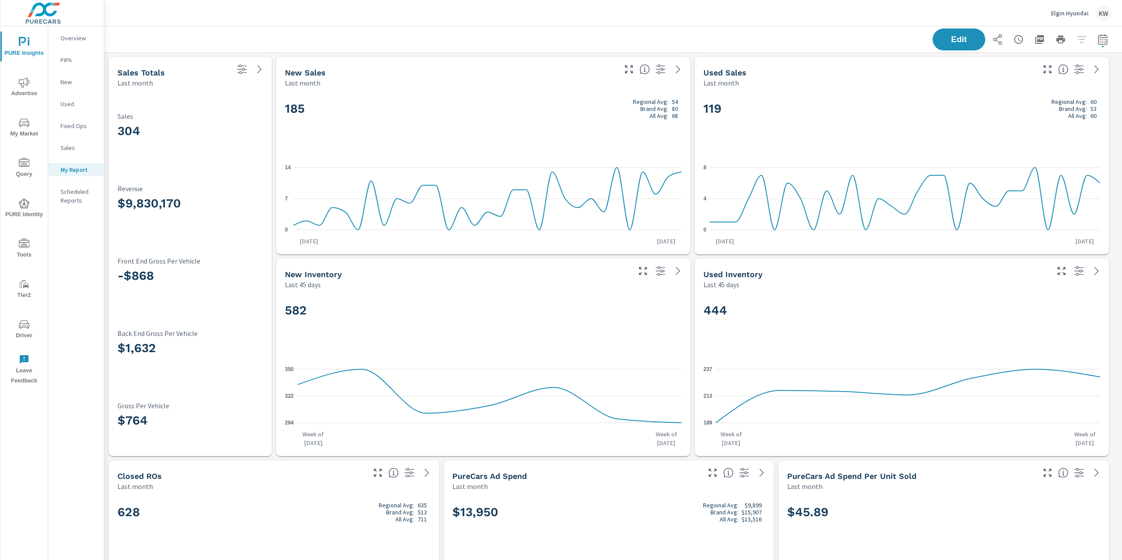
scroll to position [0, 0]
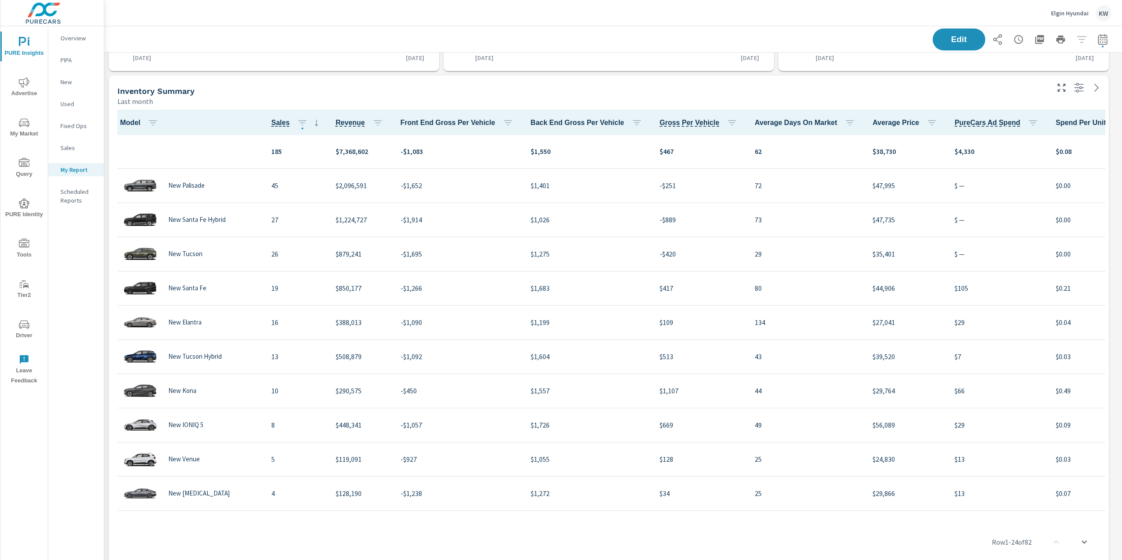
scroll to position [589, 0]
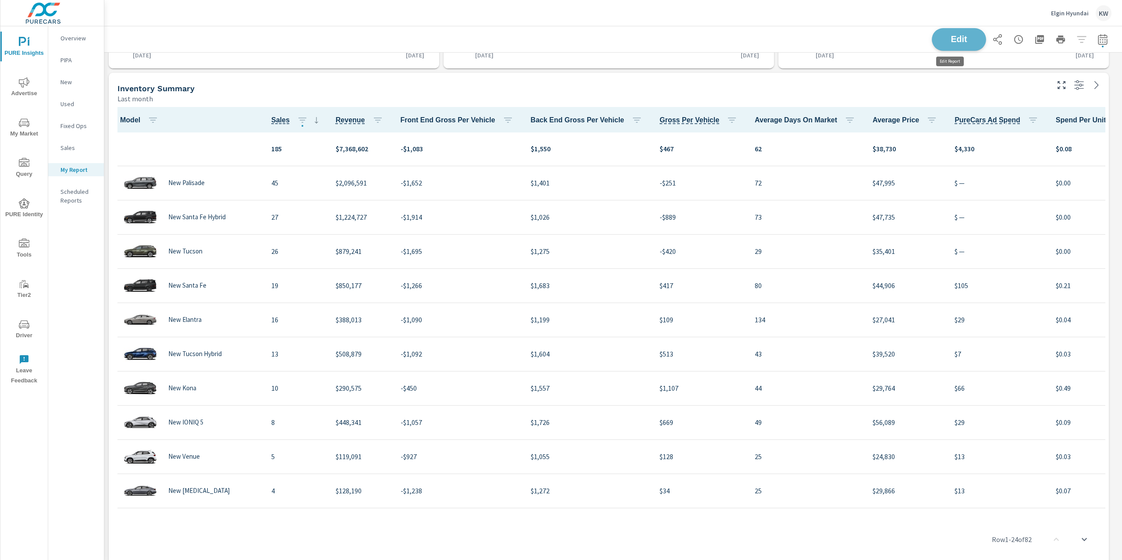
click at [941, 35] on span "Edit" at bounding box center [959, 39] width 36 height 8
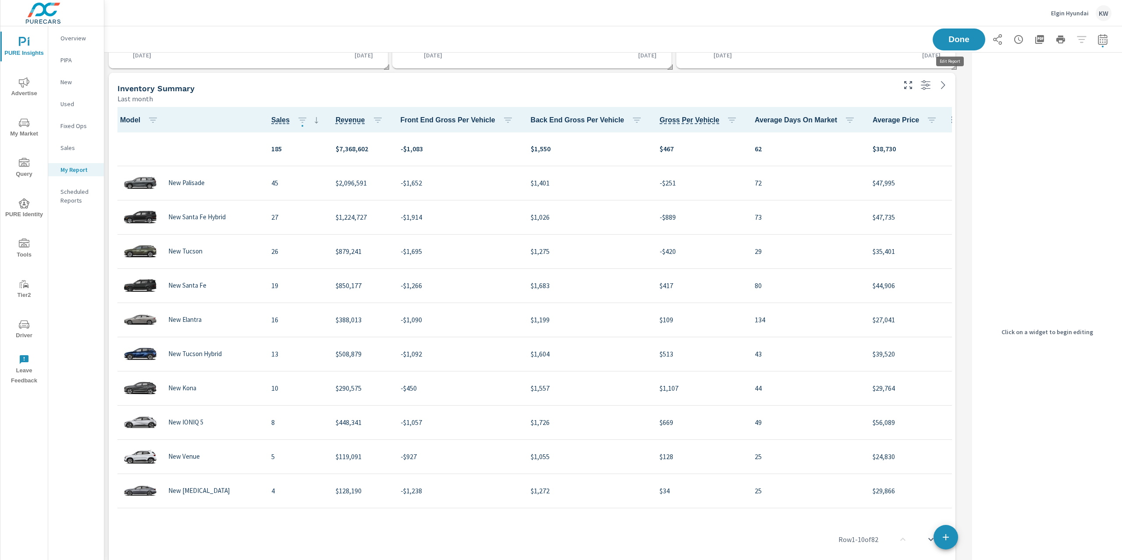
scroll to position [4156, 874]
click at [884, 92] on div "Inventory Summary" at bounding box center [505, 88] width 777 height 10
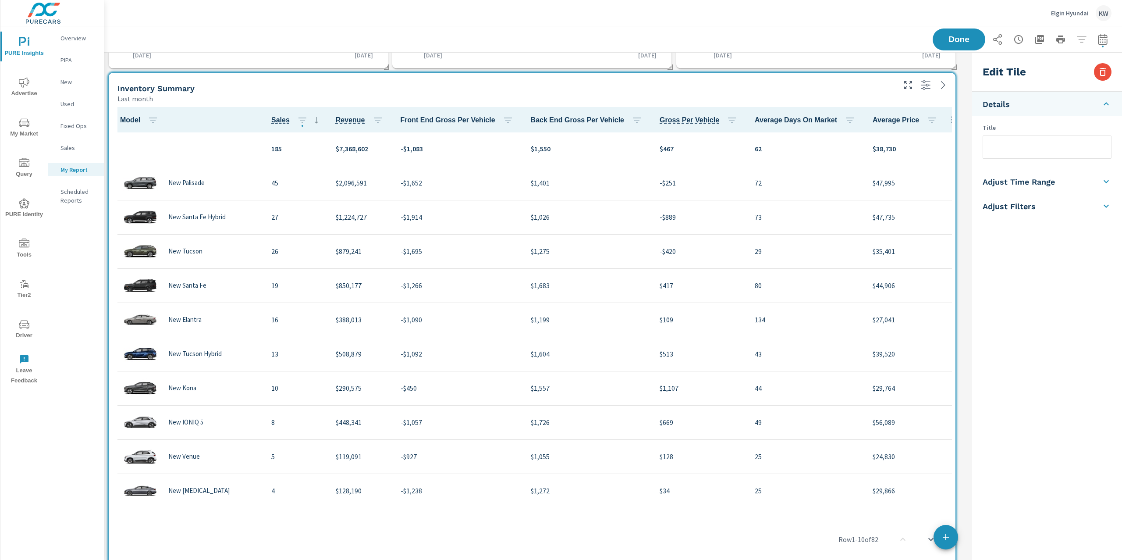
click at [1037, 181] on h5 "Adjust Time Range" at bounding box center [1019, 182] width 72 height 10
click at [1035, 160] on input "checkbox" at bounding box center [1027, 156] width 50 height 17
checkbox input "true"
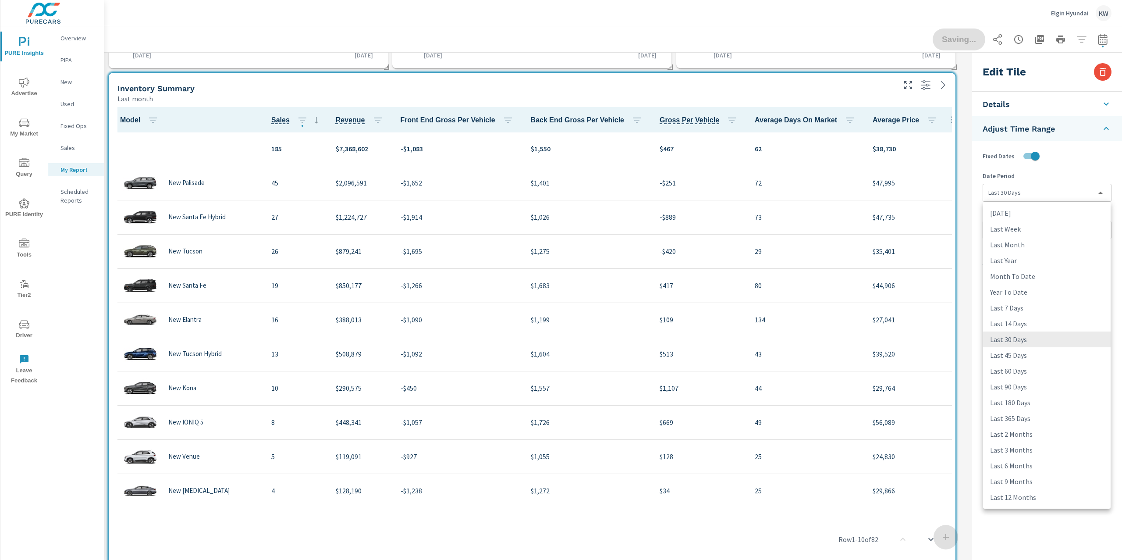
click at [1036, 192] on body "PURE Insights Advertise My Market Query PURE Identity Tools Tier2 Driver Leave …" at bounding box center [561, 280] width 1122 height 560
click at [1050, 252] on li "Last Month" at bounding box center [1047, 245] width 128 height 16
type input "lastMonth"
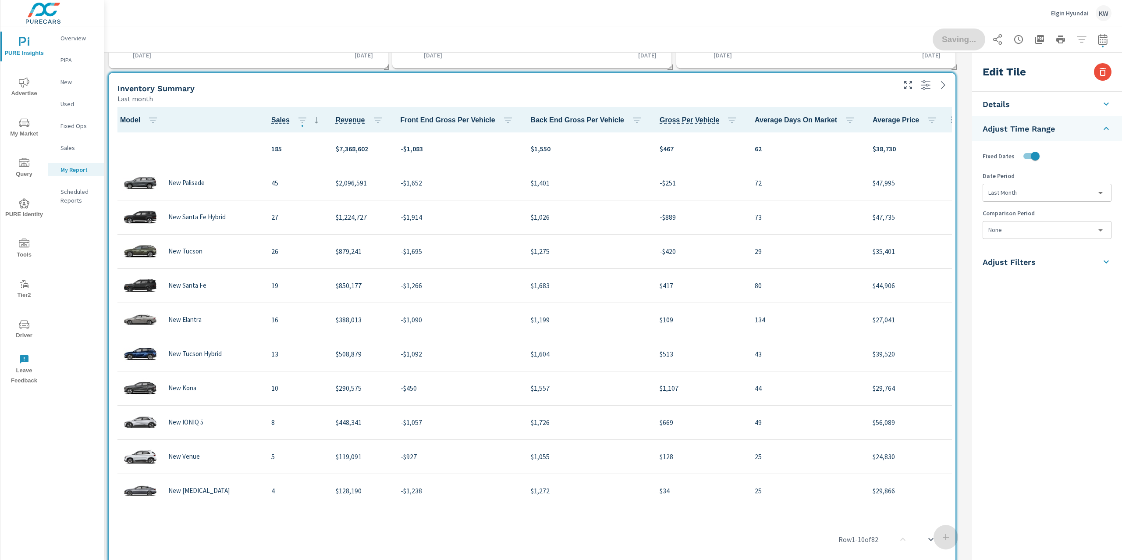
click at [1046, 232] on body "PURE Insights Advertise My Market Query PURE Identity Tools Tier2 Driver Leave …" at bounding box center [561, 280] width 1122 height 560
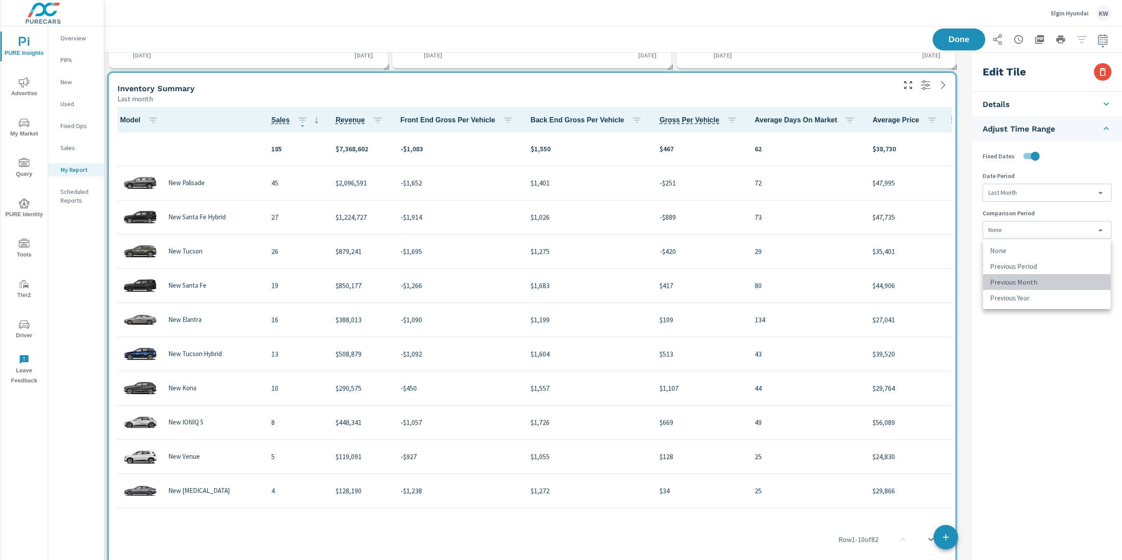
click at [1045, 285] on li "Previous Month" at bounding box center [1047, 282] width 128 height 16
type input "lastMonth"
click at [961, 43] on button "Done" at bounding box center [959, 39] width 54 height 23
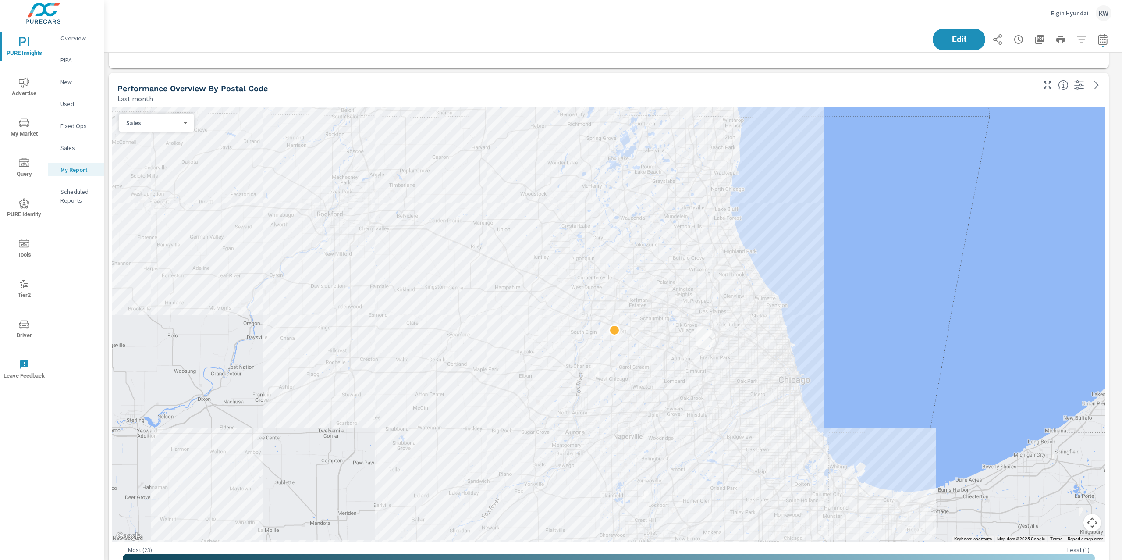
scroll to position [1094, 0]
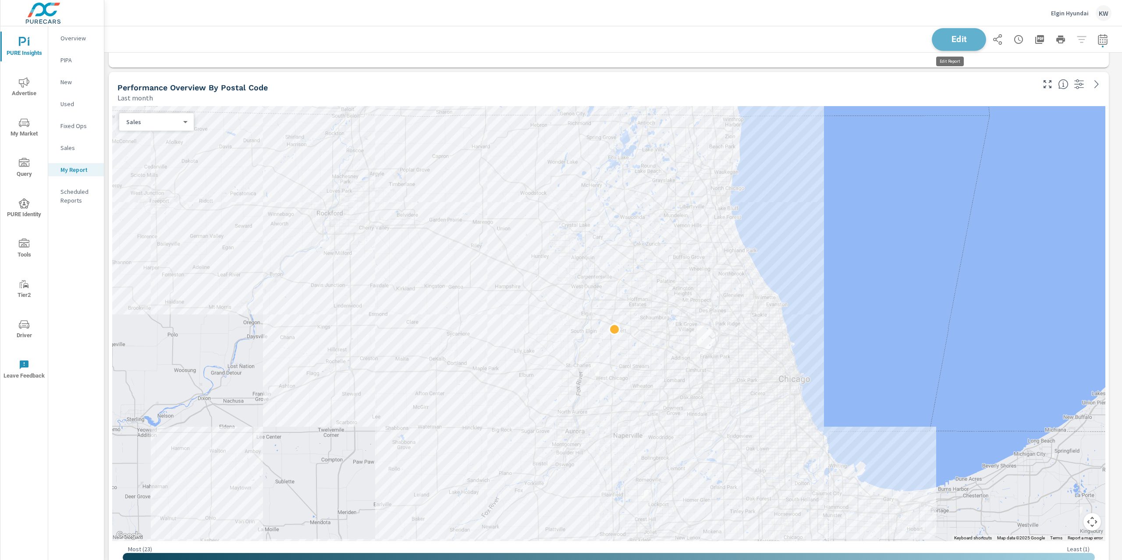
click at [940, 45] on button "Edit" at bounding box center [959, 39] width 54 height 23
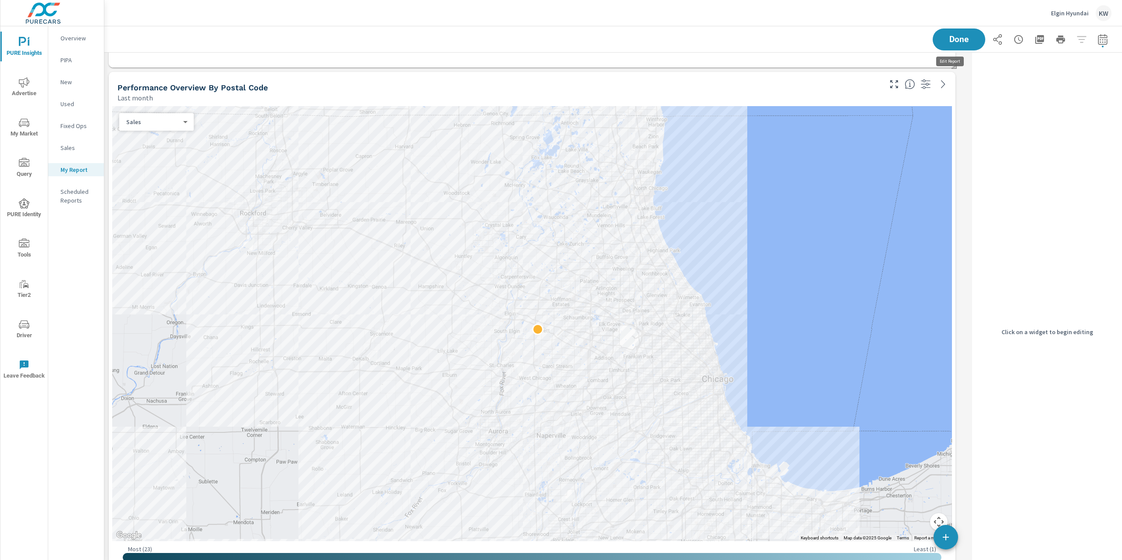
scroll to position [4, 4]
drag, startPoint x: 868, startPoint y: 84, endPoint x: 869, endPoint y: 89, distance: 4.9
click at [868, 87] on div "Performance Overview By Postal Code" at bounding box center [498, 87] width 763 height 10
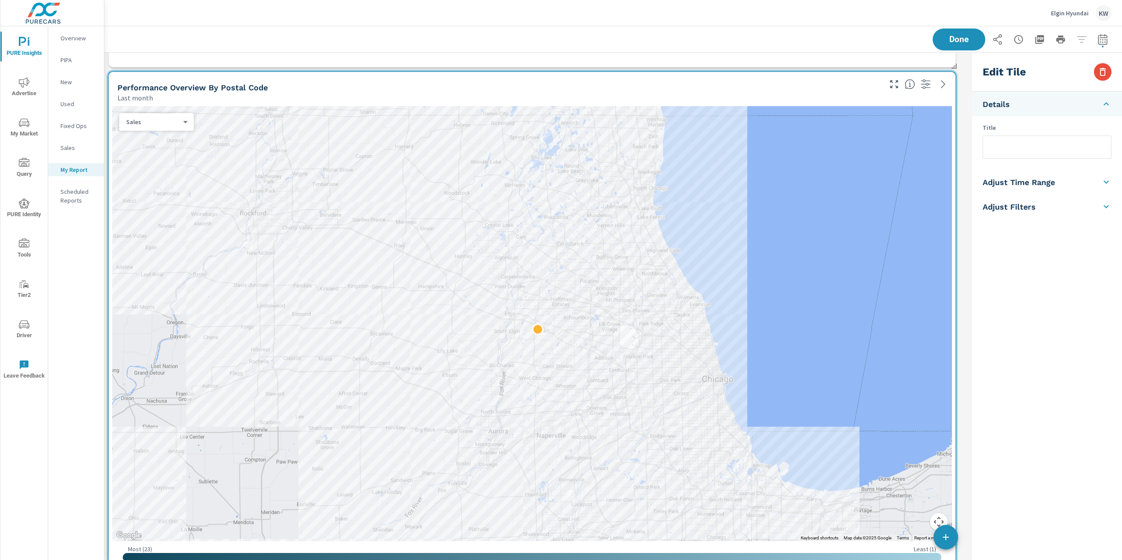
scroll to position [4156, 874]
click at [1061, 186] on li "Adjust Time Range" at bounding box center [1047, 181] width 150 height 25
click at [1037, 157] on input "checkbox" at bounding box center [1027, 156] width 50 height 17
checkbox input "true"
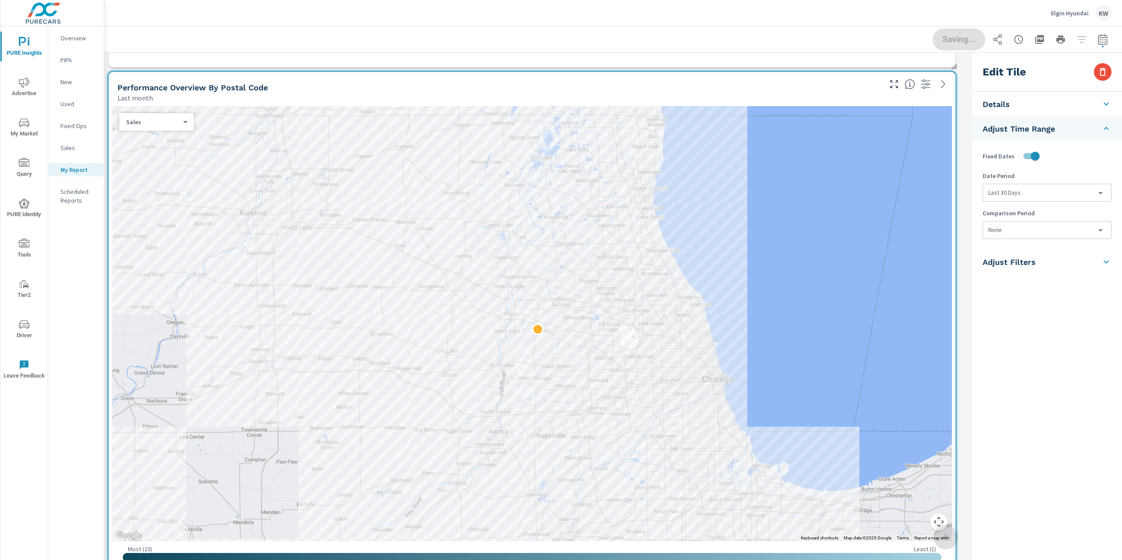
click at [1030, 193] on body "PURE Insights Advertise My Market Query PURE Identity Tools Tier2 Driver Leave …" at bounding box center [561, 280] width 1122 height 560
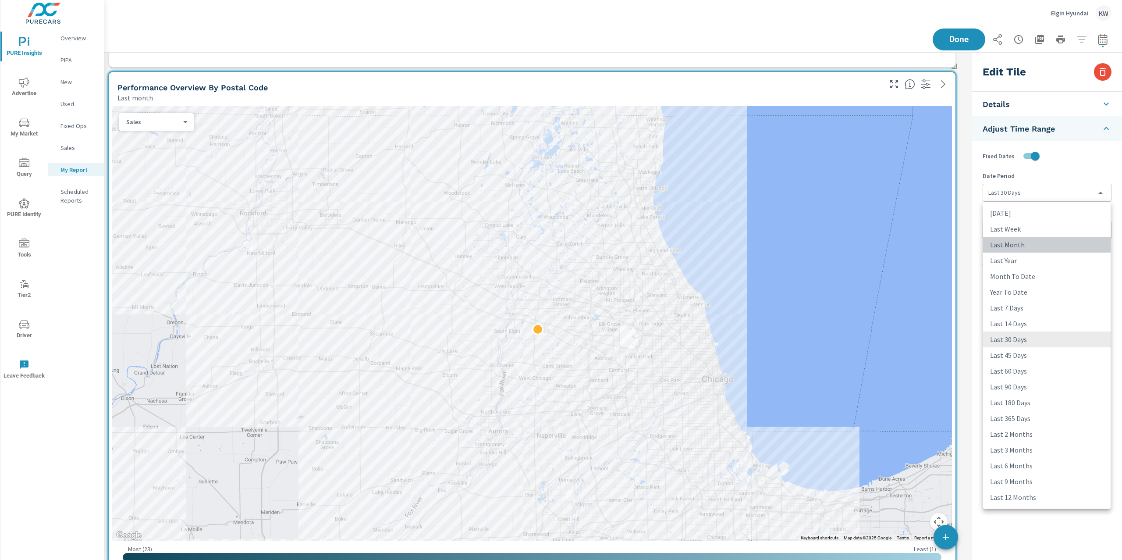
click at [1046, 246] on li "Last Month" at bounding box center [1047, 245] width 128 height 16
type input "lastMonth"
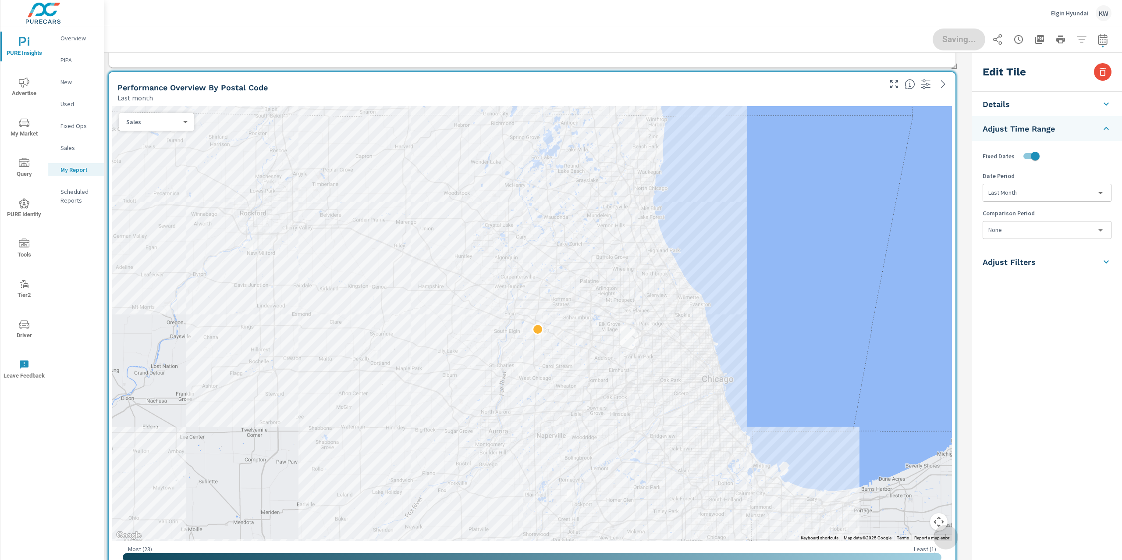
click at [1051, 236] on body "PURE Insights Advertise My Market Query PURE Identity Tools Tier2 Driver Leave …" at bounding box center [561, 280] width 1122 height 560
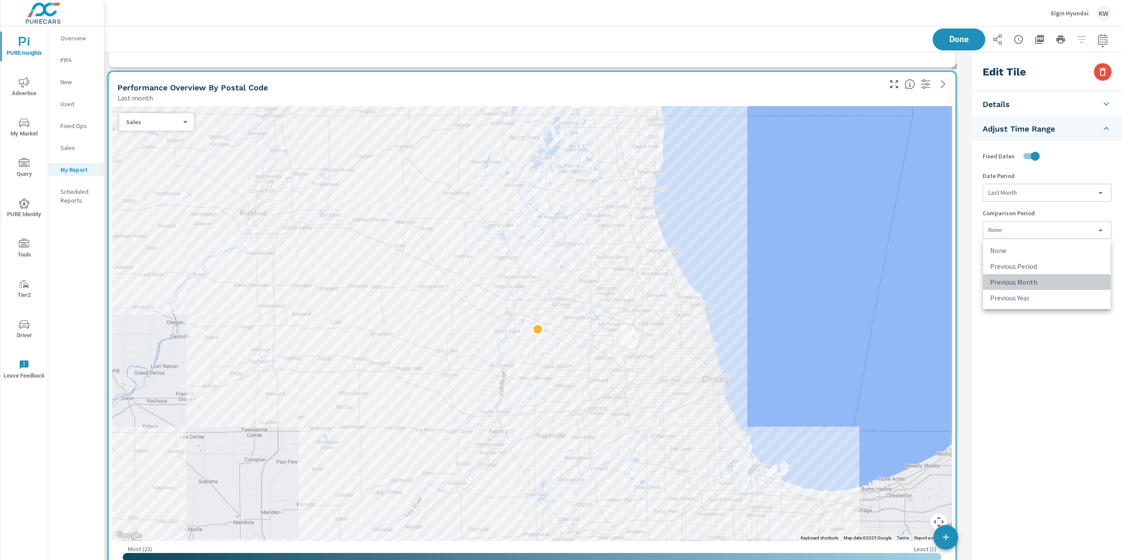
click at [1052, 280] on li "Previous Month" at bounding box center [1047, 282] width 128 height 16
type input "lastMonth"
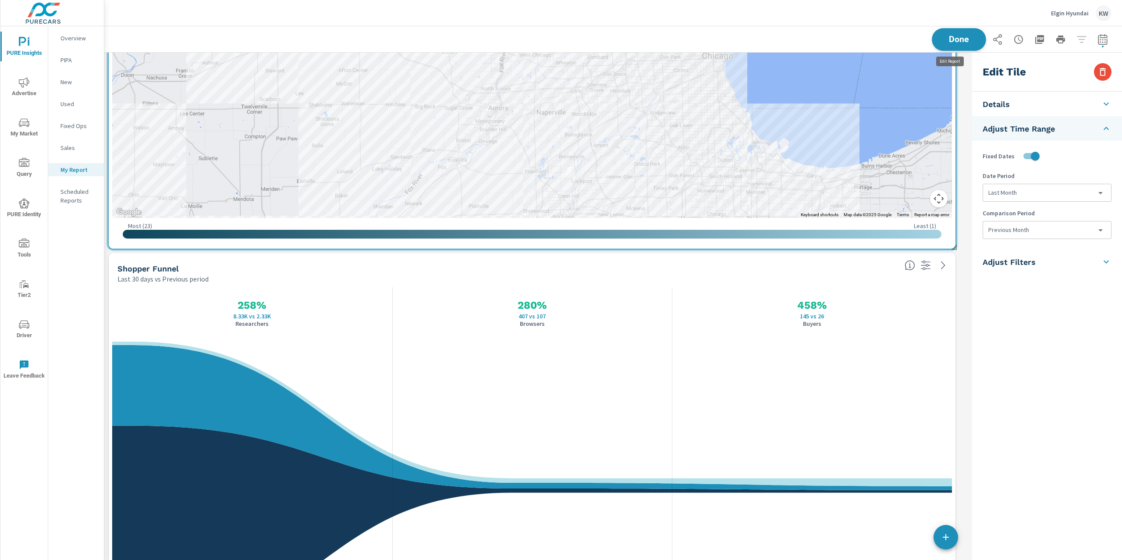
click at [966, 37] on span "Done" at bounding box center [959, 39] width 36 height 8
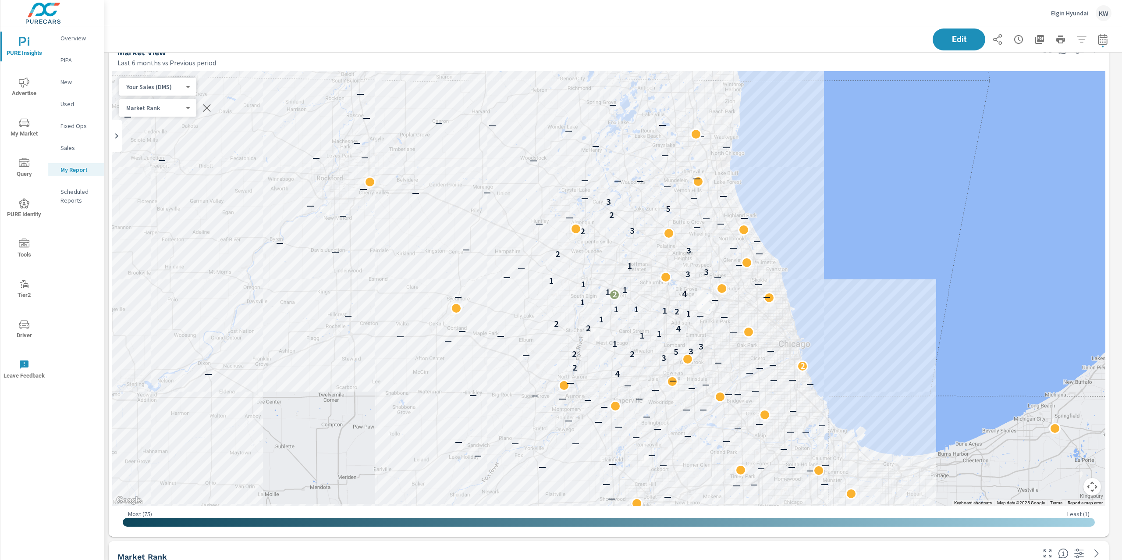
scroll to position [2059, 0]
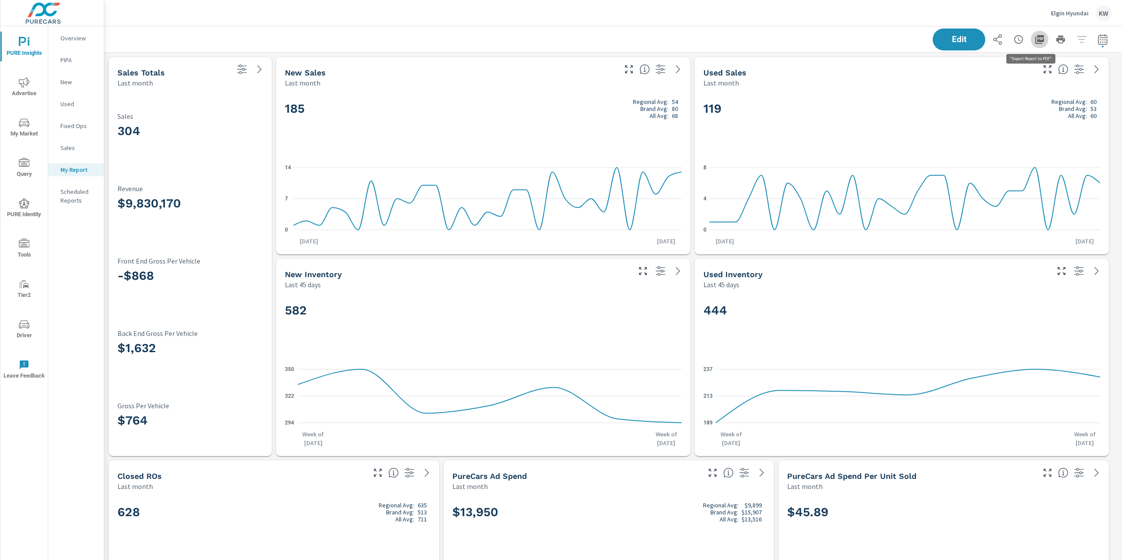
click at [1035, 38] on icon "button" at bounding box center [1040, 39] width 11 height 11
click at [797, 10] on div "Elgin Hyundai KW" at bounding box center [613, 13] width 997 height 26
